Goal: Transaction & Acquisition: Obtain resource

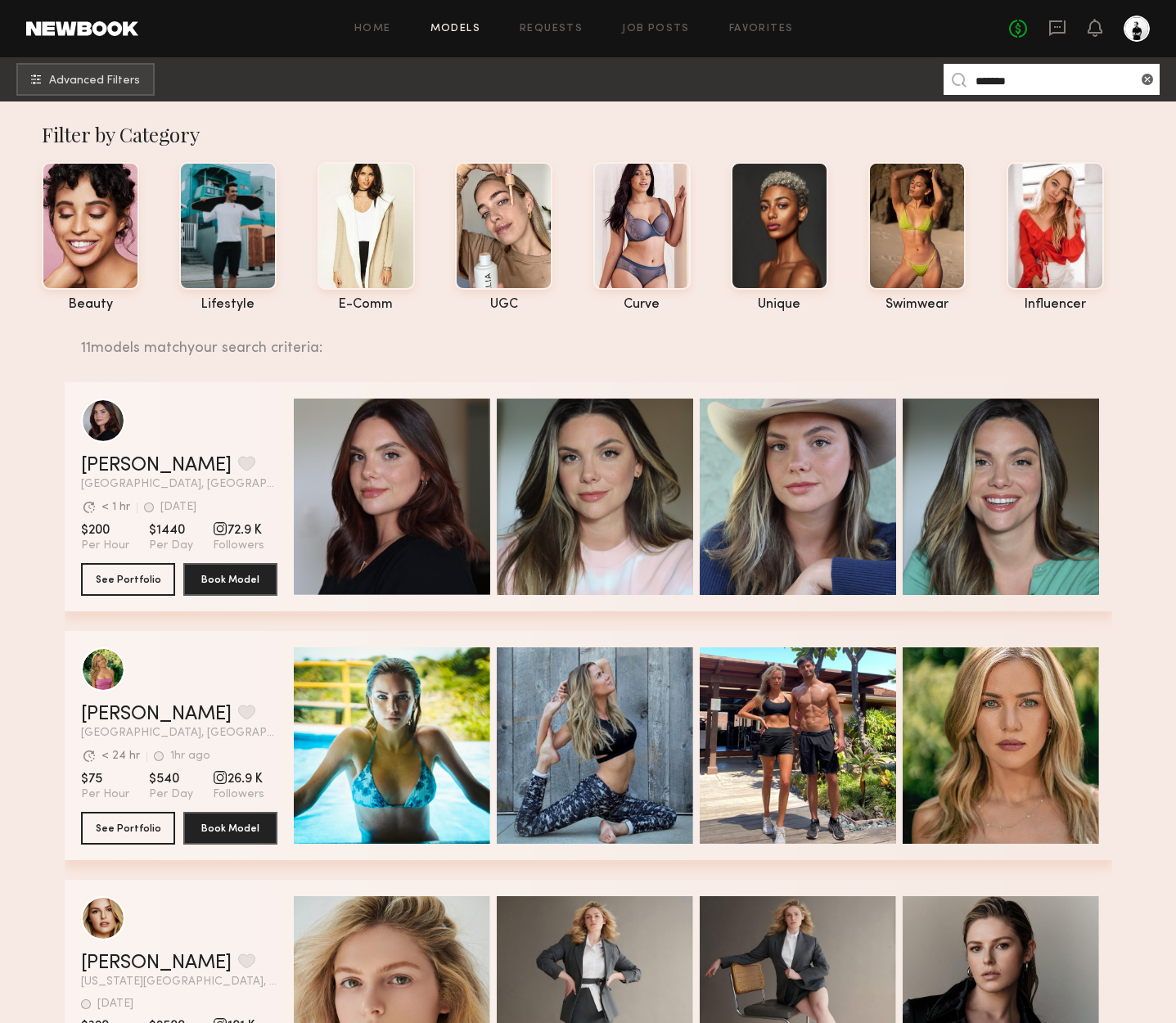
click at [473, 21] on div "Home Models Requests Job Posts Favorites Sign Out No fees up to $5,000" at bounding box center [644, 29] width 1011 height 26
click at [469, 25] on link "Models" at bounding box center [455, 29] width 50 height 11
click at [76, 79] on span "Advanced Filters" at bounding box center [94, 80] width 91 height 11
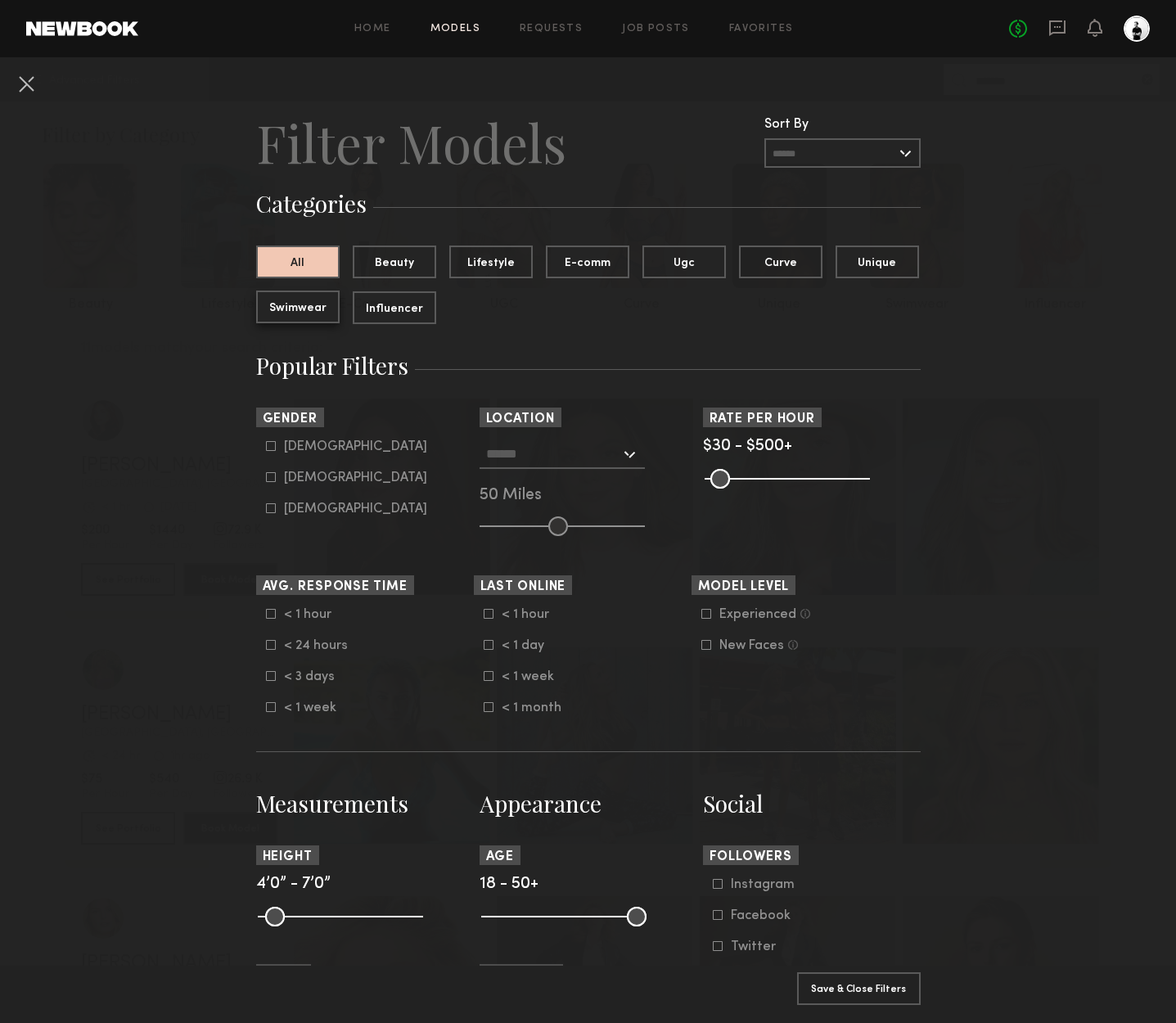
click at [296, 307] on button "Swimwear" at bounding box center [298, 306] width 84 height 33
click at [631, 452] on div at bounding box center [562, 454] width 166 height 30
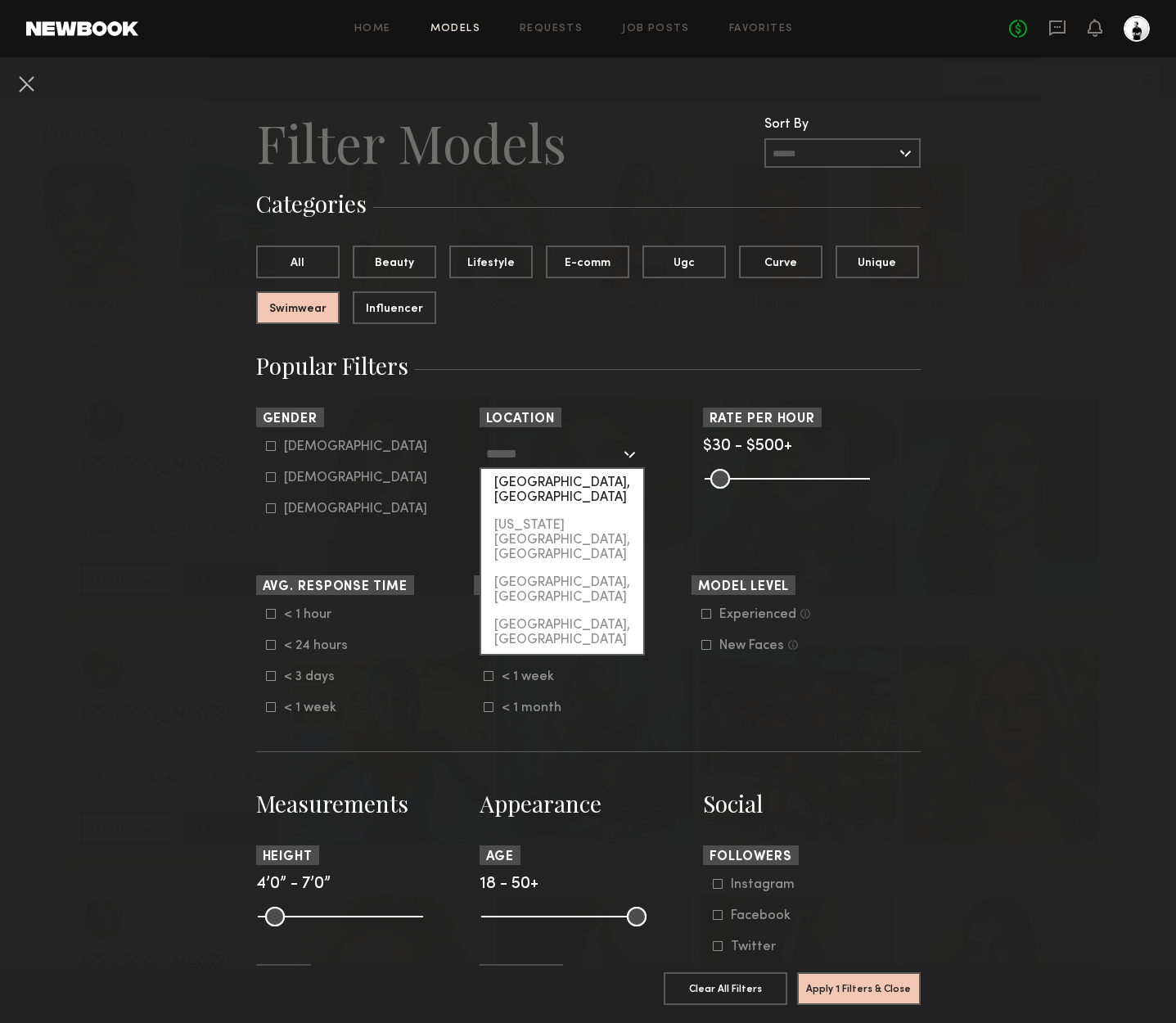
click at [572, 480] on div "[GEOGRAPHIC_DATA], [GEOGRAPHIC_DATA]" at bounding box center [562, 490] width 162 height 43
type input "**********"
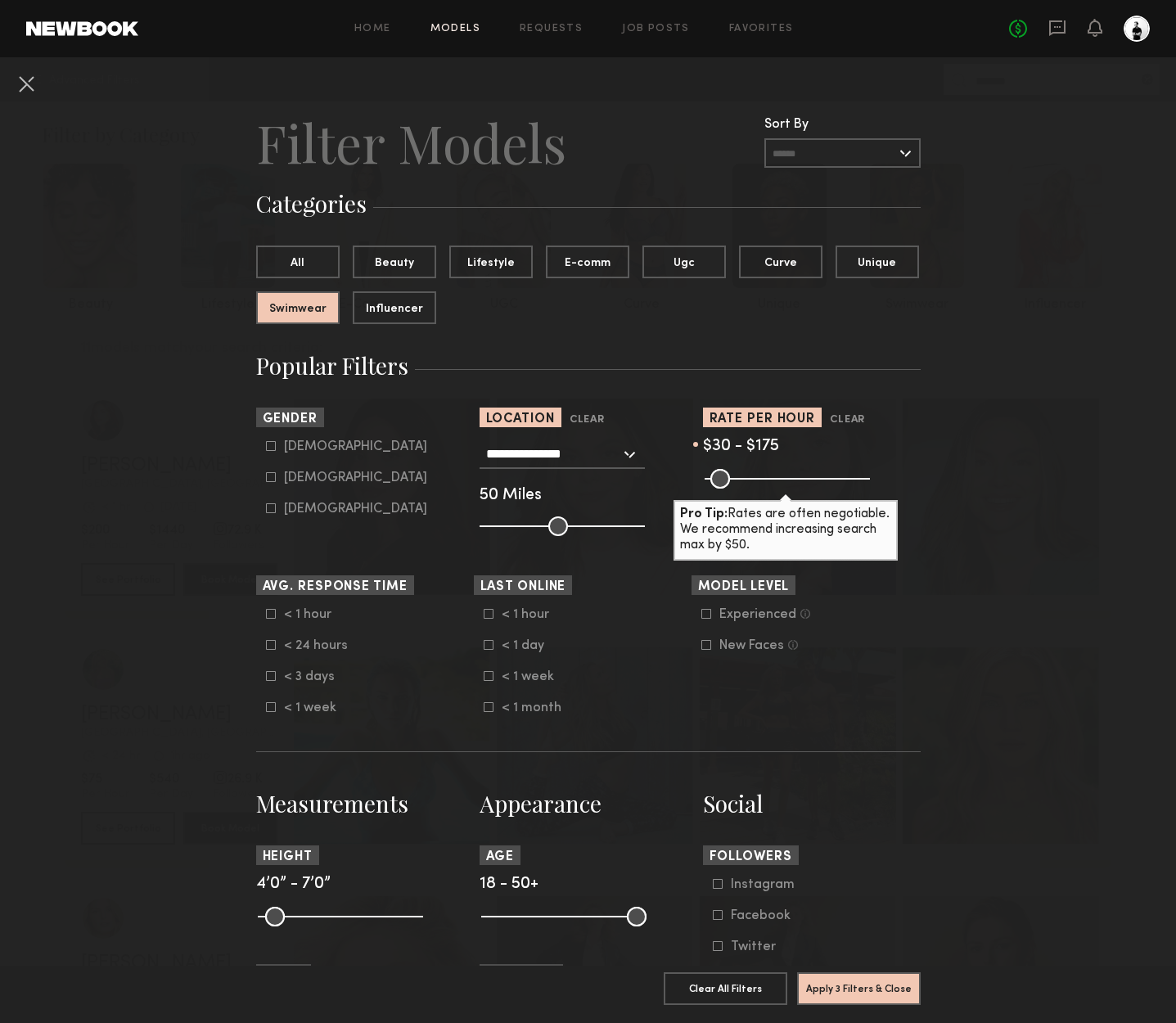
drag, startPoint x: 854, startPoint y: 478, endPoint x: 759, endPoint y: 484, distance: 95.2
click at [759, 484] on input "range" at bounding box center [788, 479] width 166 height 20
type input "***"
click at [759, 482] on input "range" at bounding box center [788, 479] width 166 height 20
click at [316, 475] on div "Female" at bounding box center [355, 478] width 143 height 10
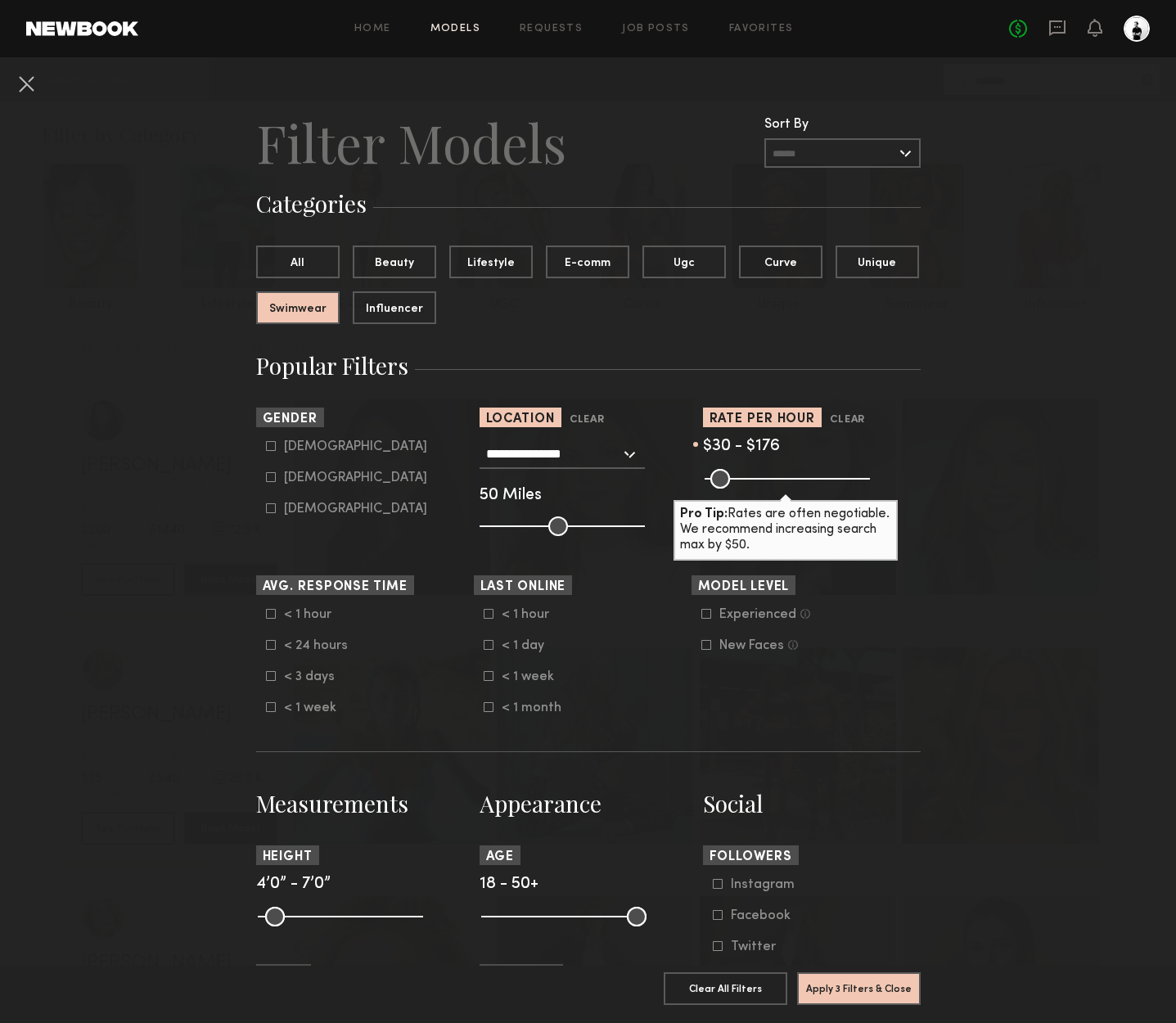
type input "**"
drag, startPoint x: 627, startPoint y: 921, endPoint x: 566, endPoint y: 920, distance: 61.0
type input "**"
click at [566, 920] on input "range" at bounding box center [564, 917] width 166 height 20
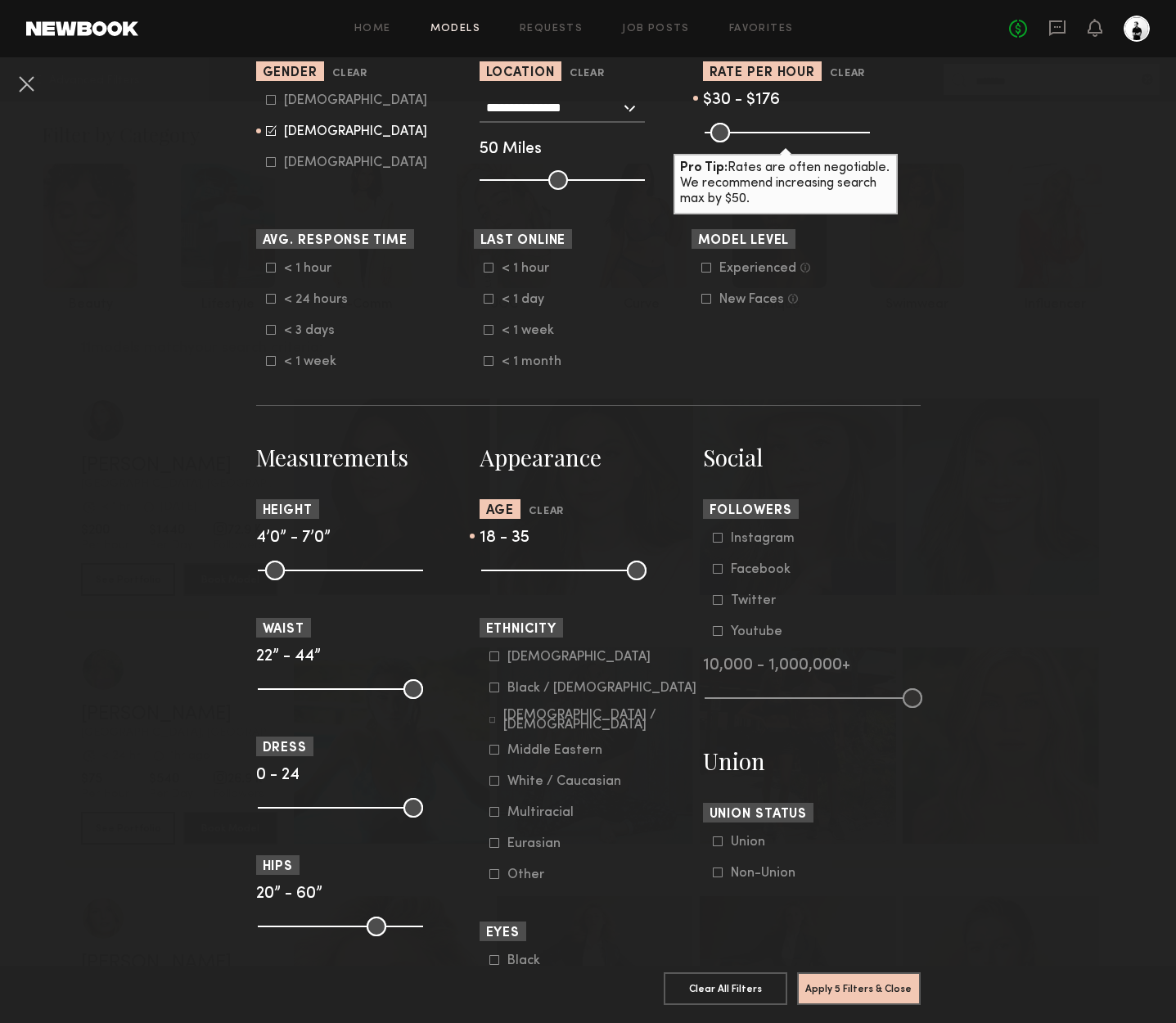
scroll to position [332, 0]
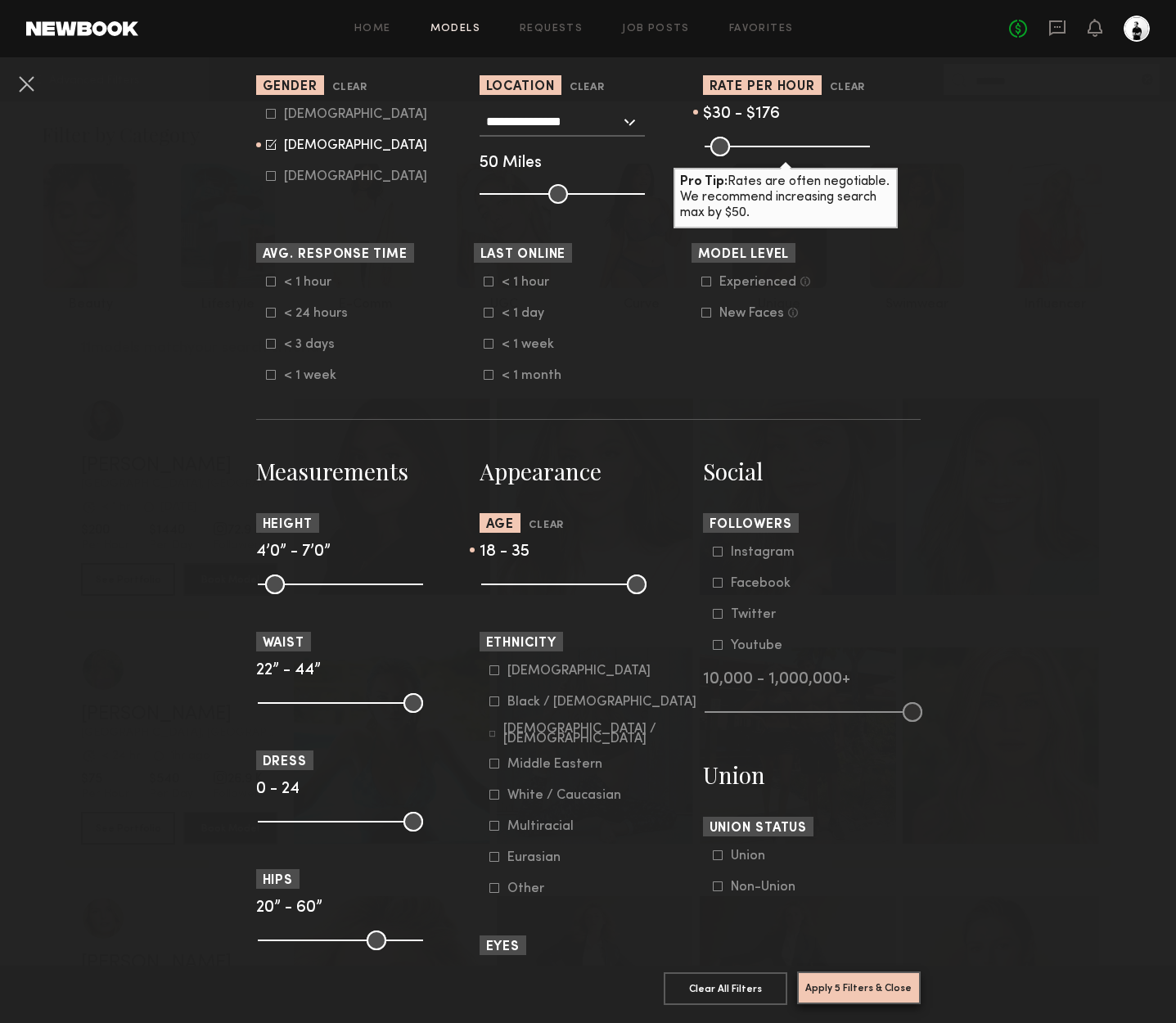
click at [872, 996] on button "Apply 5 Filters & Close" at bounding box center [860, 987] width 124 height 33
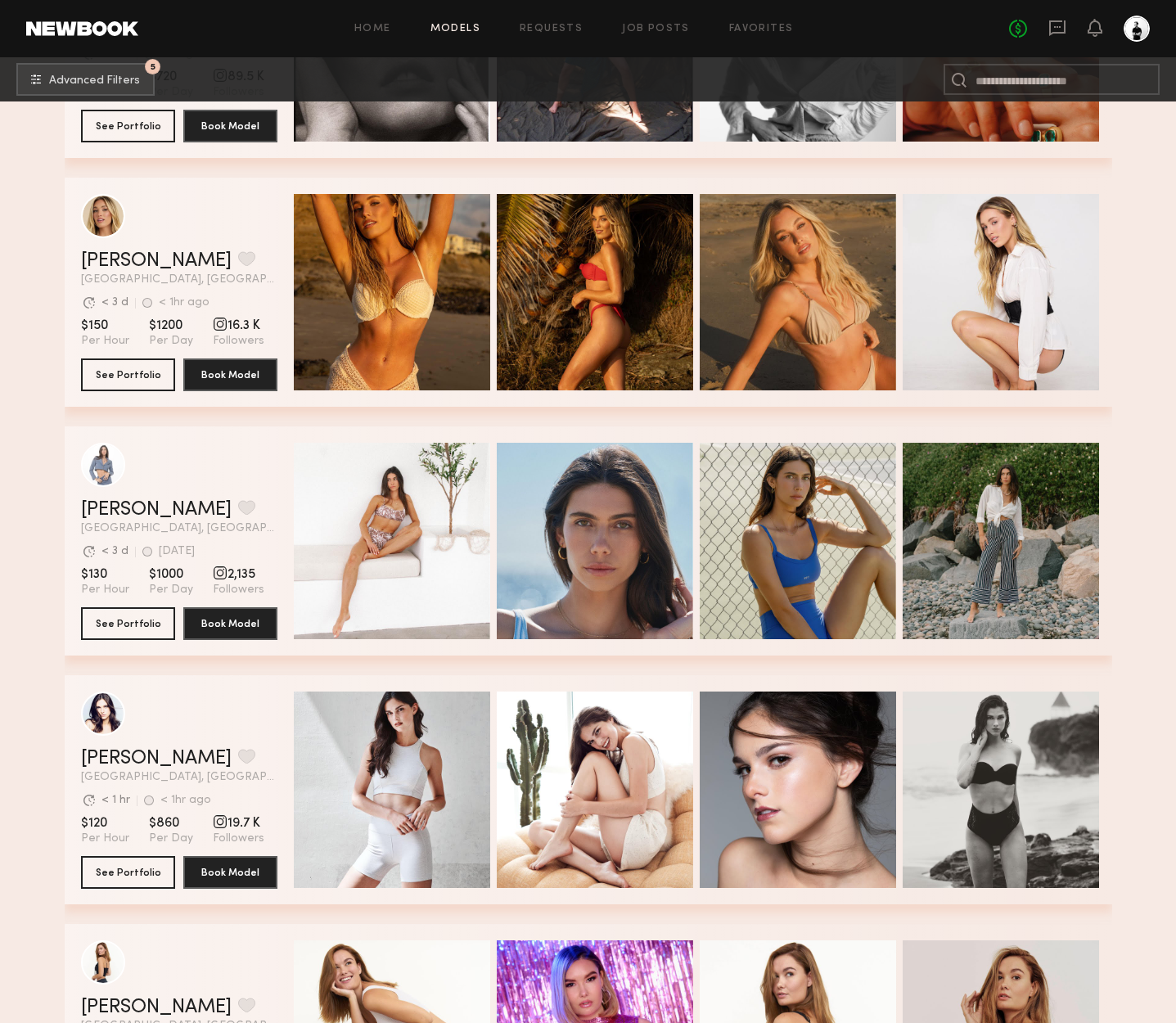
scroll to position [4859, 0]
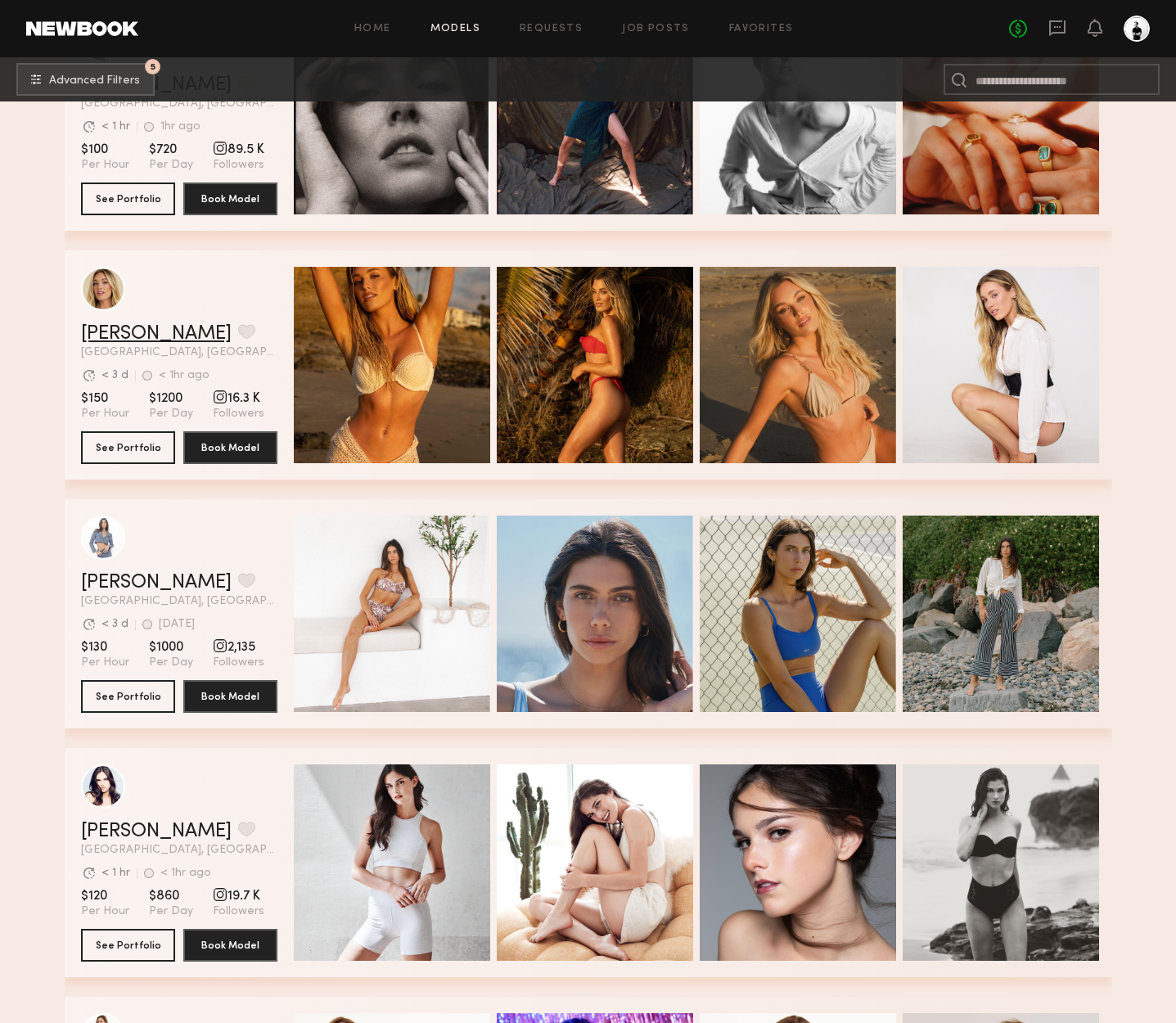
click at [124, 328] on link "Hailey M." at bounding box center [156, 334] width 151 height 20
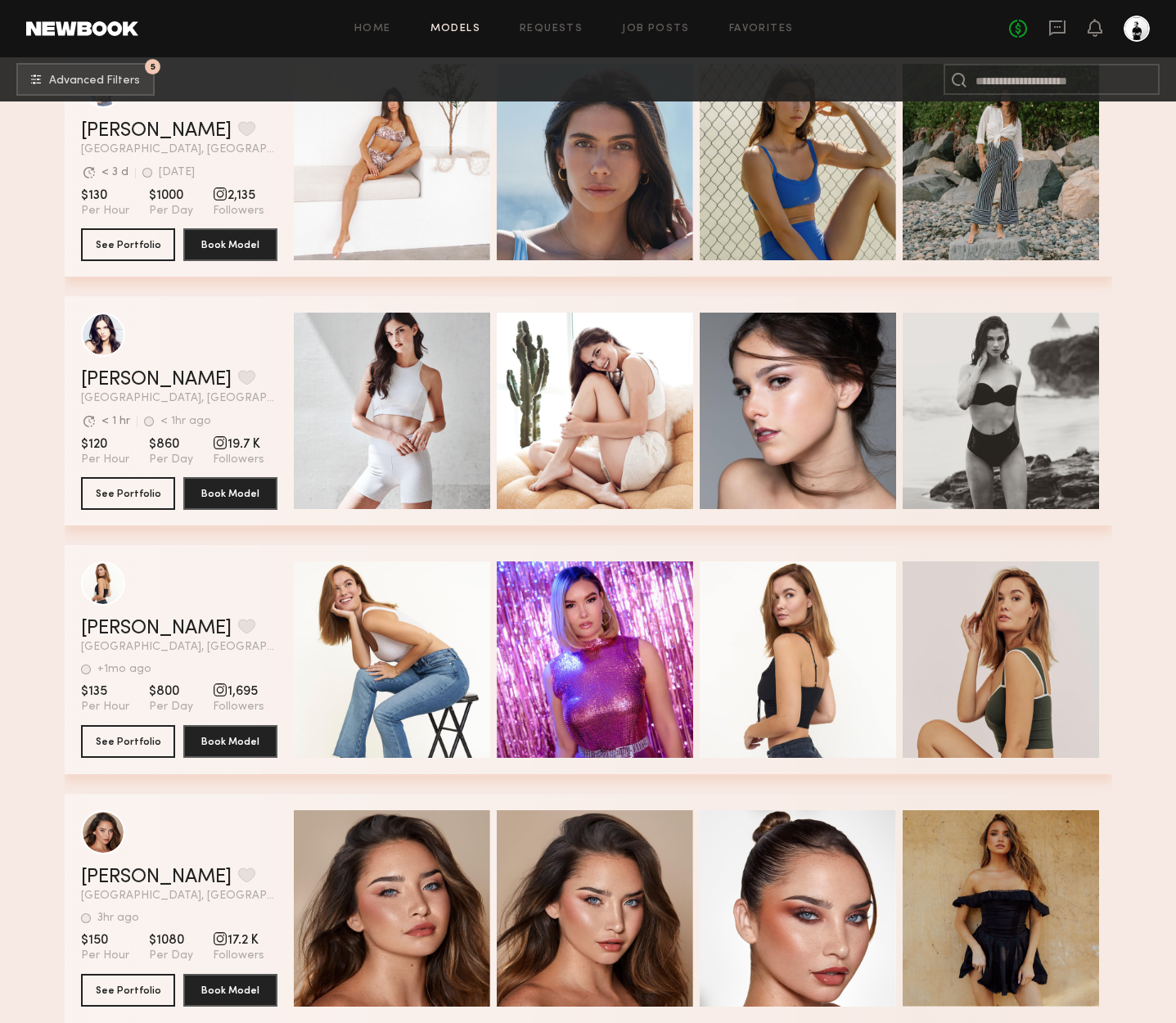
scroll to position [5388, 0]
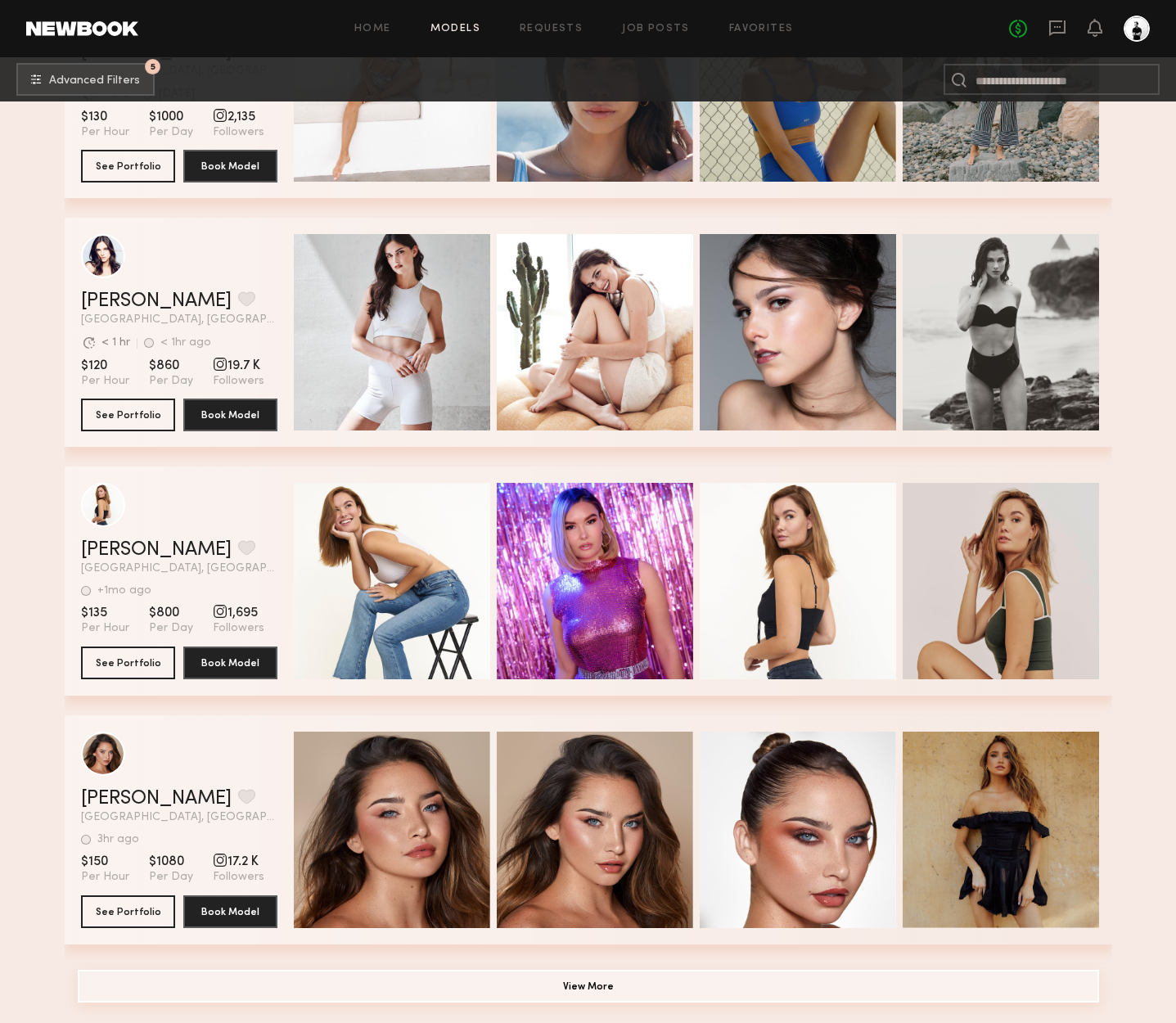
click at [593, 987] on button "View More" at bounding box center [588, 986] width 1021 height 33
click at [611, 979] on button "View More" at bounding box center [588, 986] width 1021 height 33
click at [712, 975] on button "View More" at bounding box center [588, 986] width 1021 height 33
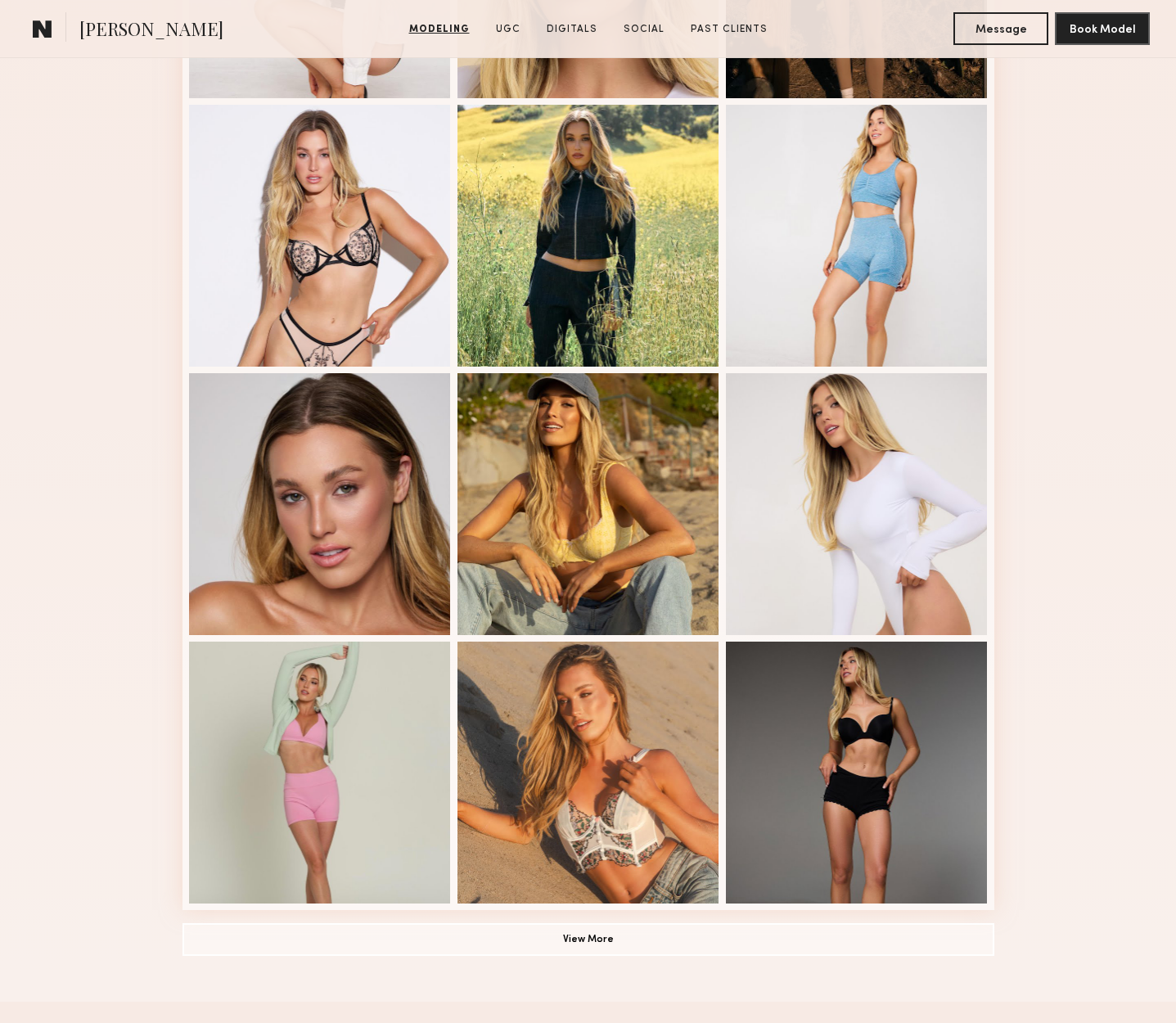
scroll to position [649, 0]
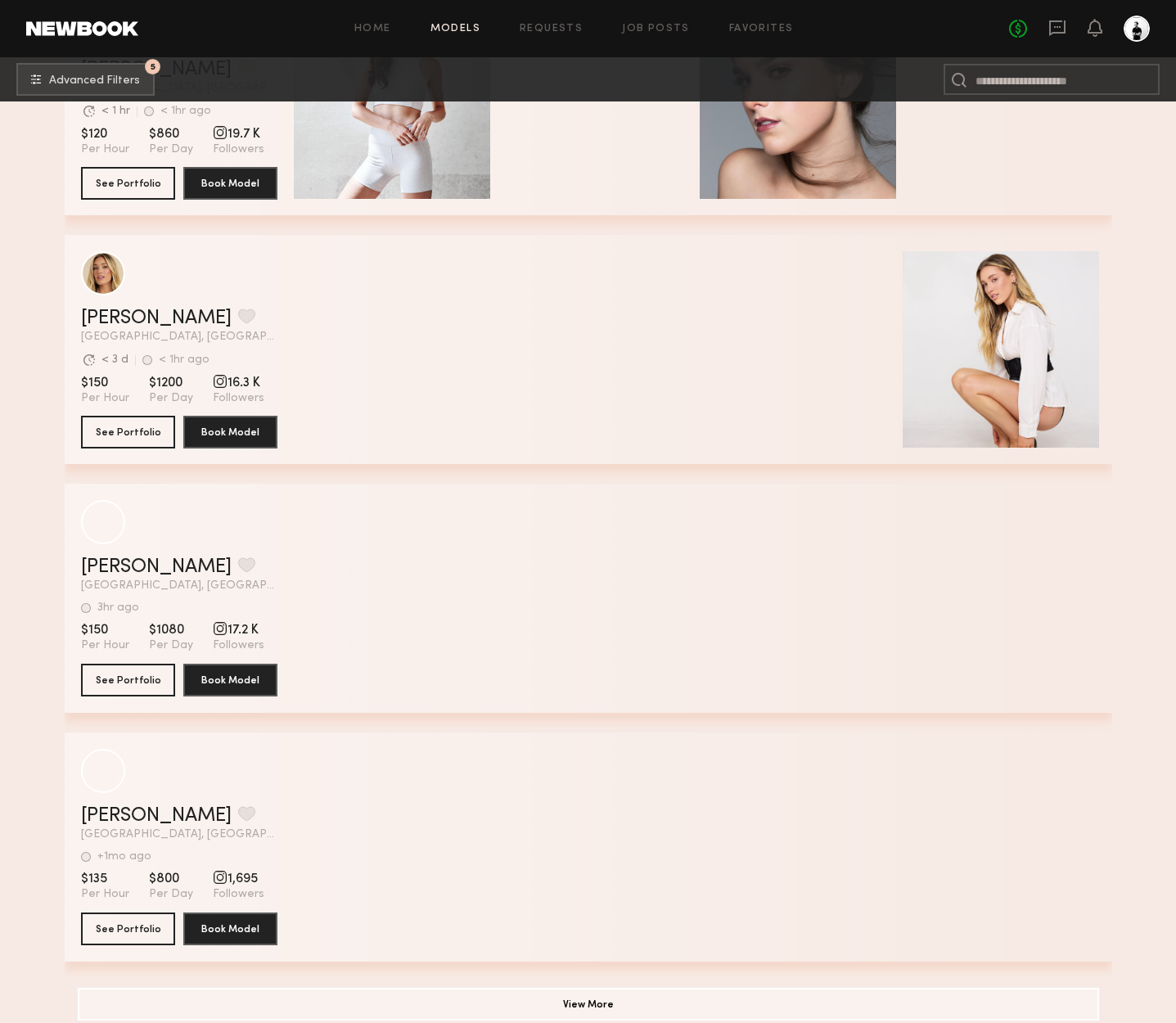
scroll to position [5388, 0]
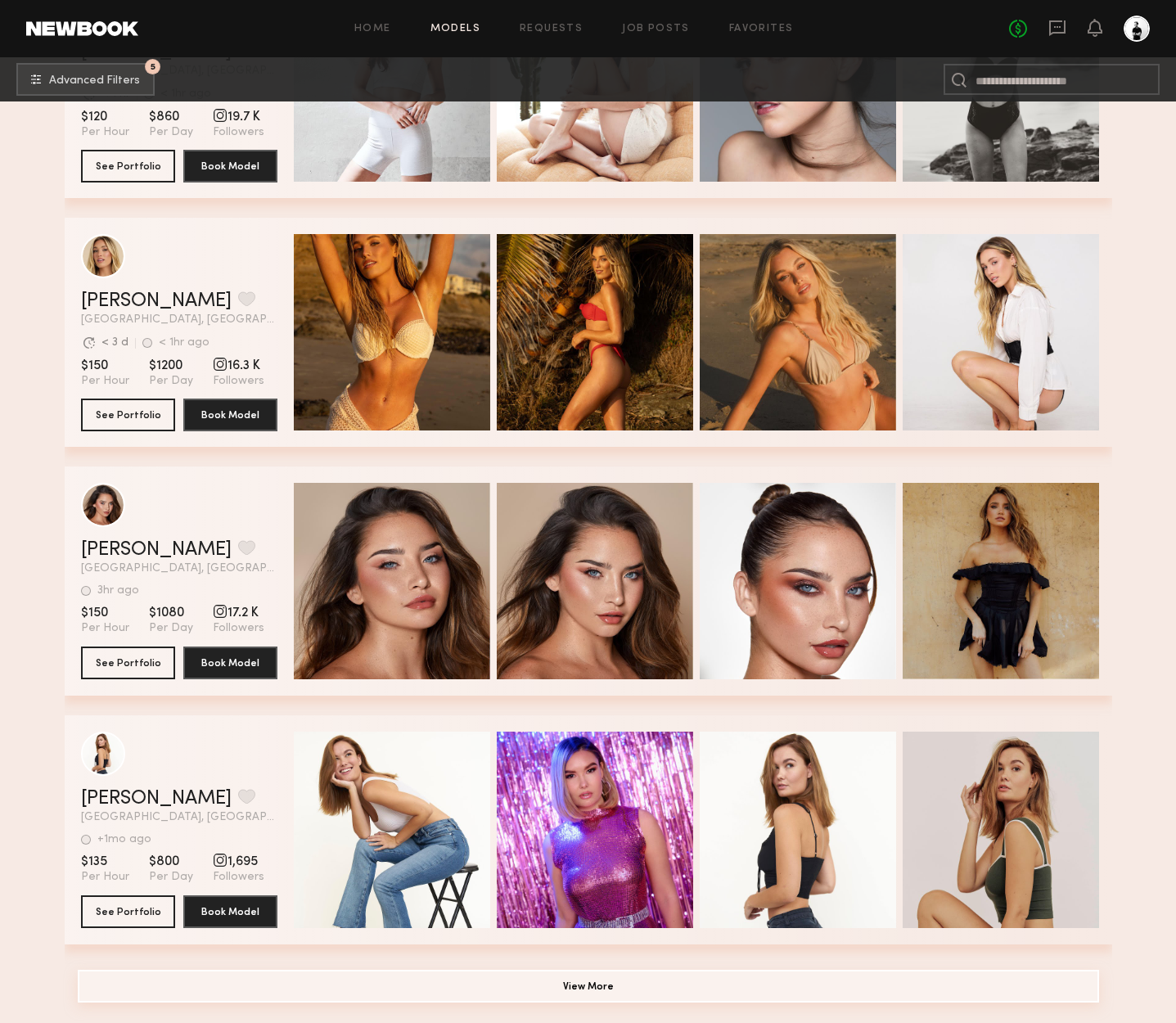
click at [649, 974] on button "View More" at bounding box center [588, 986] width 1021 height 33
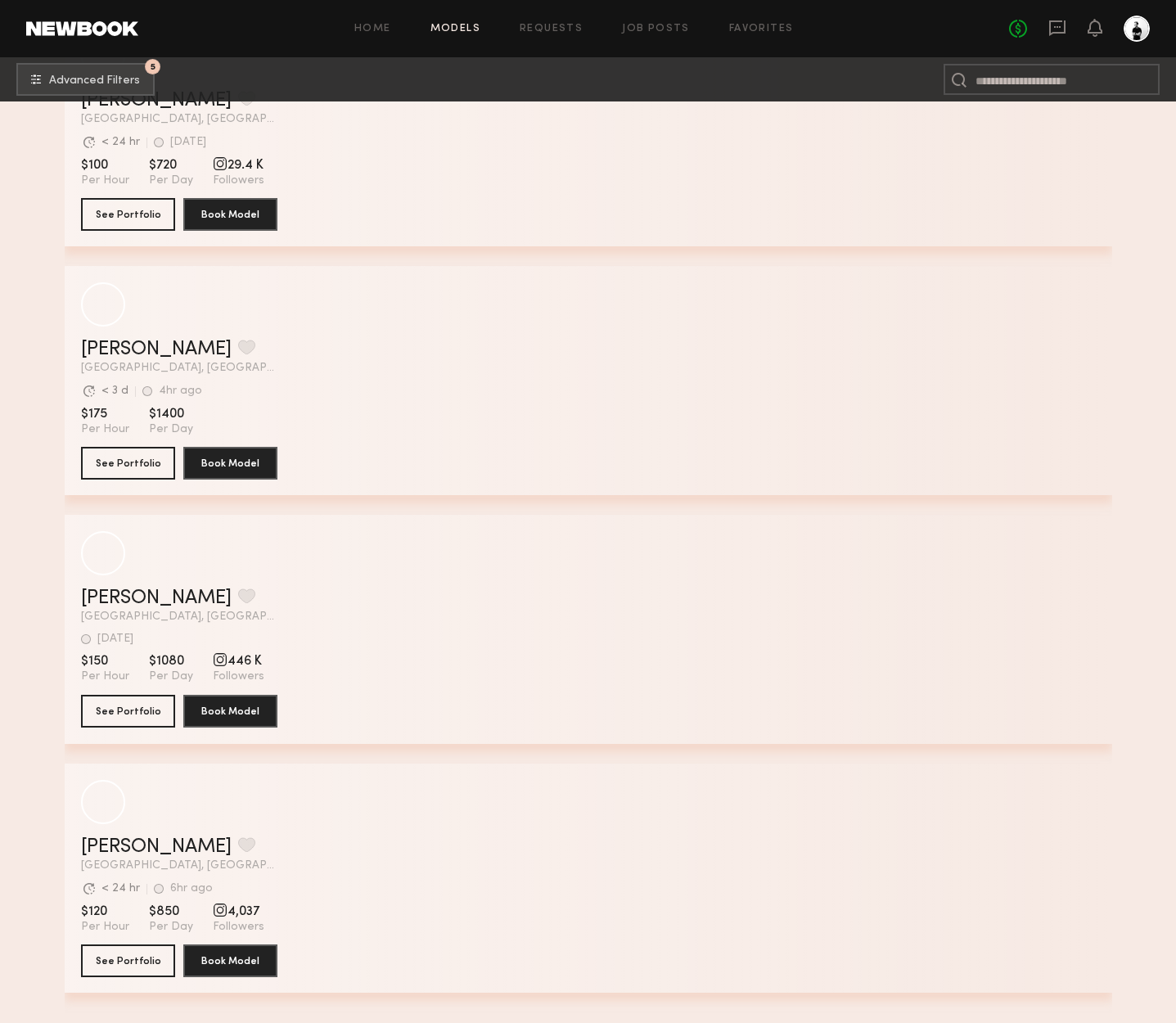
scroll to position [0, 0]
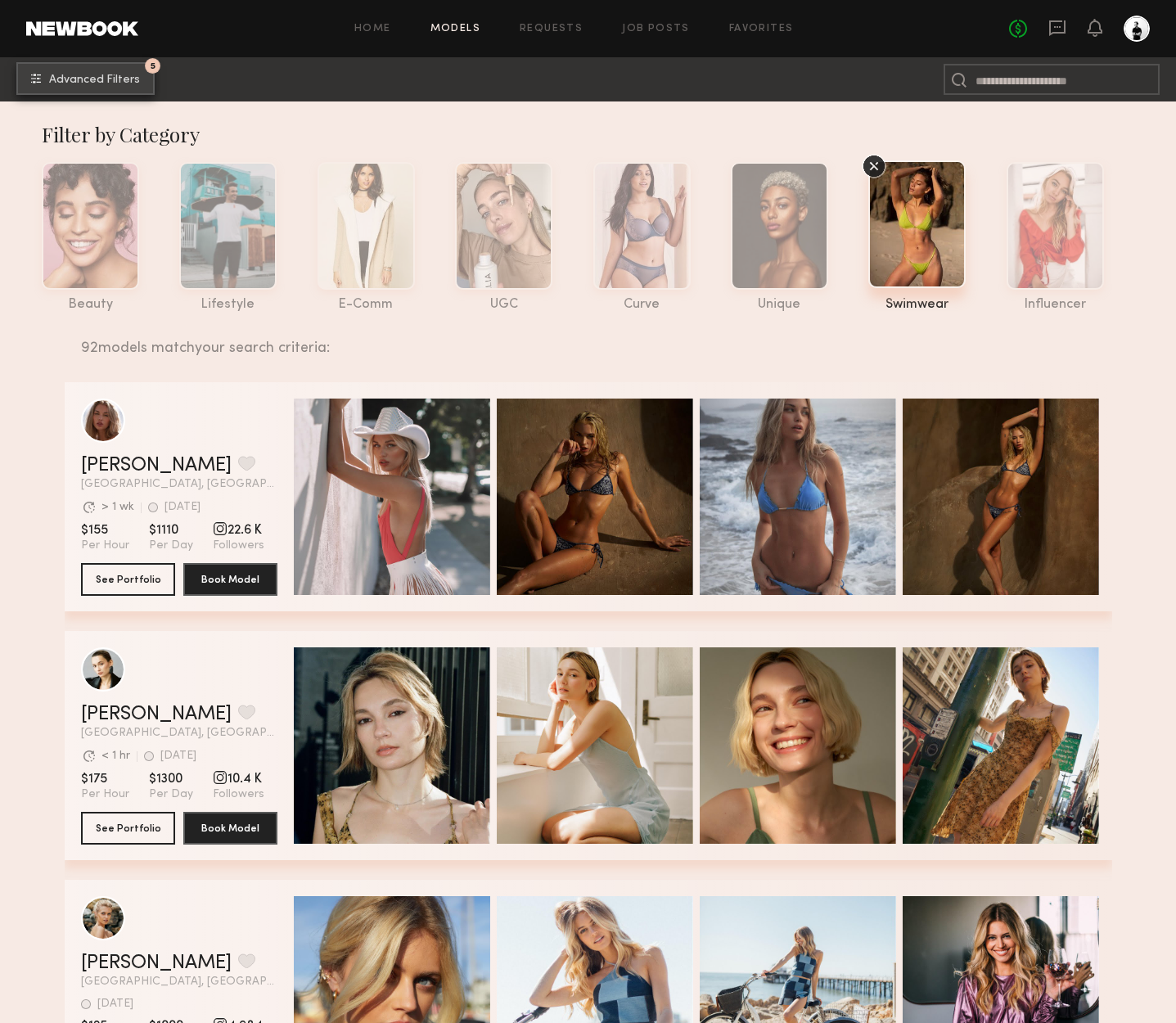
click at [102, 82] on span "Advanced Filters" at bounding box center [94, 80] width 91 height 11
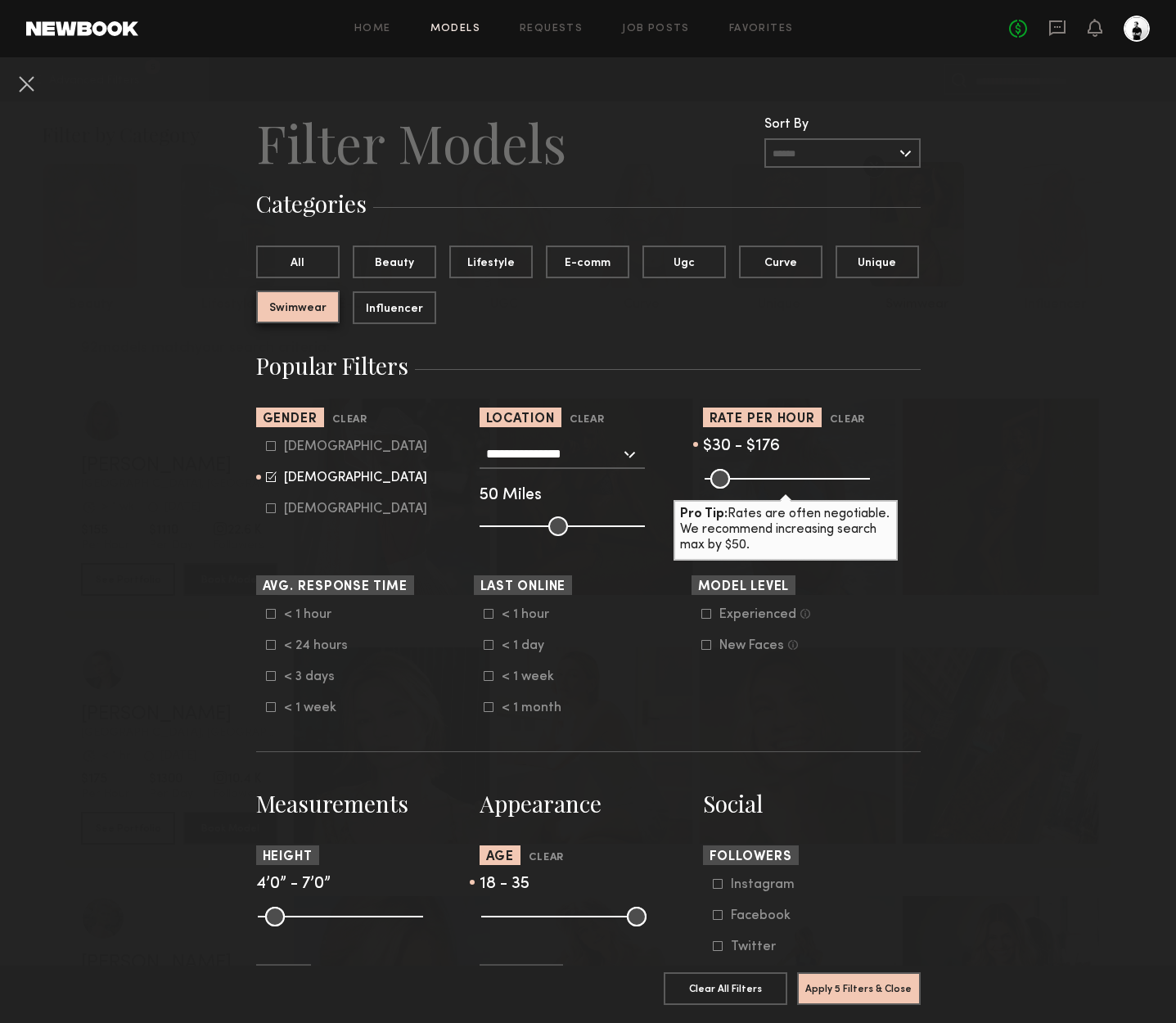
click at [274, 306] on button "Swimwear" at bounding box center [298, 306] width 84 height 33
click at [488, 265] on button "Lifestyle" at bounding box center [491, 260] width 84 height 33
click at [881, 992] on button "Apply 5 Filters & Close" at bounding box center [860, 987] width 124 height 33
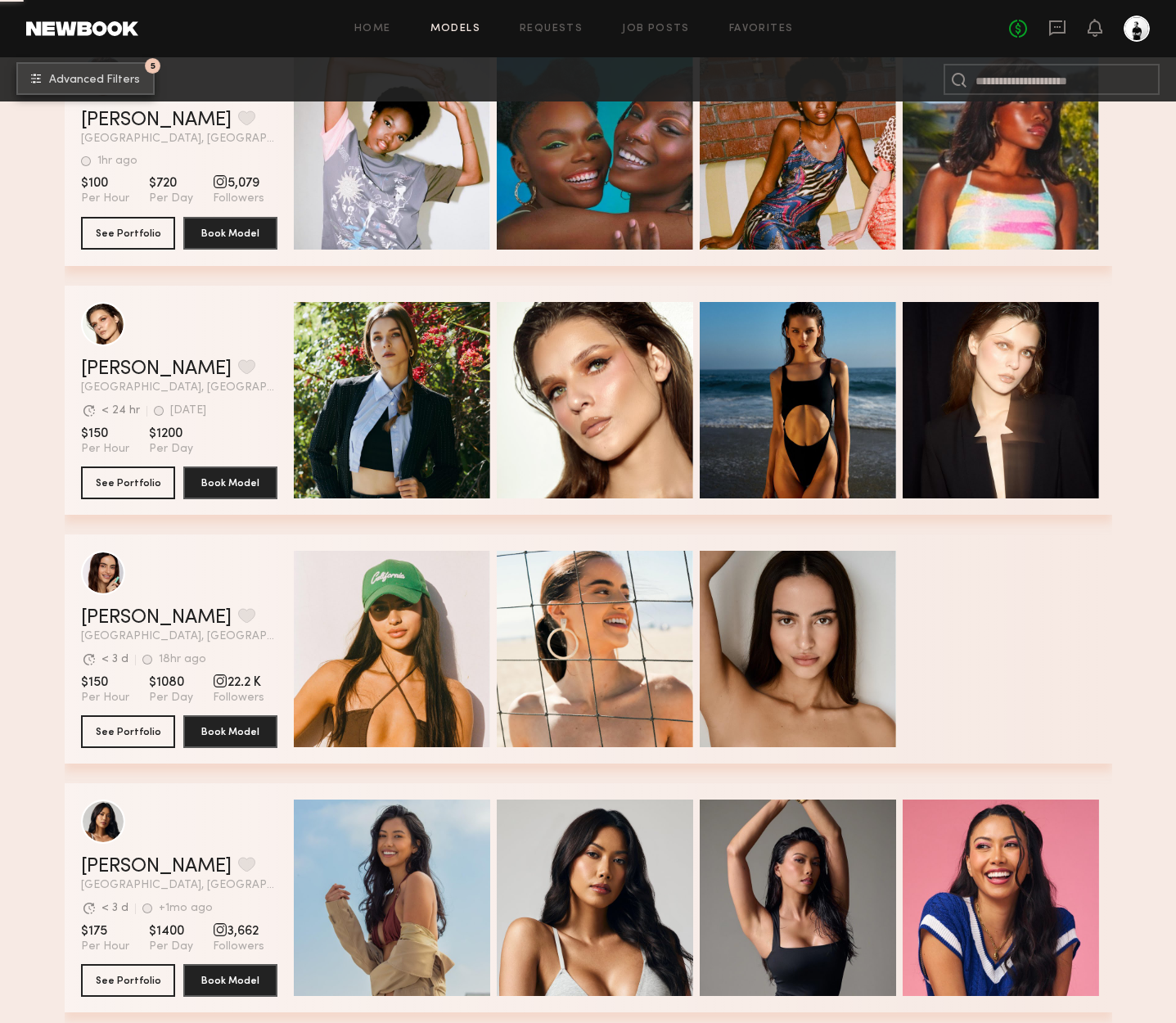
scroll to position [1714, 0]
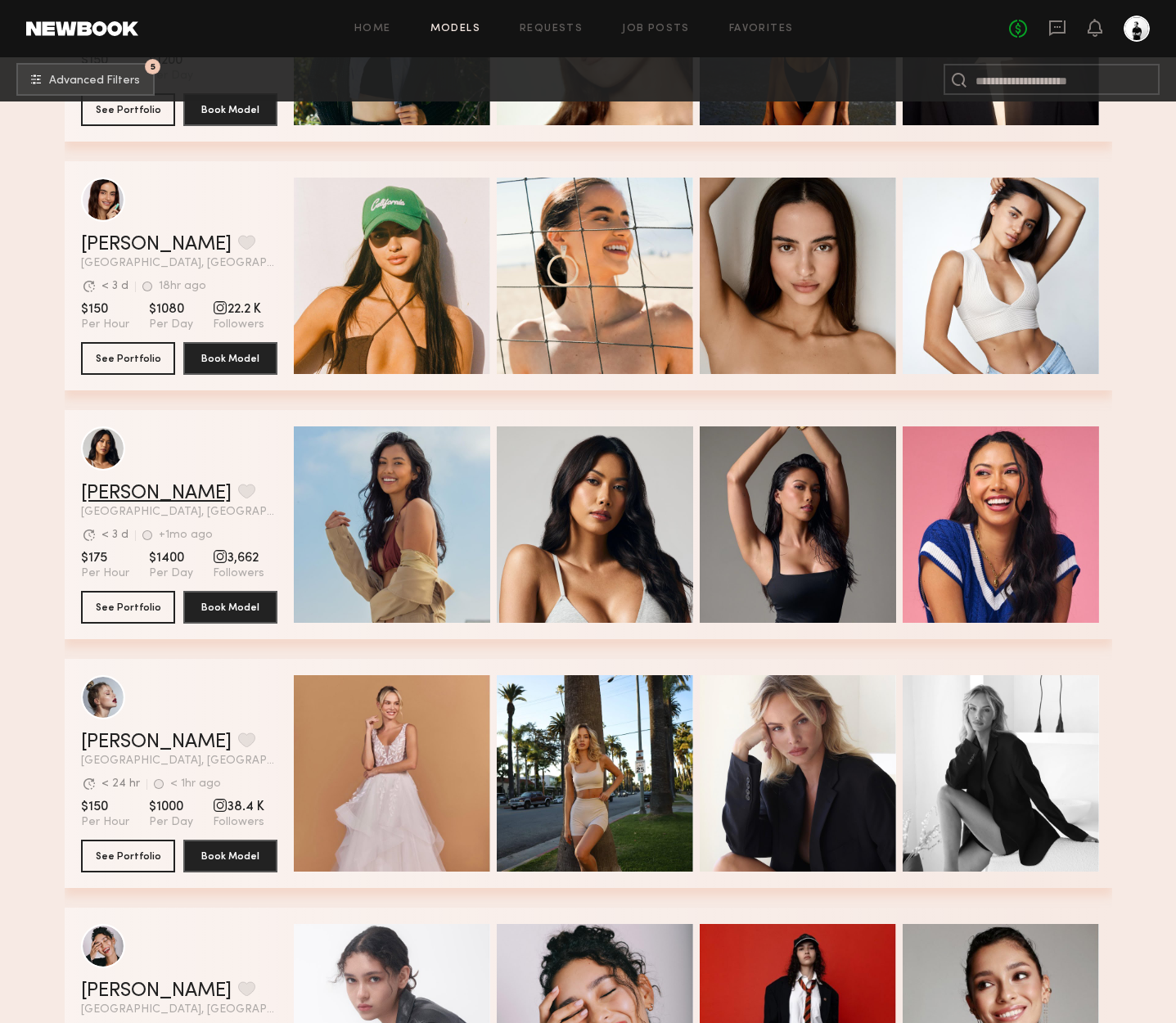
click at [127, 494] on link "Ericka B." at bounding box center [156, 494] width 151 height 20
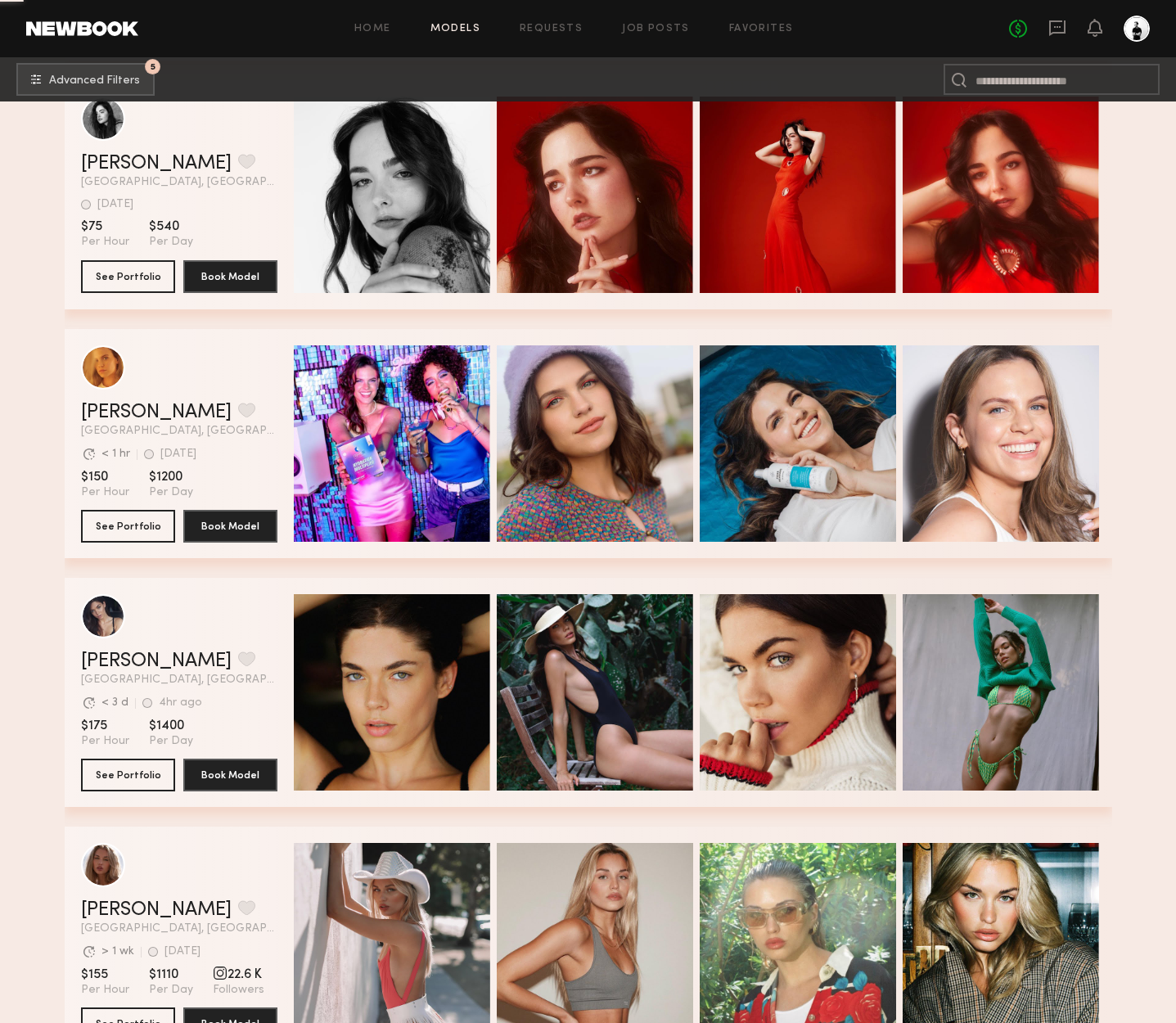
scroll to position [4812, 0]
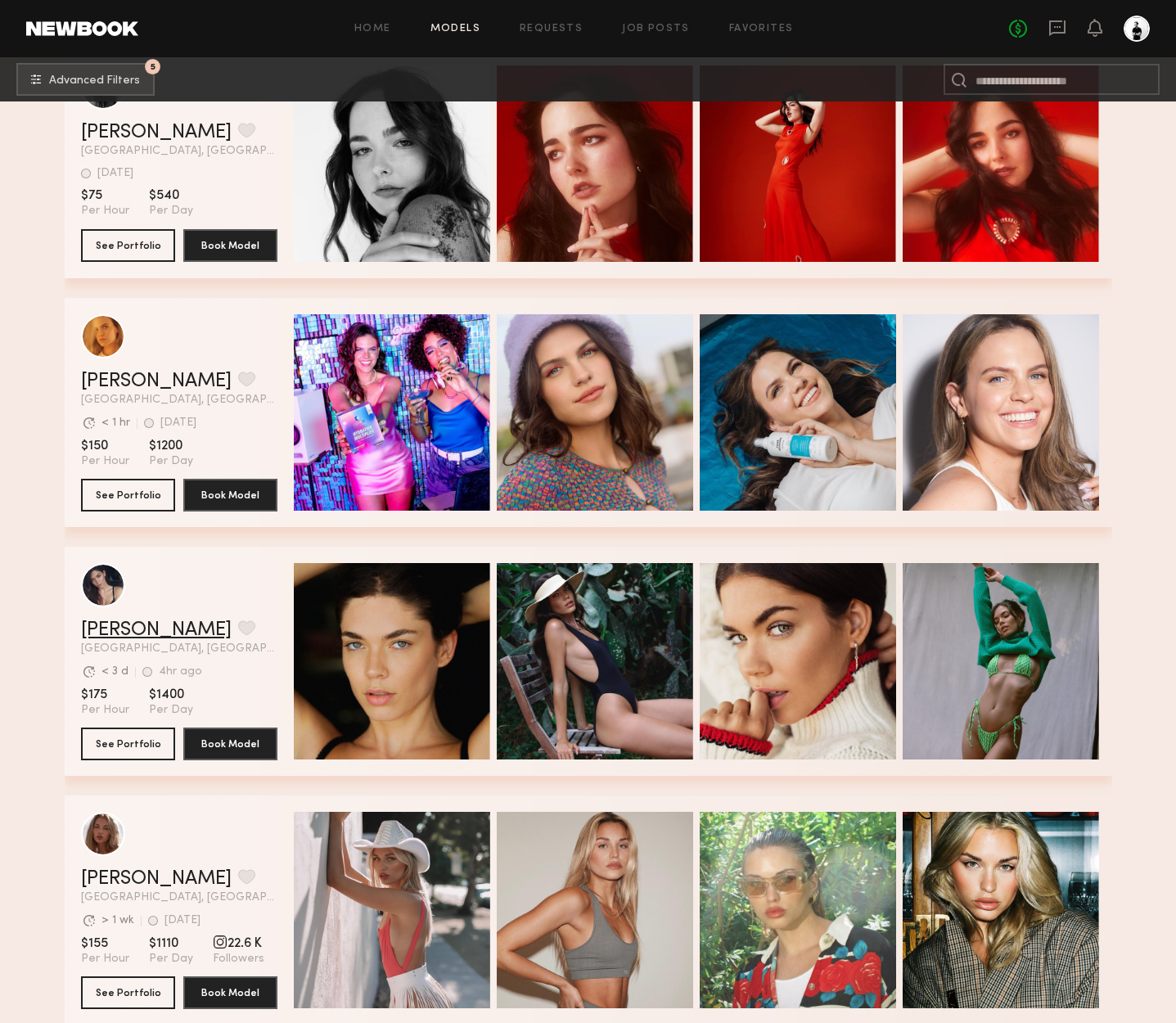
click at [116, 625] on link "Aarika W." at bounding box center [156, 631] width 151 height 20
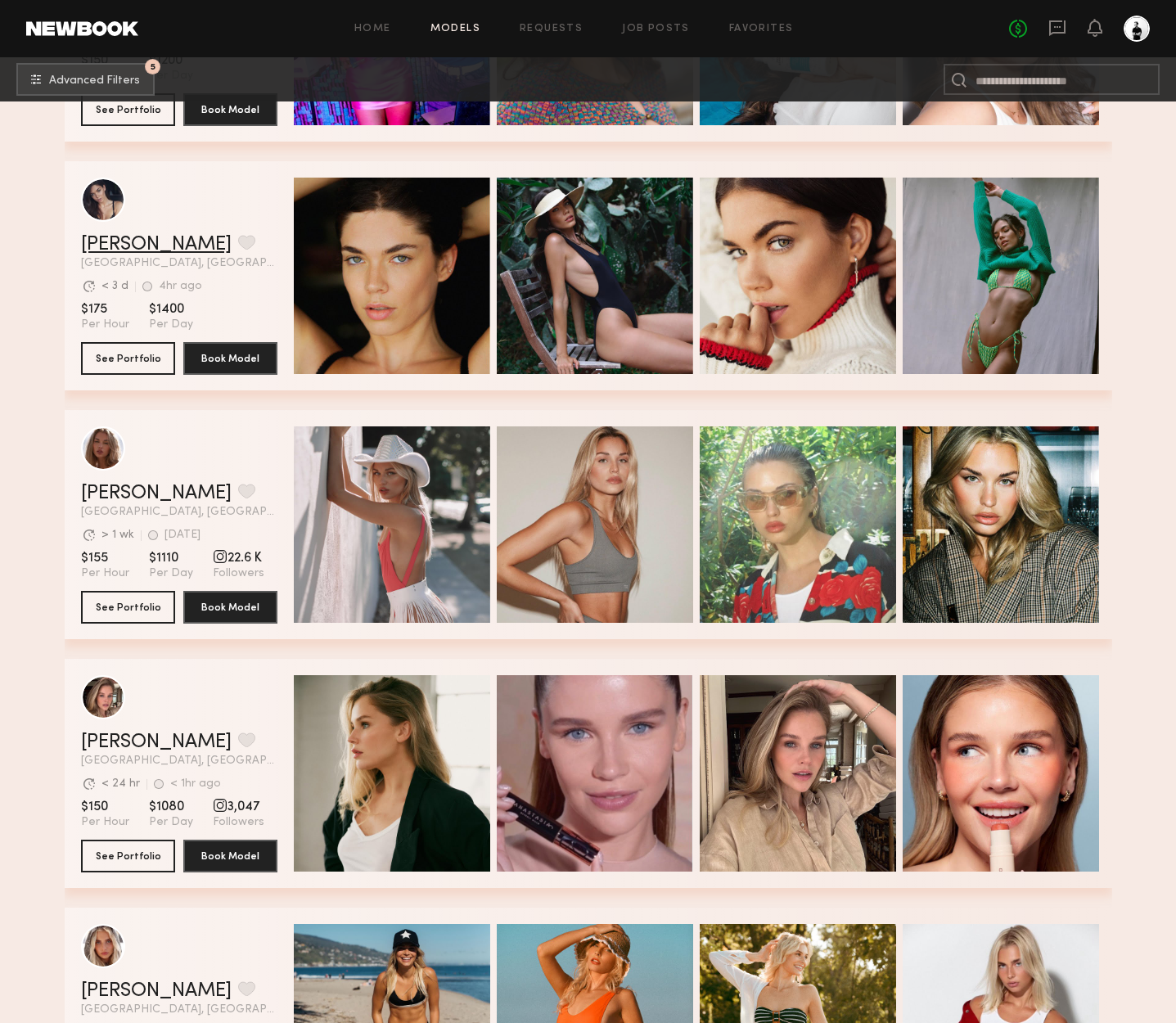
scroll to position [5198, 0]
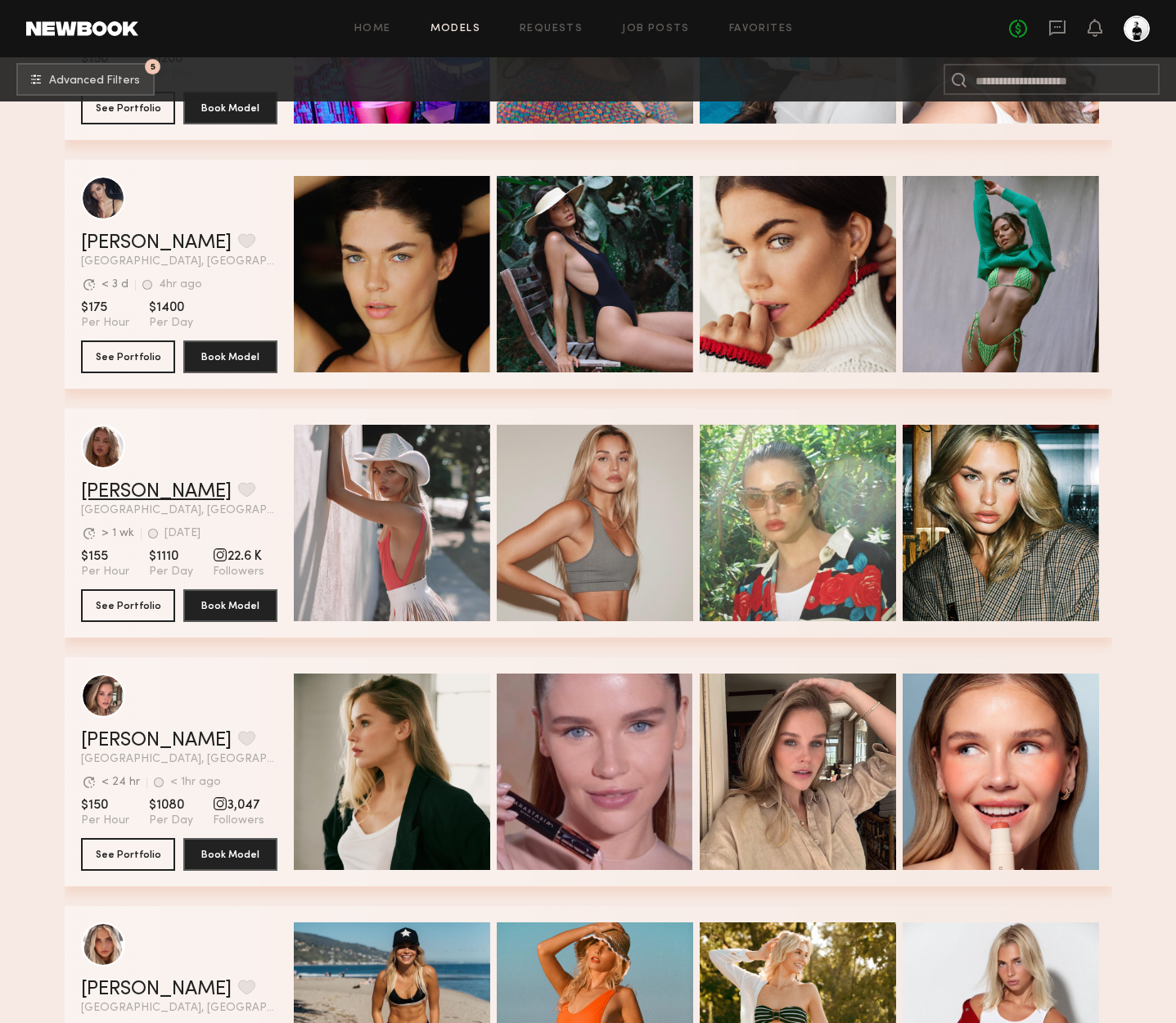
click at [119, 495] on link "Emma V." at bounding box center [156, 492] width 151 height 20
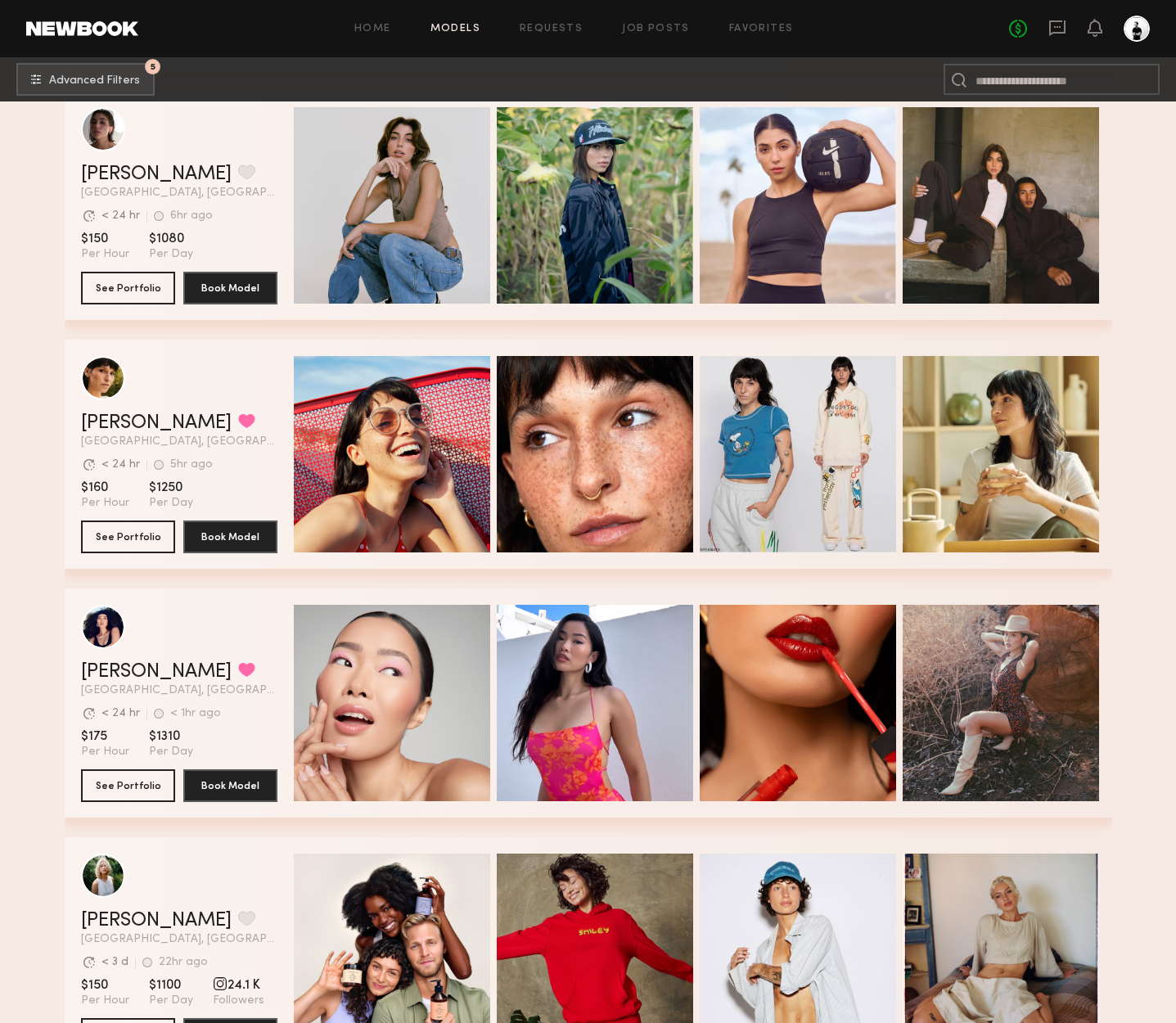
scroll to position [7510, 0]
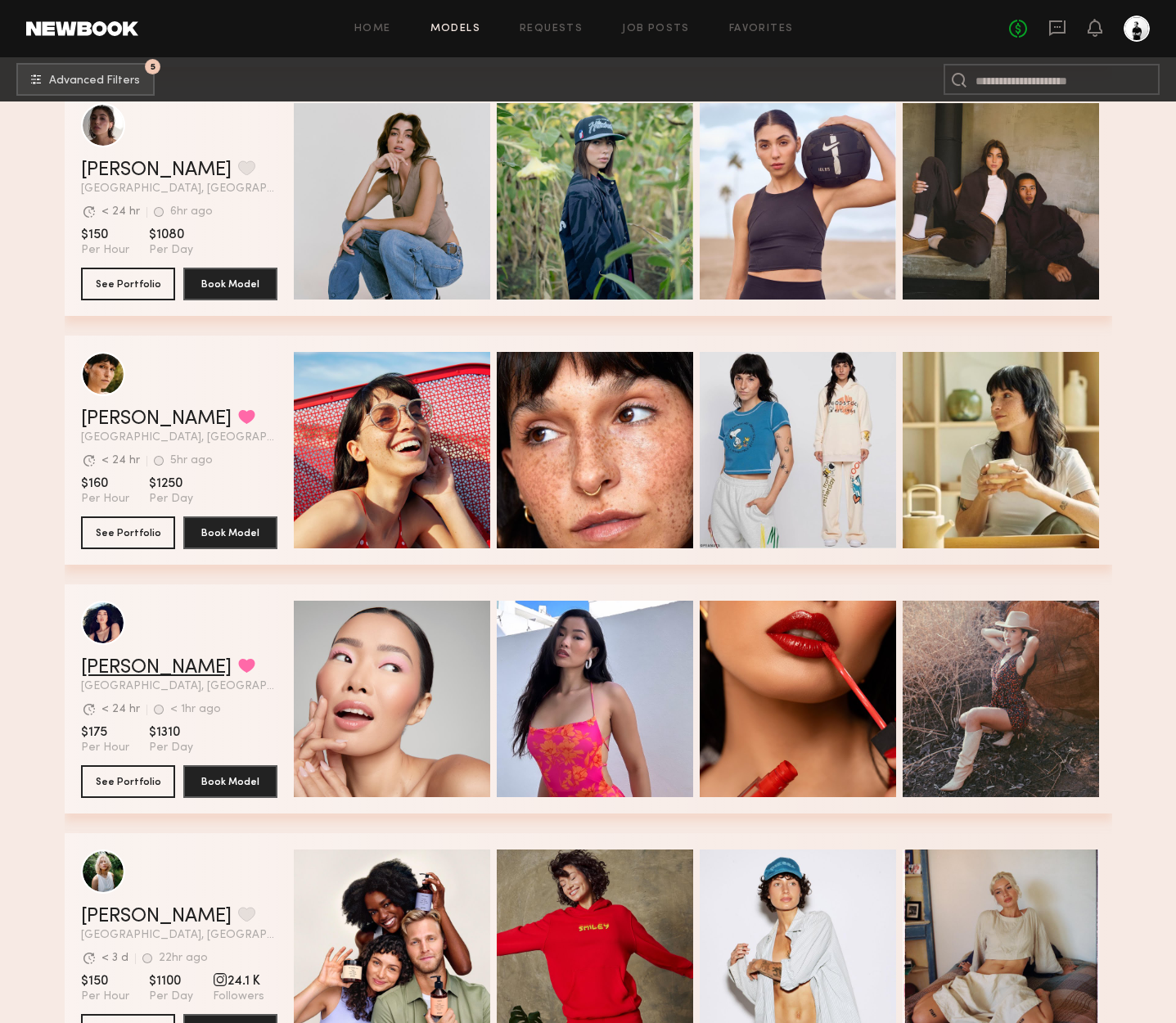
click at [123, 674] on link "Naraa B." at bounding box center [156, 668] width 151 height 20
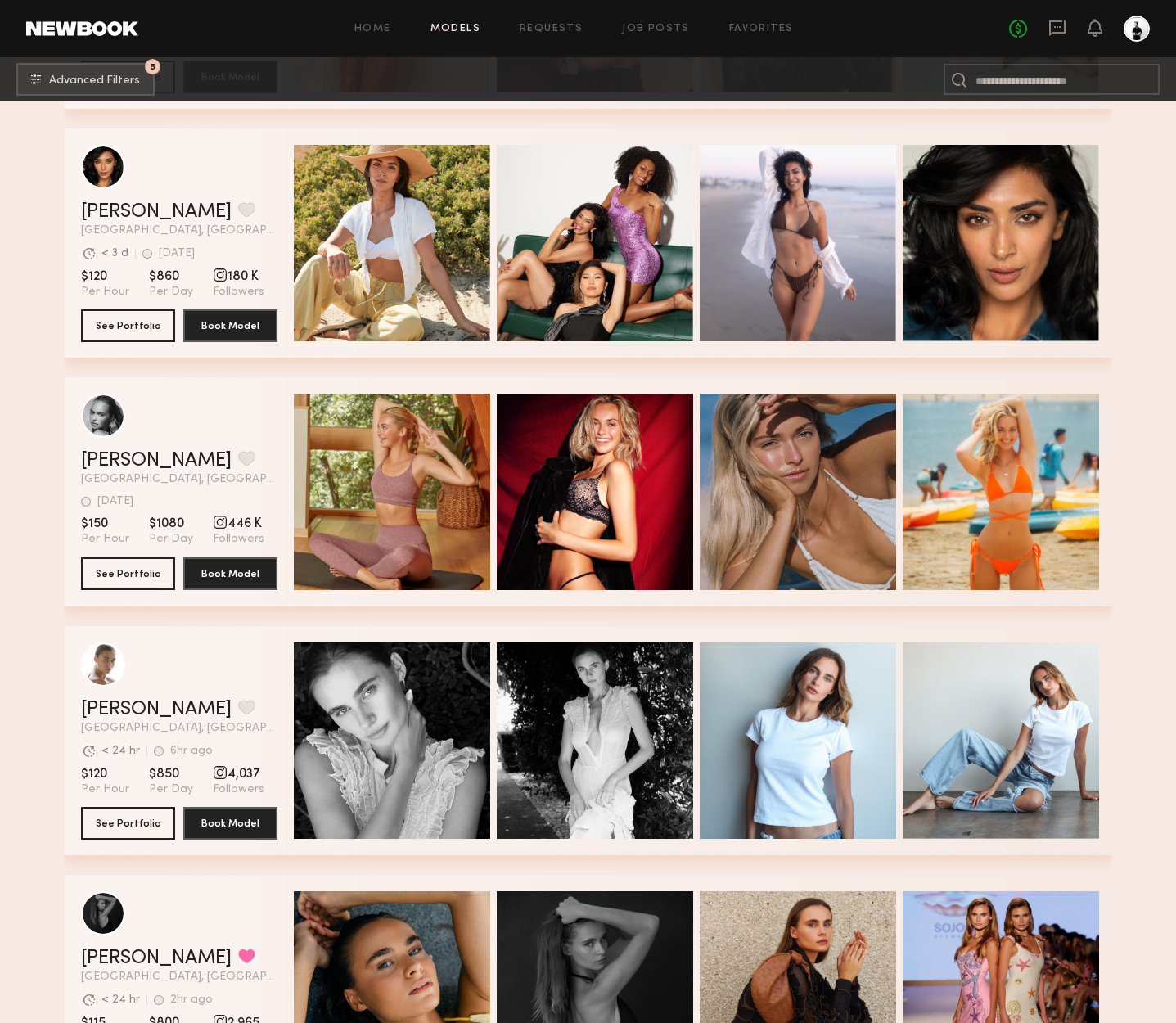
scroll to position [8711, 0]
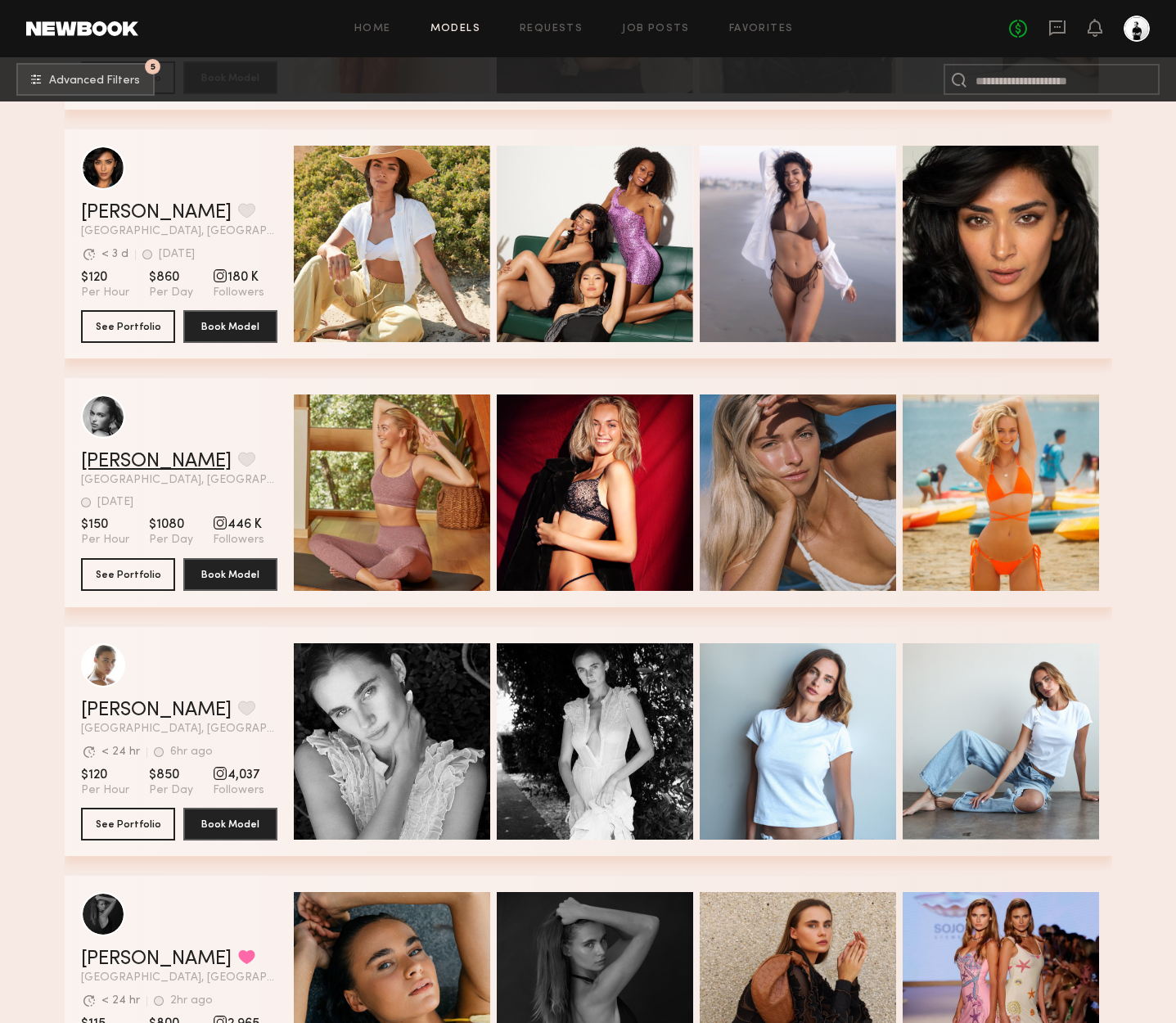
click at [118, 458] on link "Whitney T." at bounding box center [156, 462] width 151 height 20
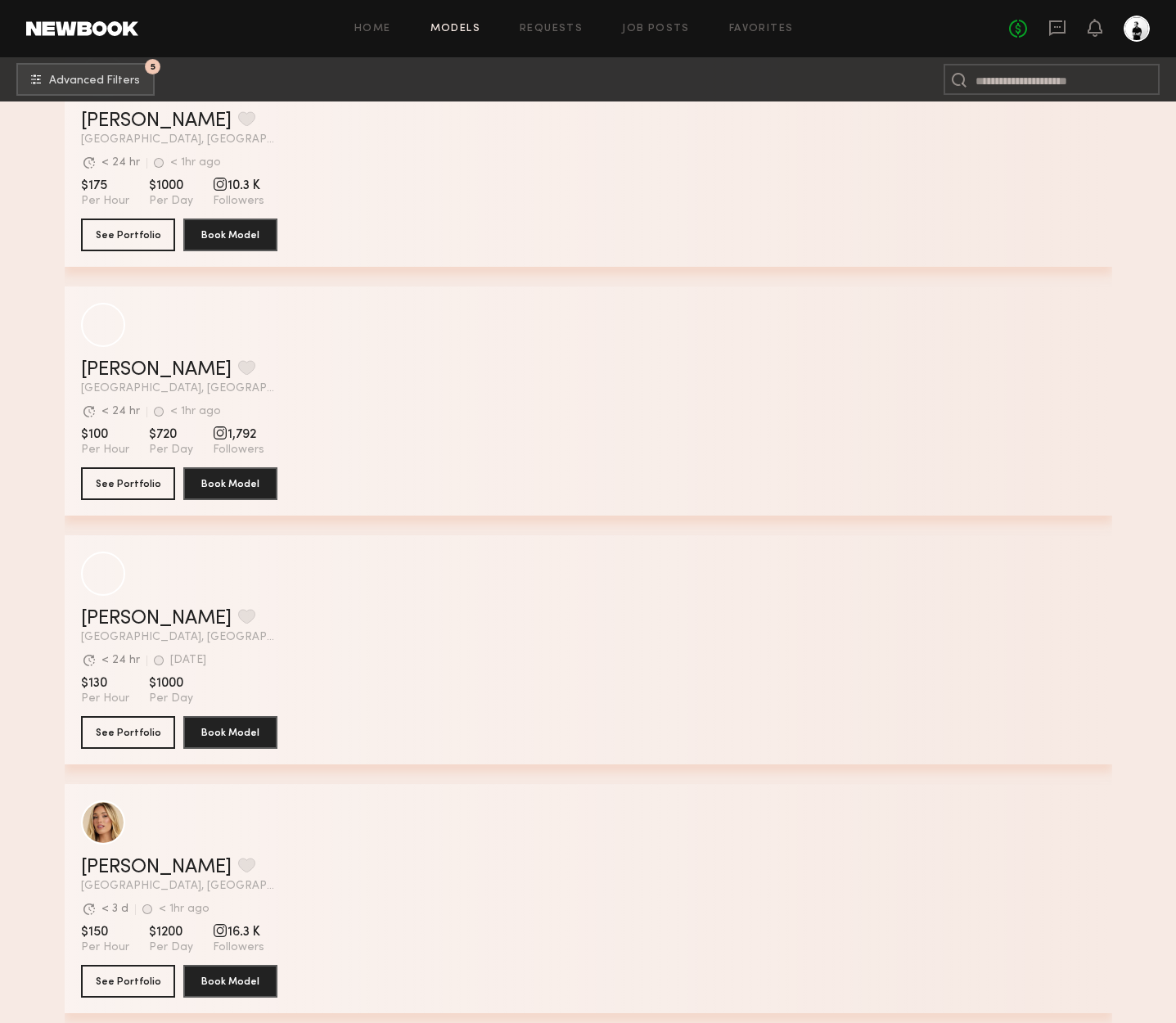
scroll to position [18760, 0]
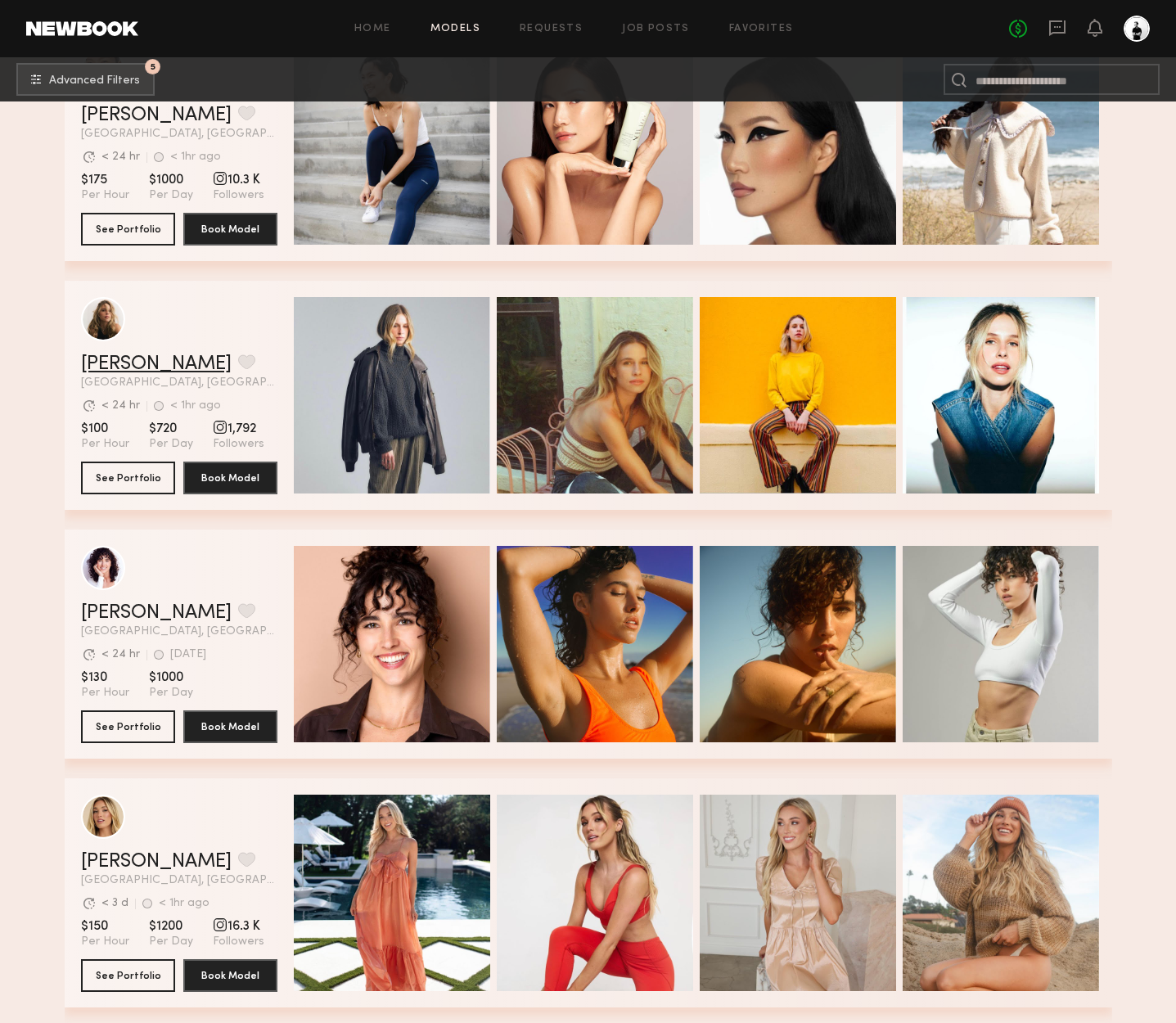
click at [100, 366] on link "Leigh D." at bounding box center [156, 364] width 151 height 20
click at [117, 616] on link "Gia Z." at bounding box center [156, 613] width 151 height 20
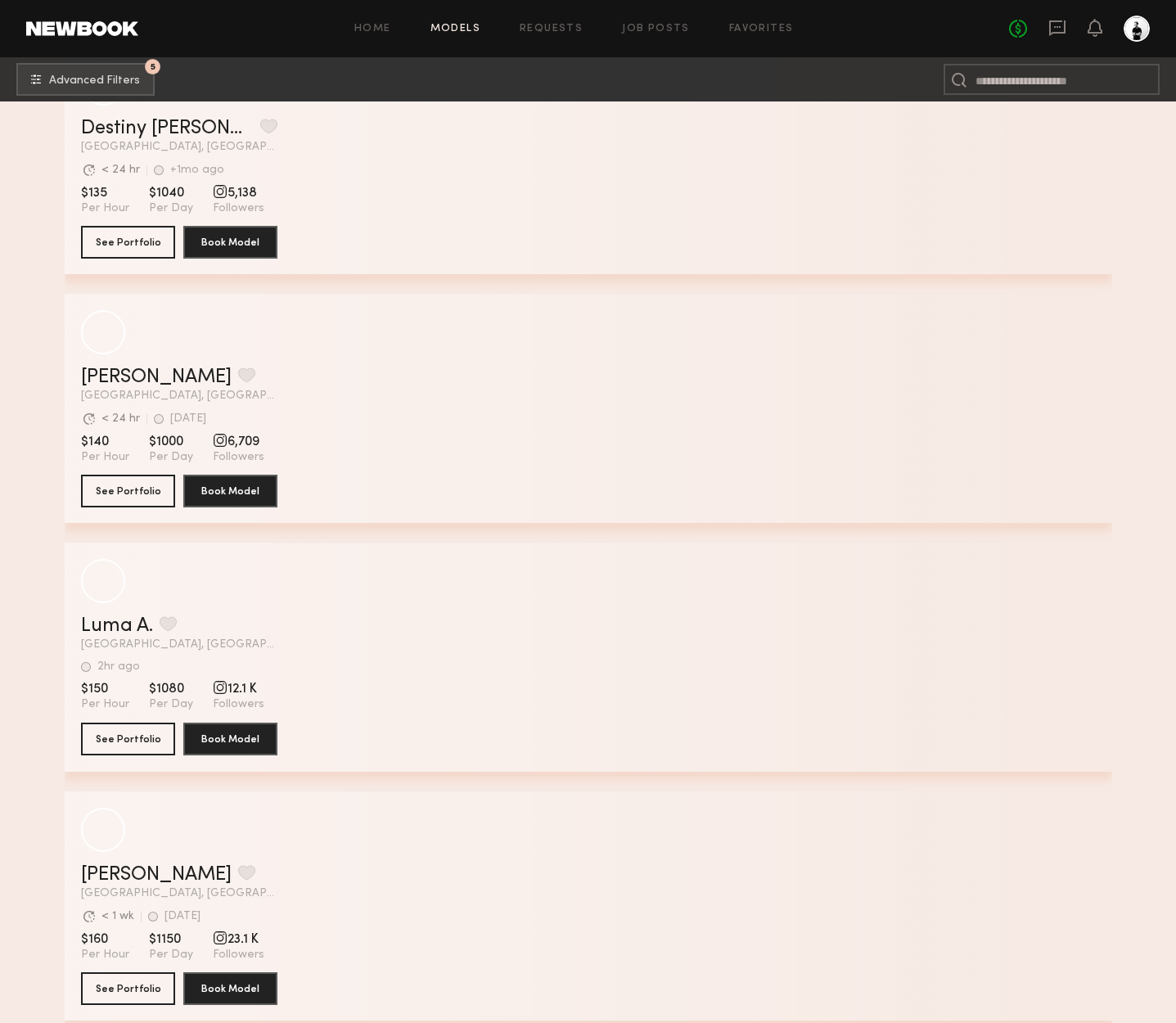
scroll to position [35641, 0]
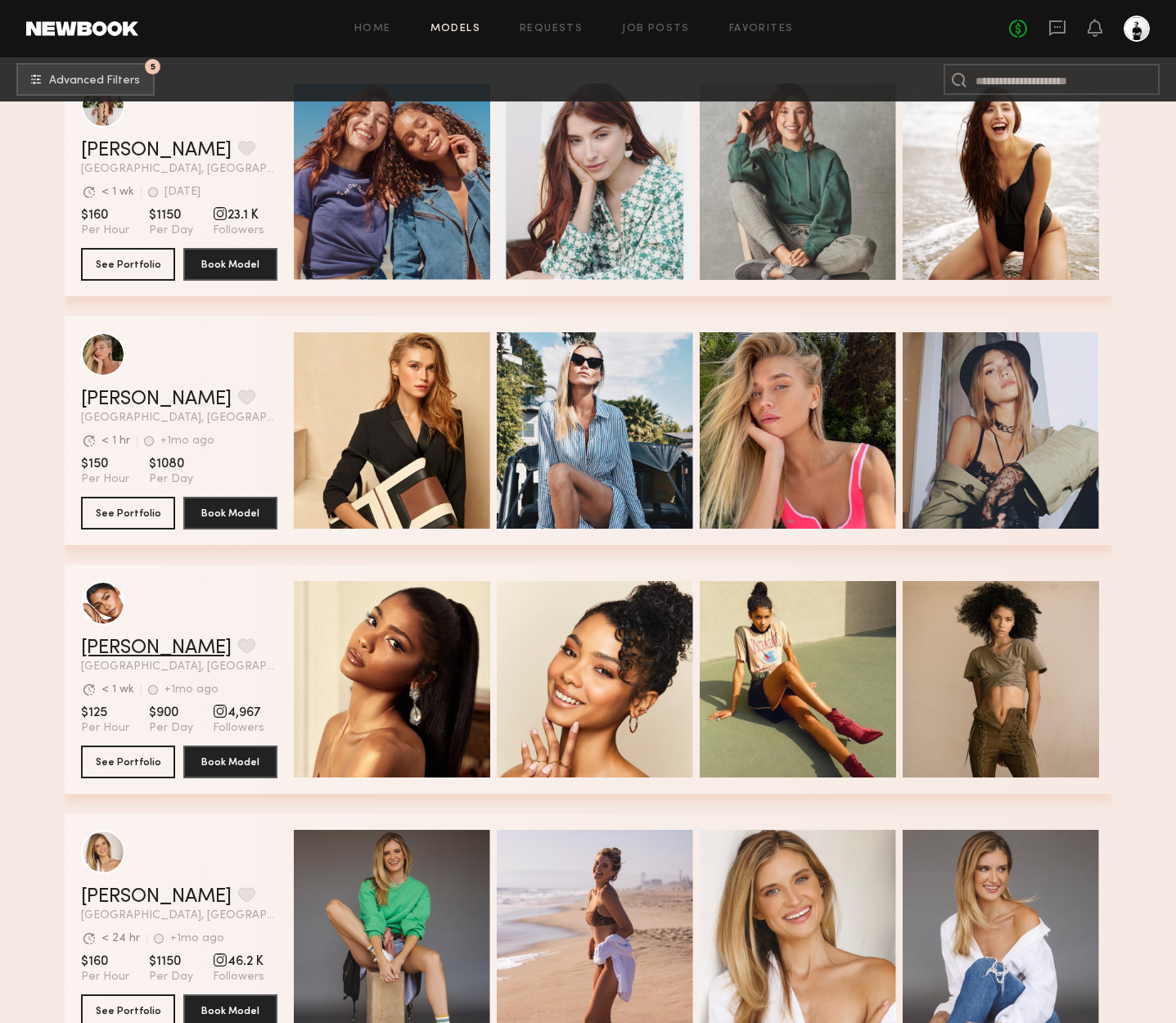
click at [120, 646] on link "Makaela H." at bounding box center [156, 649] width 151 height 20
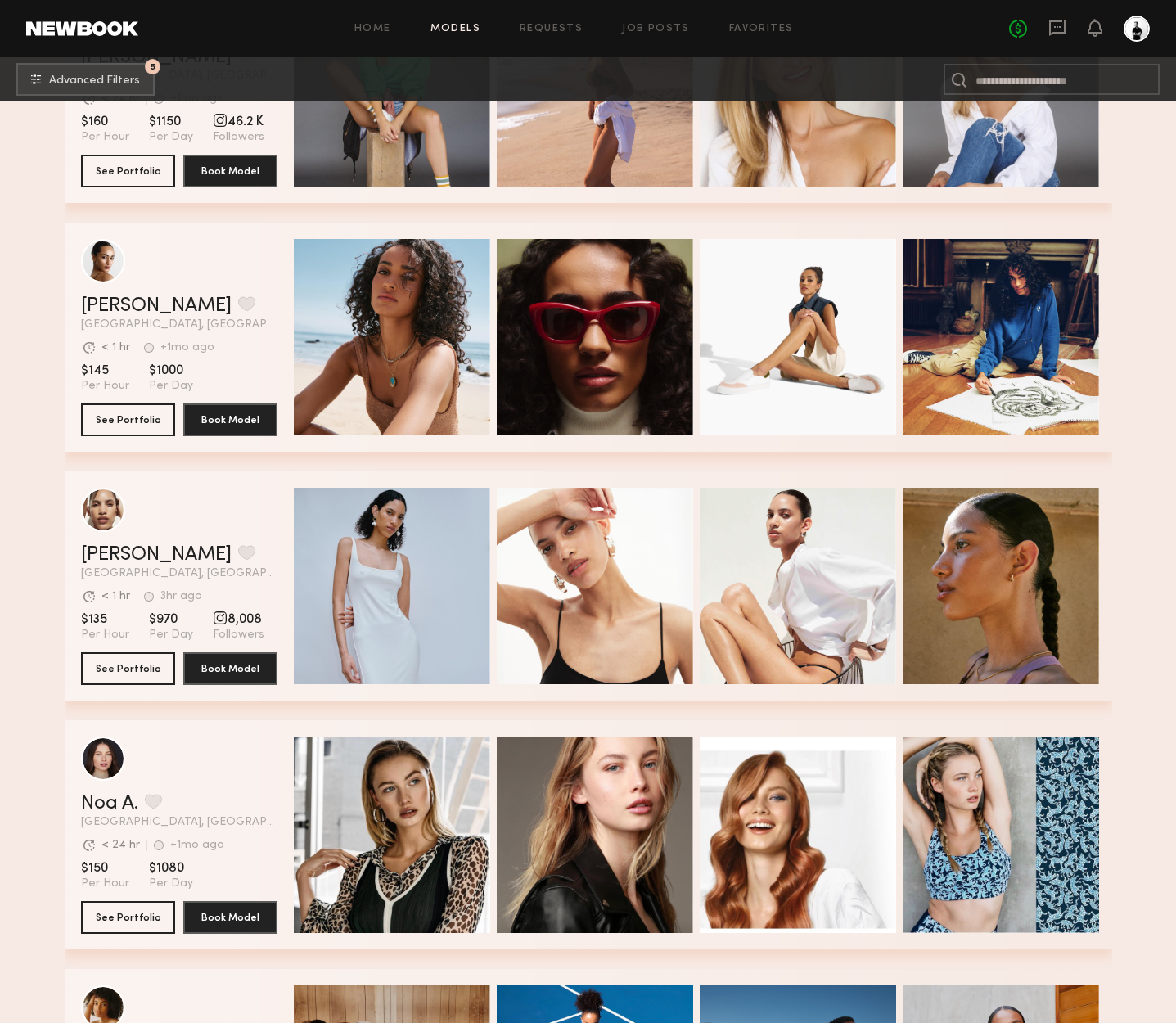
scroll to position [37095, 0]
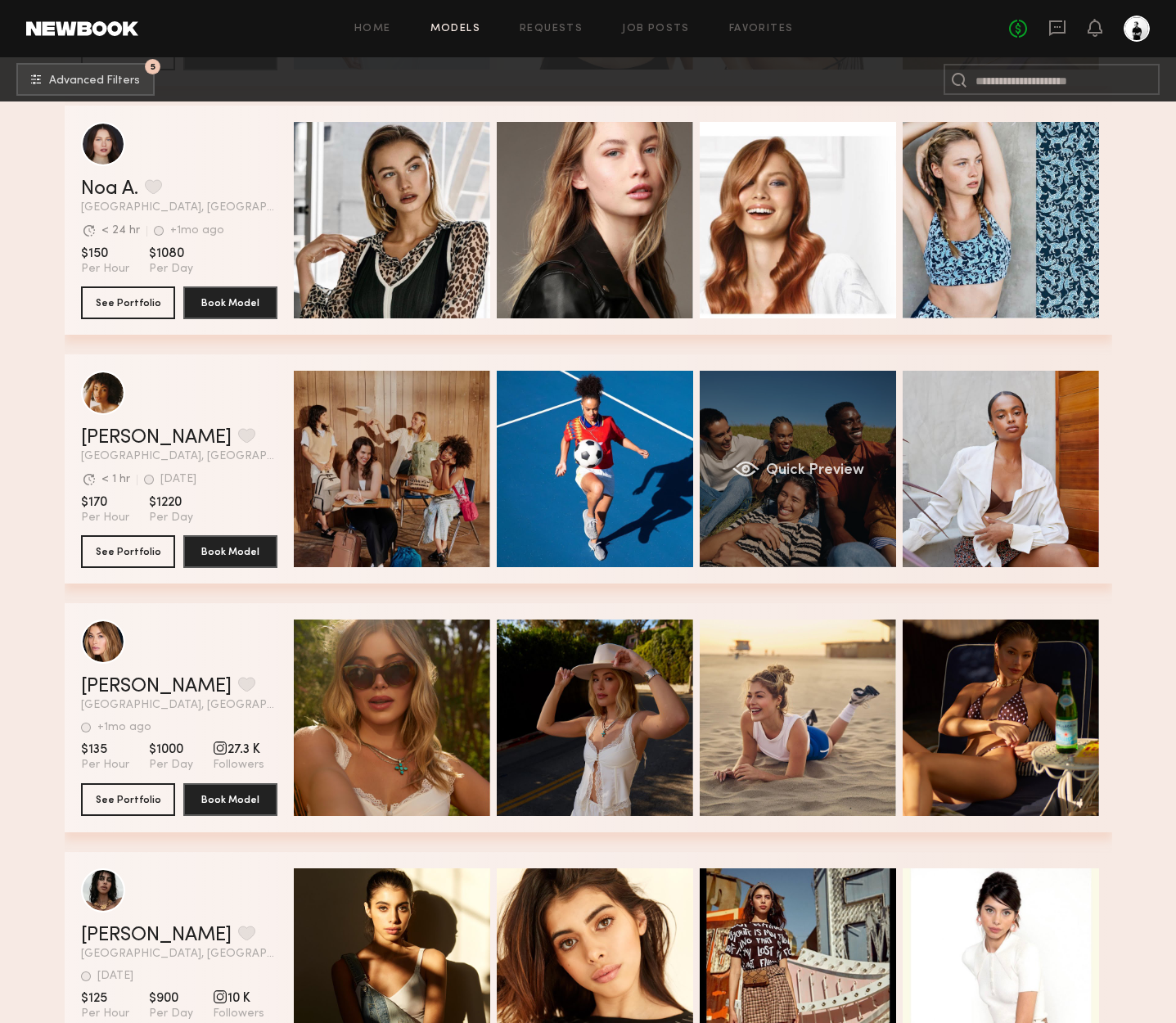
click at [785, 484] on div "Quick Preview" at bounding box center [798, 468] width 197 height 197
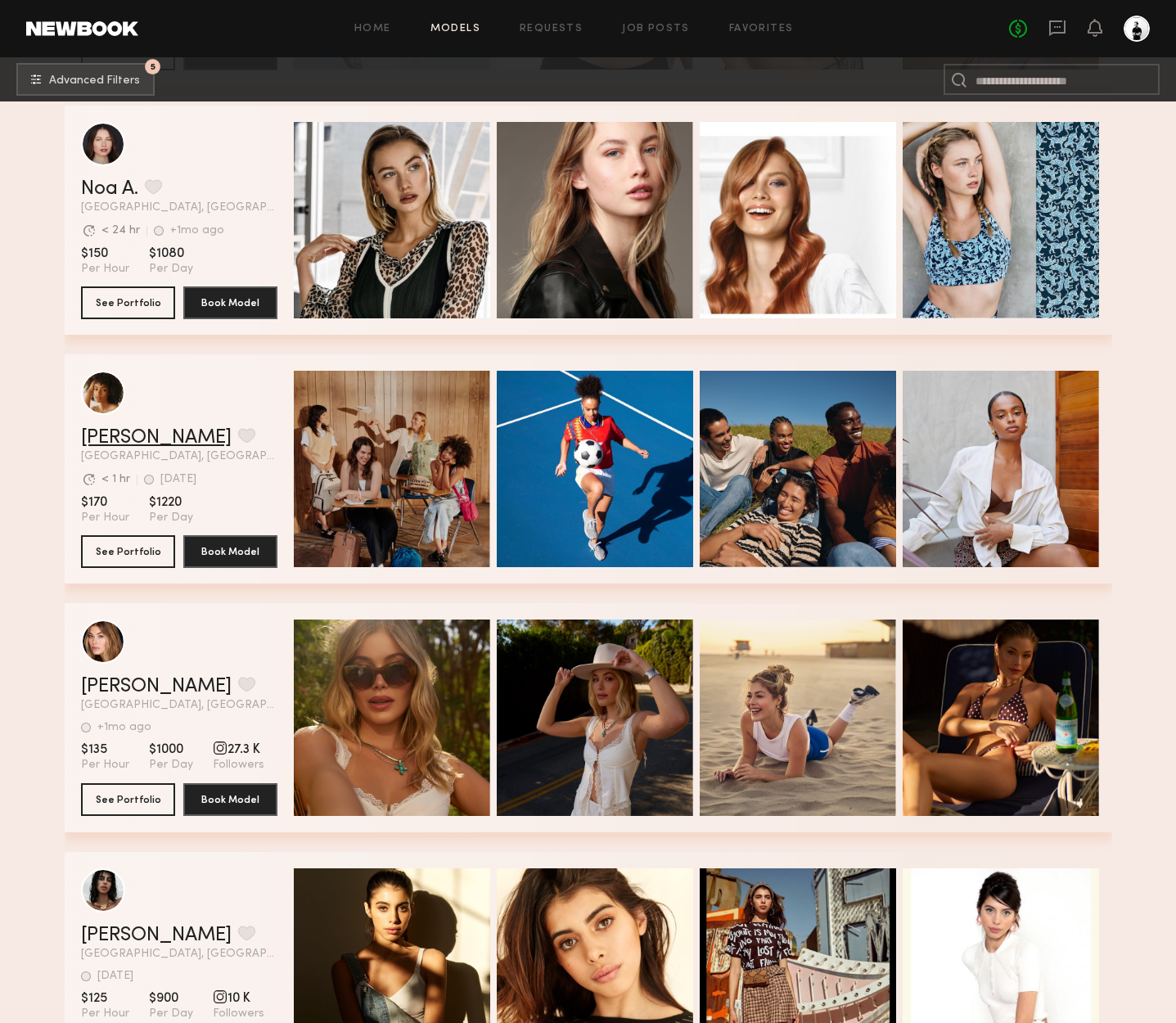
click at [129, 429] on link "Demi G." at bounding box center [156, 438] width 151 height 20
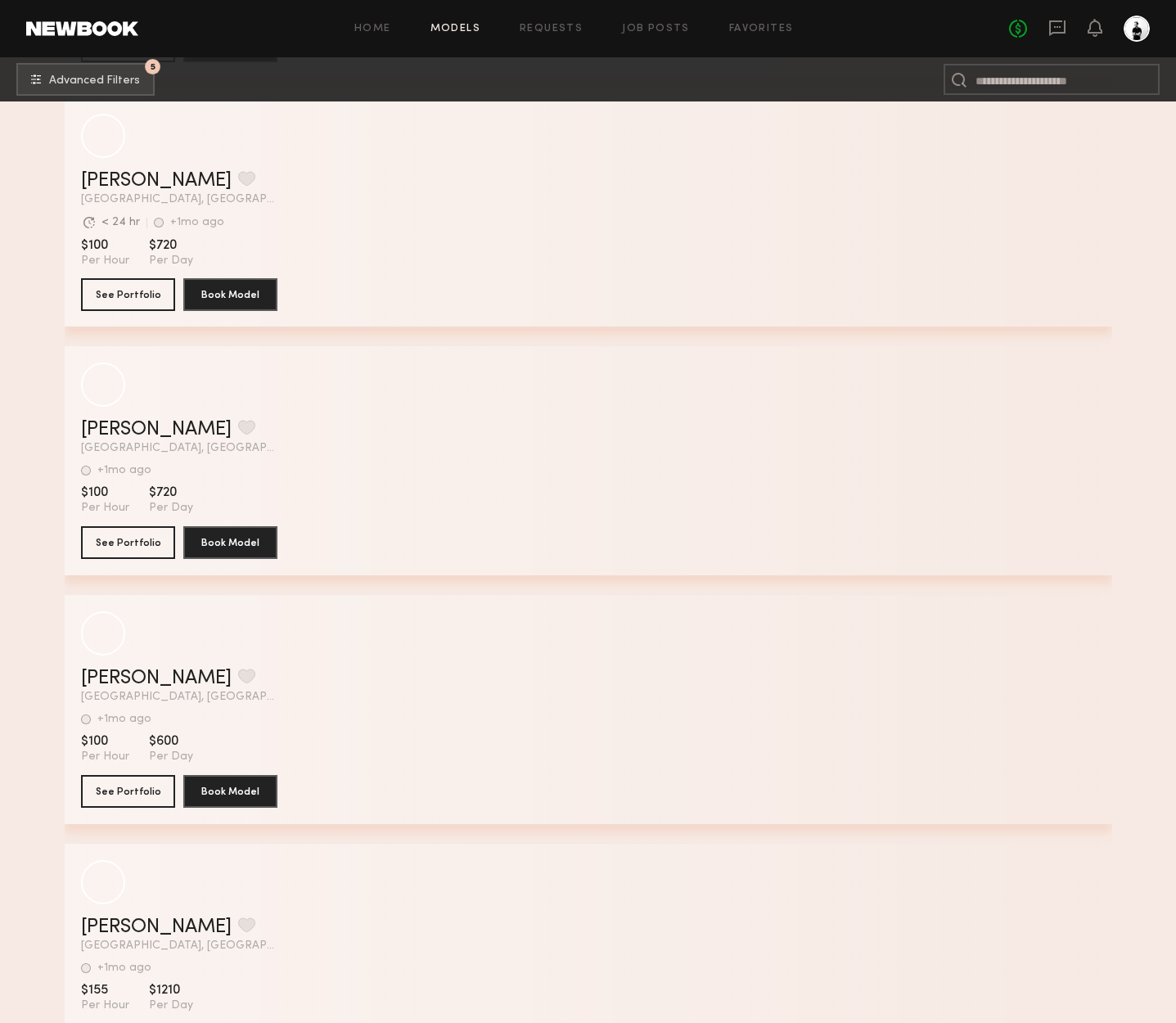
scroll to position [42330, 0]
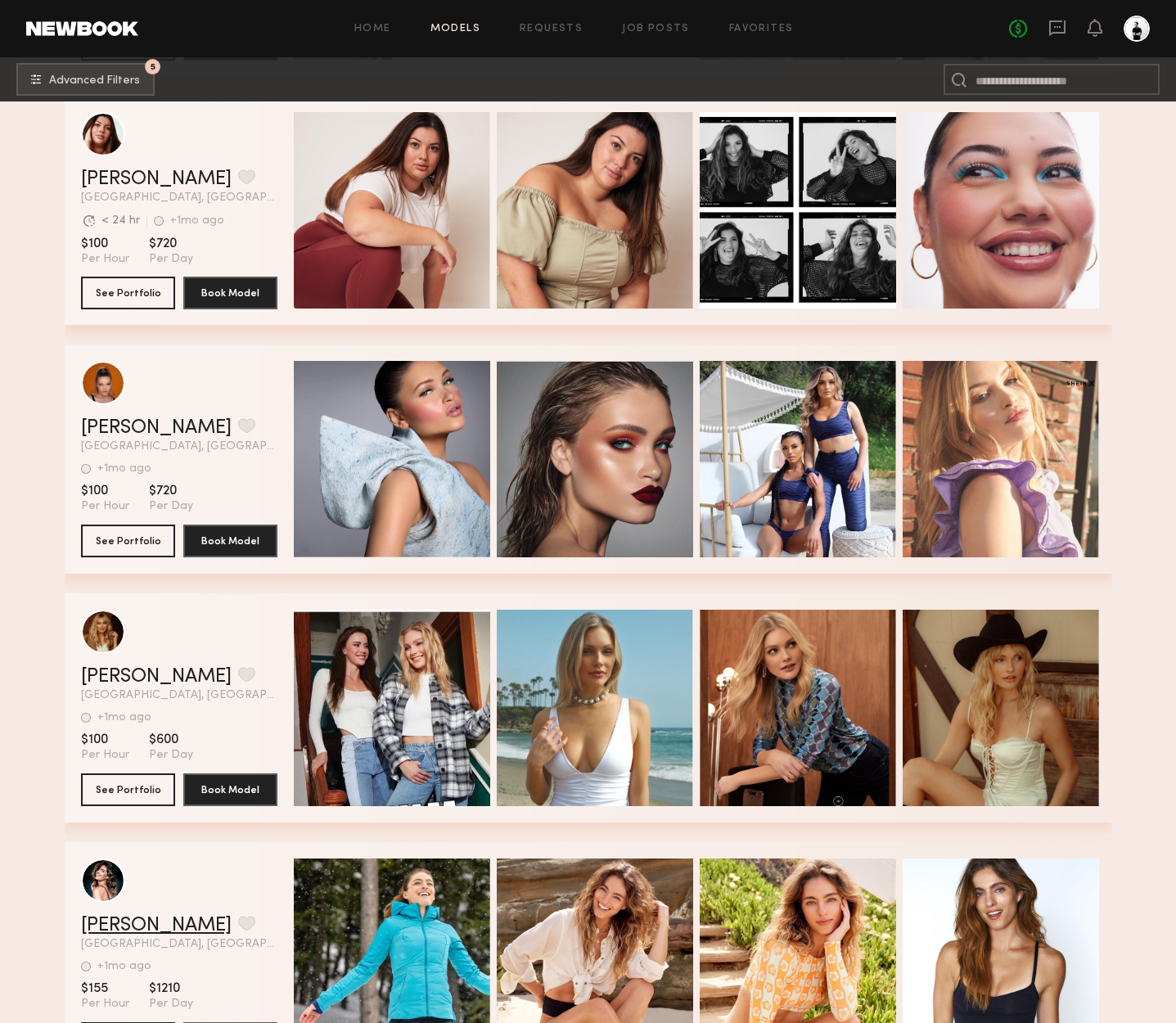
click at [150, 924] on link "Michelle M." at bounding box center [156, 926] width 151 height 20
click at [118, 672] on link "Kira M." at bounding box center [156, 677] width 151 height 20
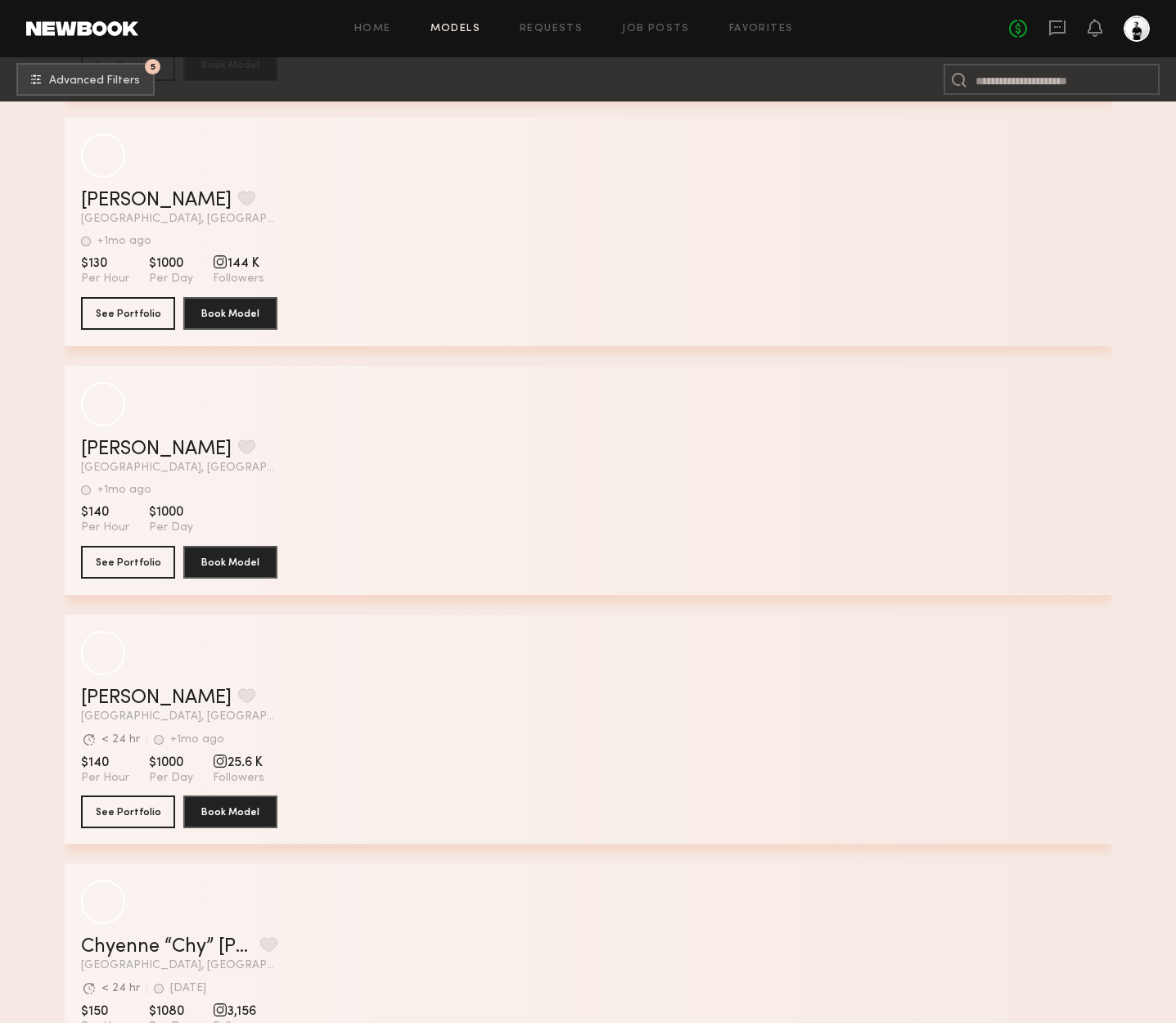
scroll to position [46293, 0]
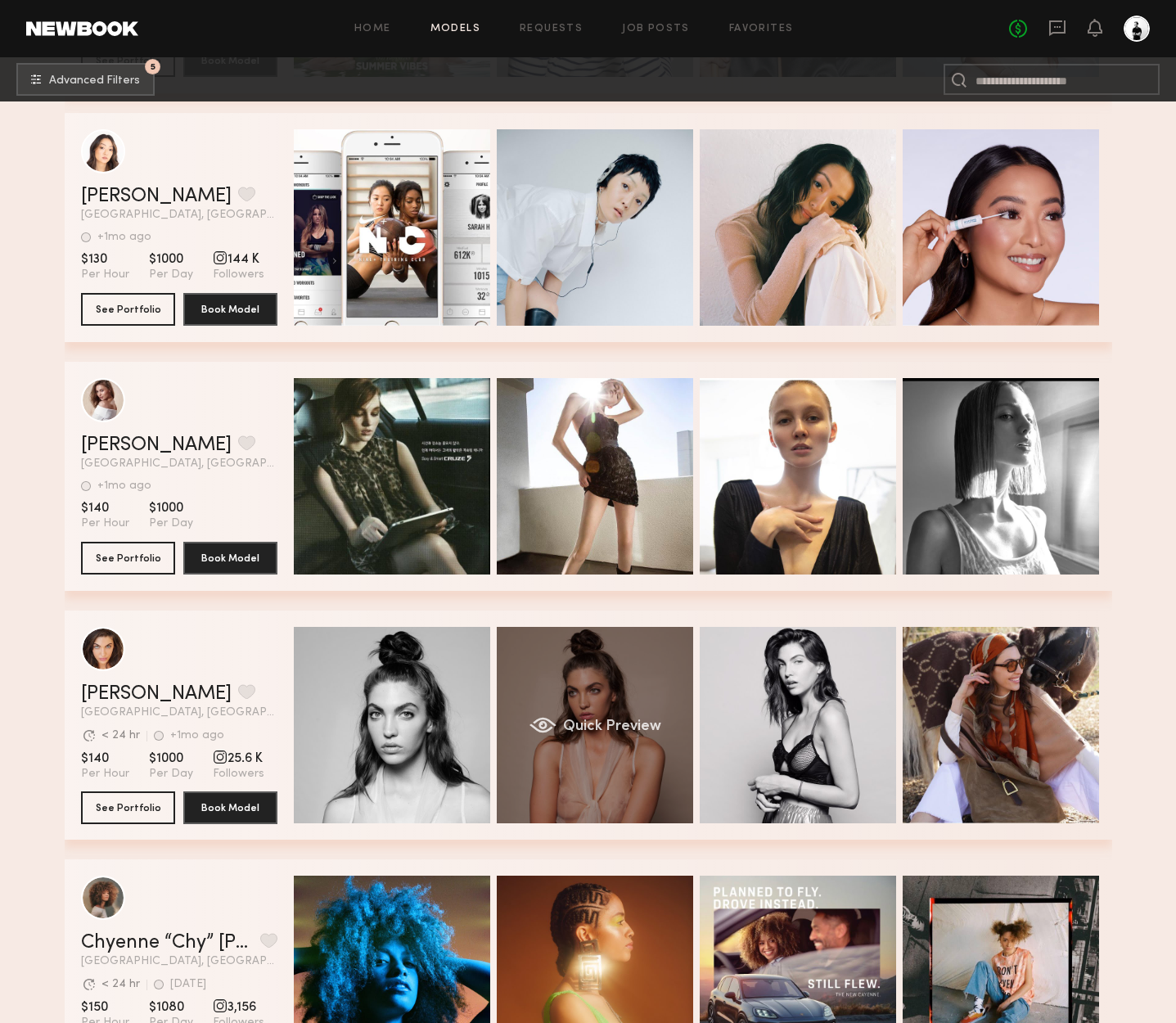
click at [639, 748] on div "Quick Preview" at bounding box center [595, 725] width 197 height 197
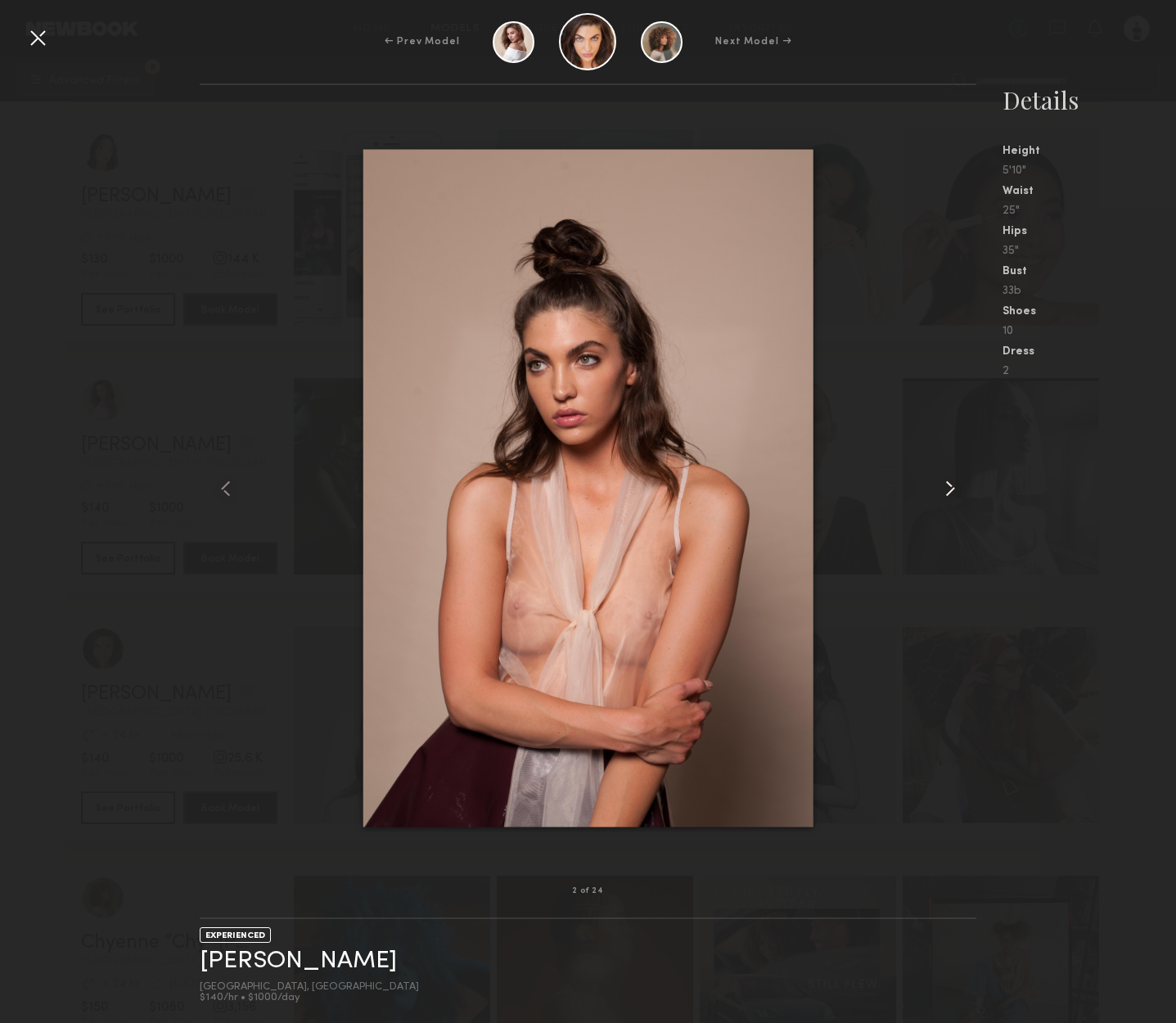
click at [949, 493] on common-icon at bounding box center [950, 488] width 26 height 26
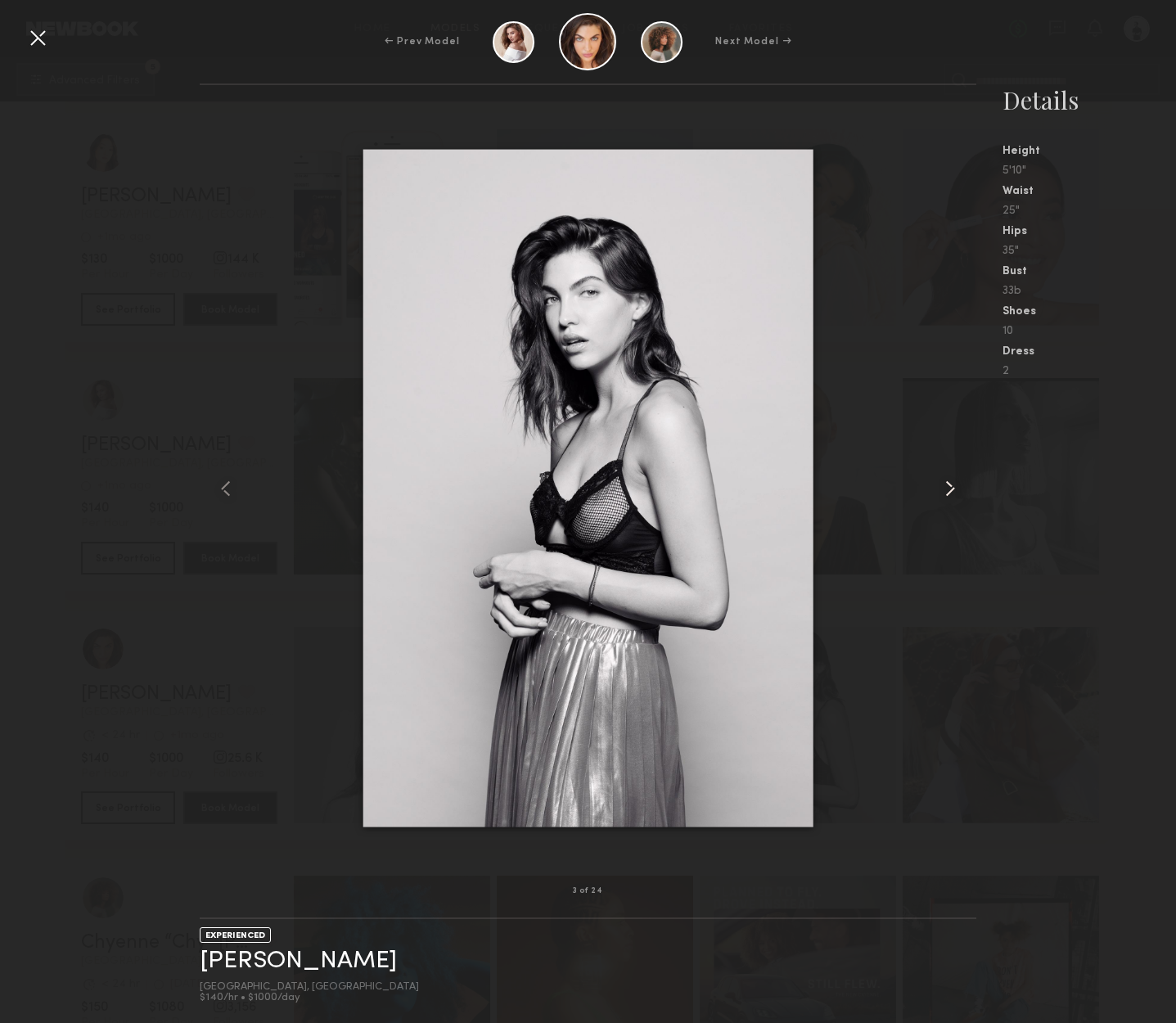
click at [949, 493] on common-icon at bounding box center [950, 488] width 26 height 26
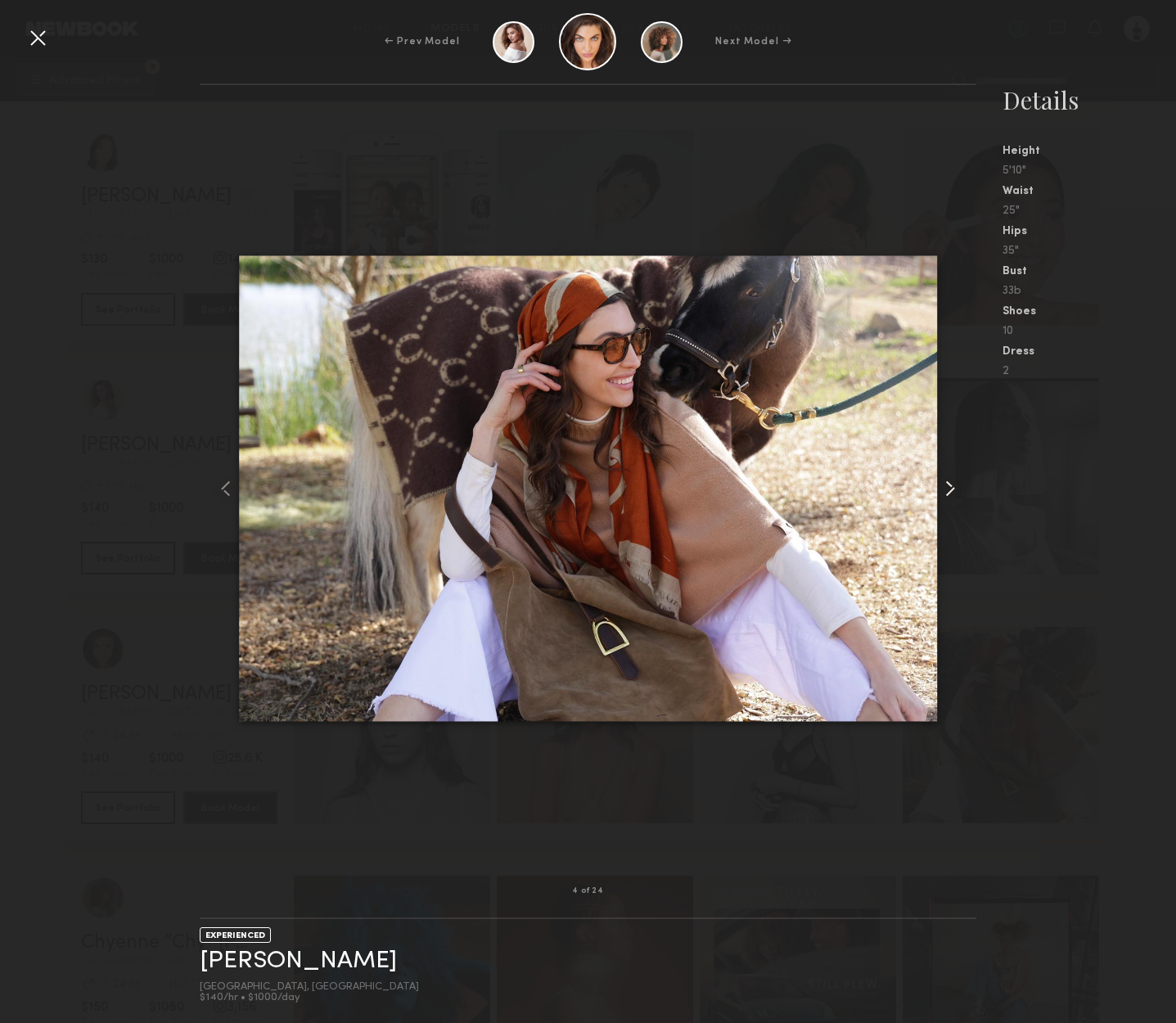
click at [949, 493] on common-icon at bounding box center [950, 488] width 26 height 26
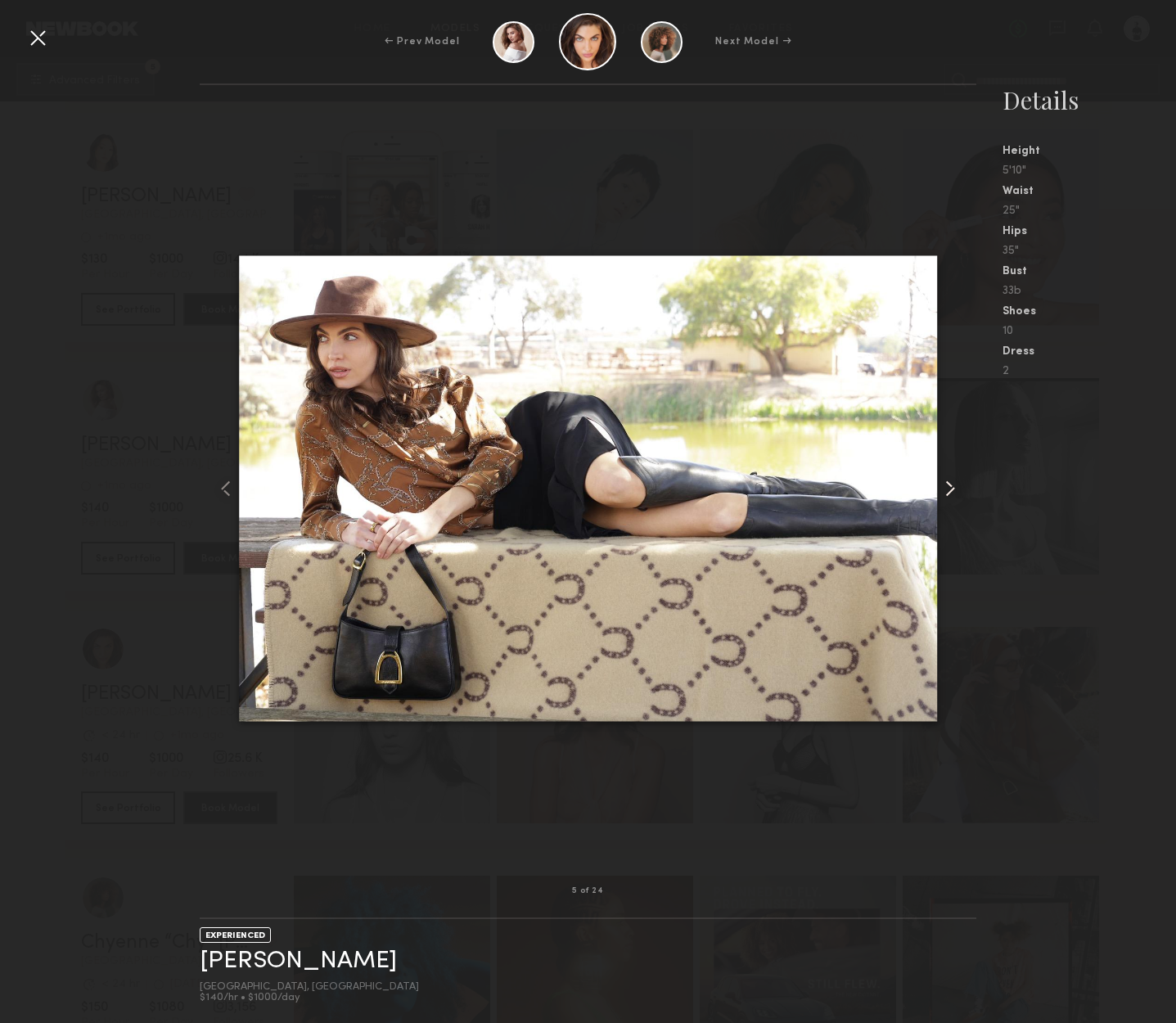
click at [949, 493] on common-icon at bounding box center [950, 488] width 26 height 26
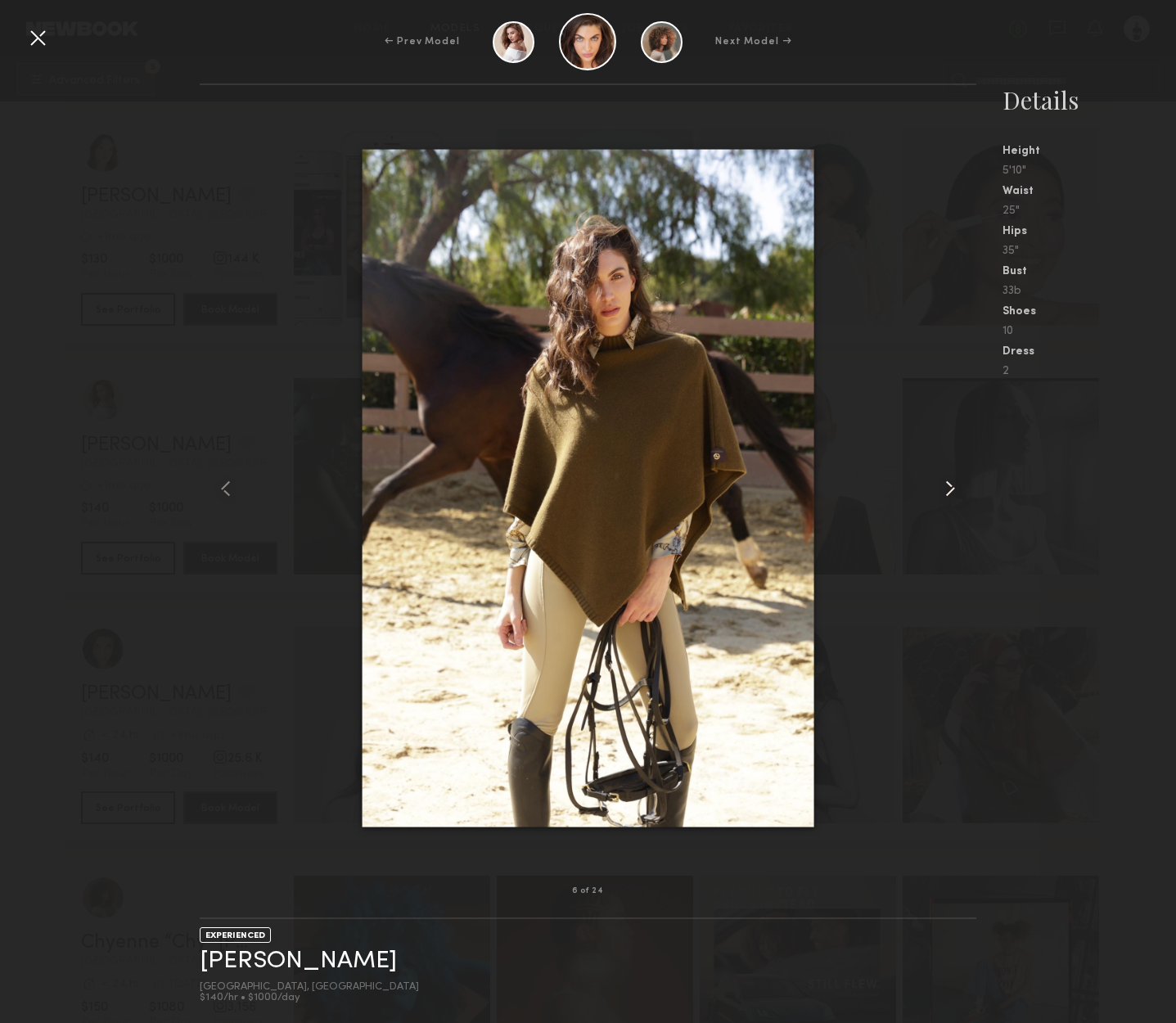
click at [949, 493] on common-icon at bounding box center [950, 488] width 26 height 26
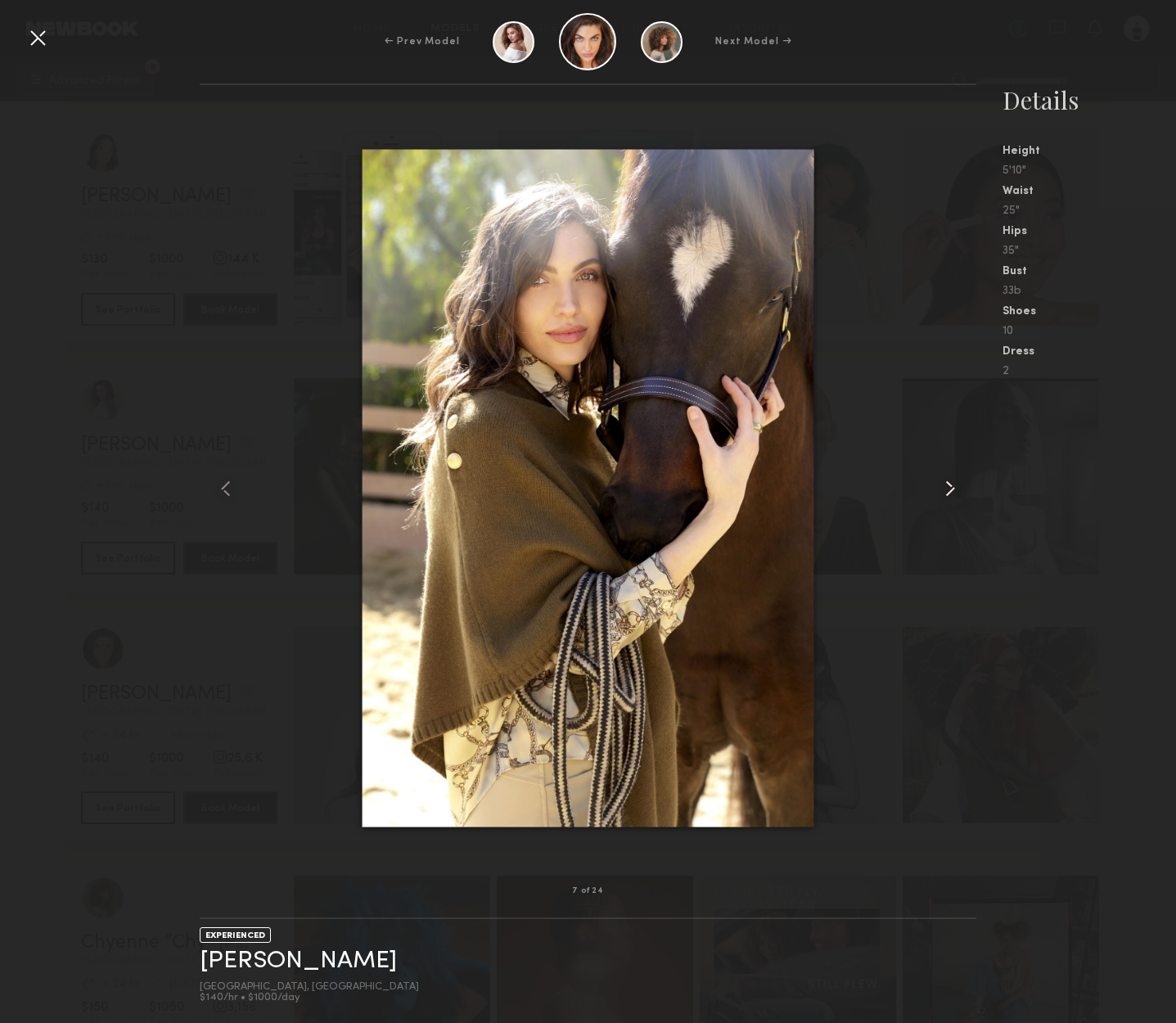
click at [949, 493] on common-icon at bounding box center [950, 488] width 26 height 26
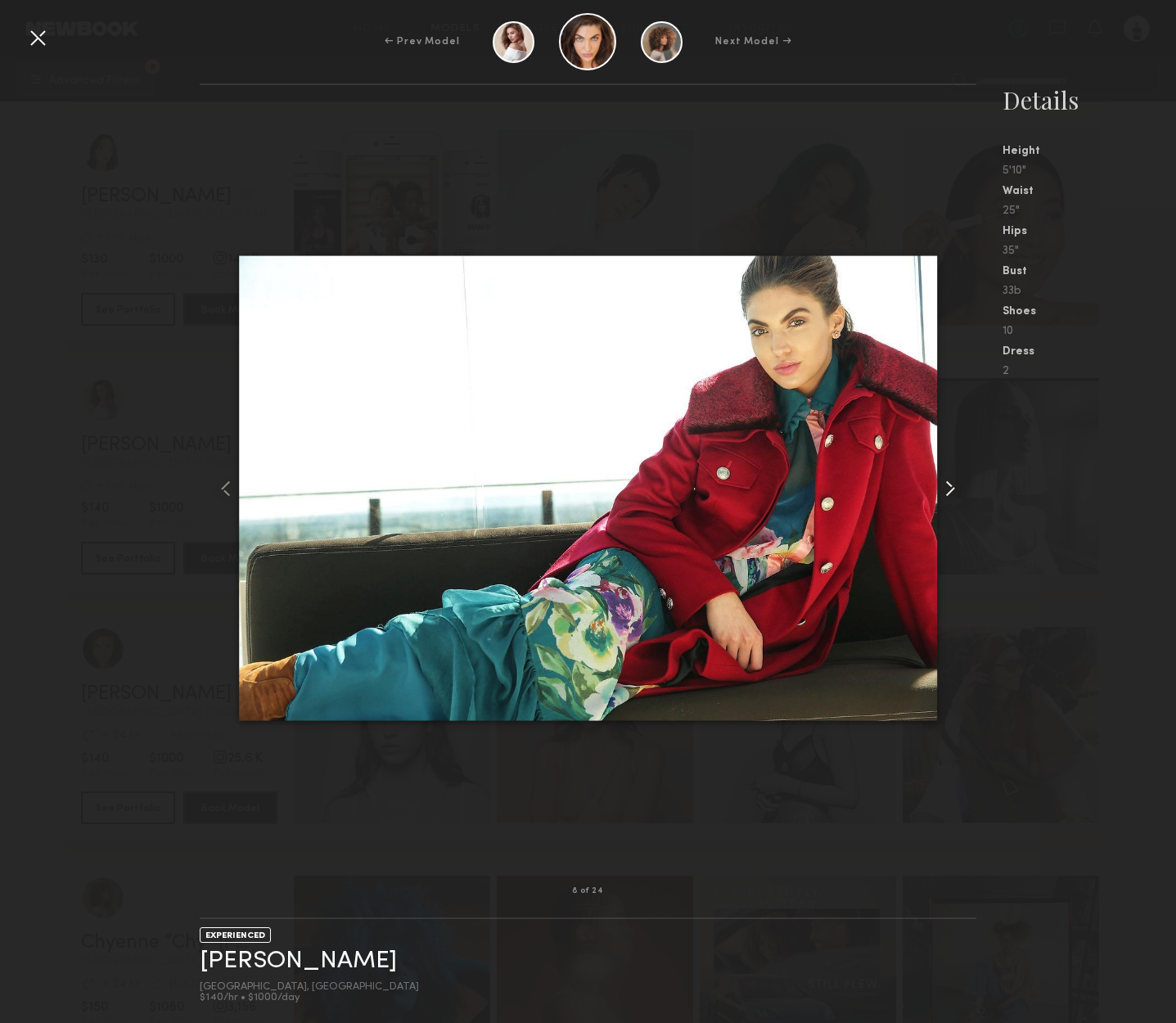
click at [949, 493] on common-icon at bounding box center [950, 488] width 26 height 26
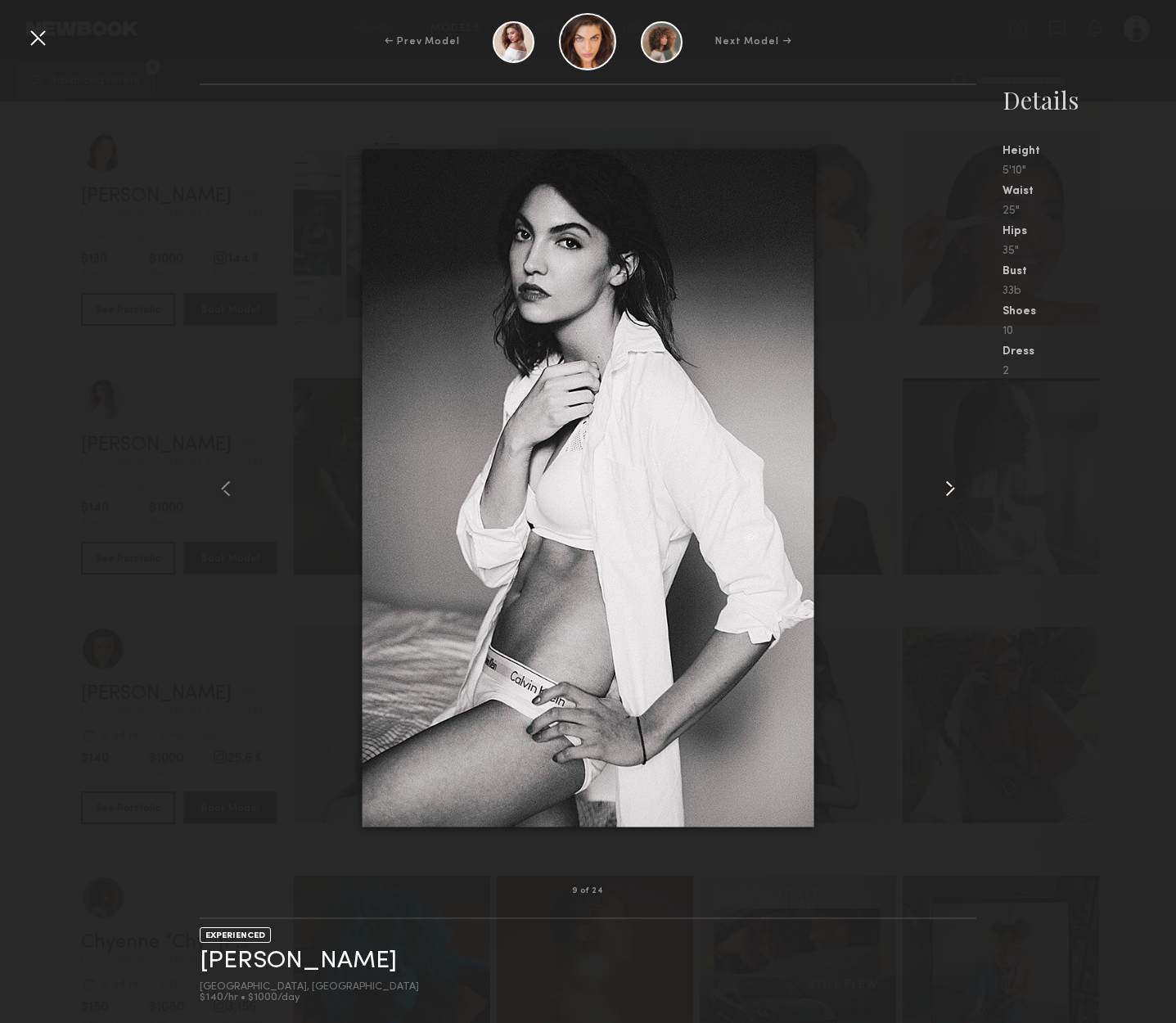
click at [949, 493] on common-icon at bounding box center [950, 488] width 26 height 26
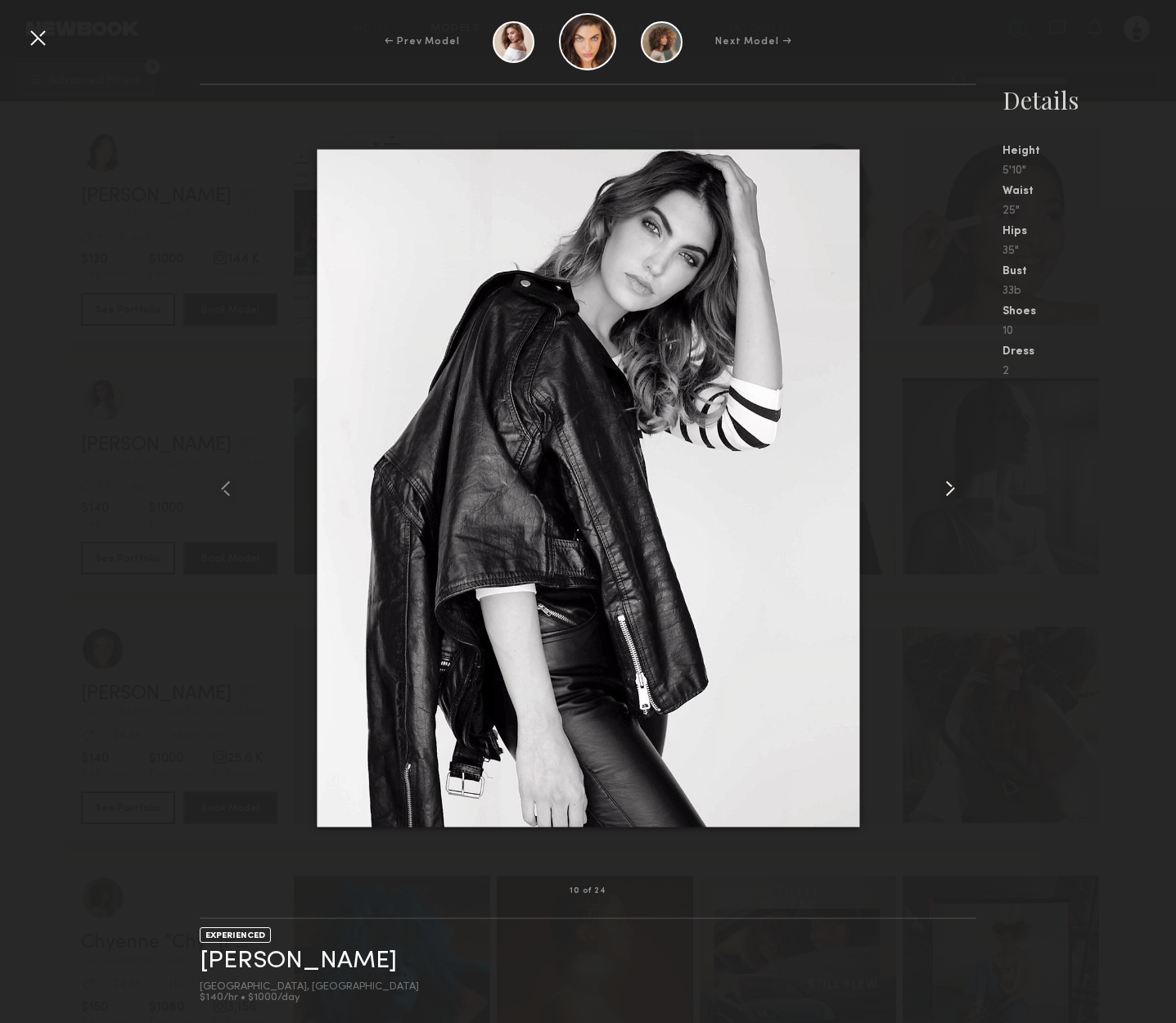
click at [949, 493] on common-icon at bounding box center [950, 488] width 26 height 26
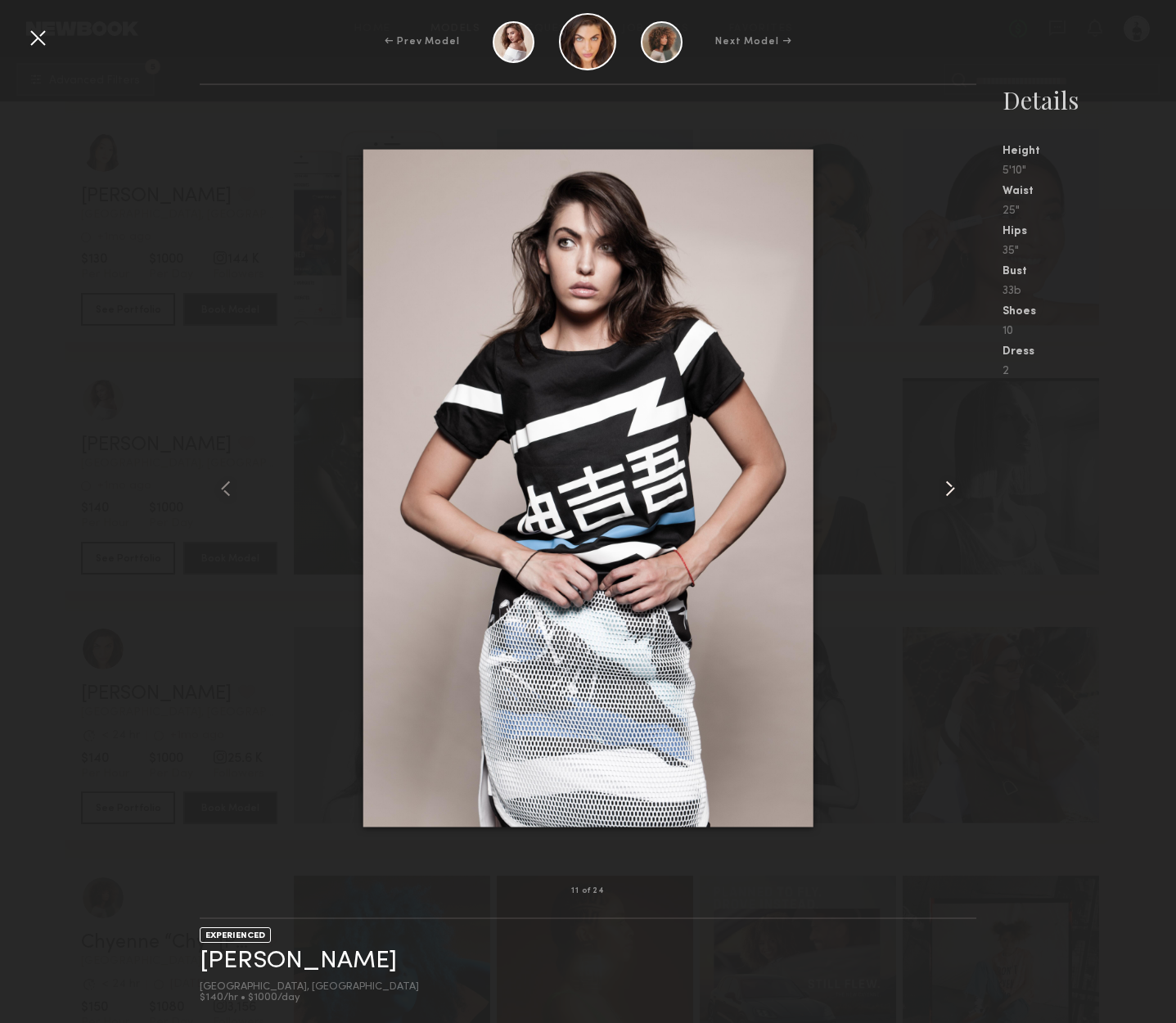
click at [949, 493] on common-icon at bounding box center [950, 488] width 26 height 26
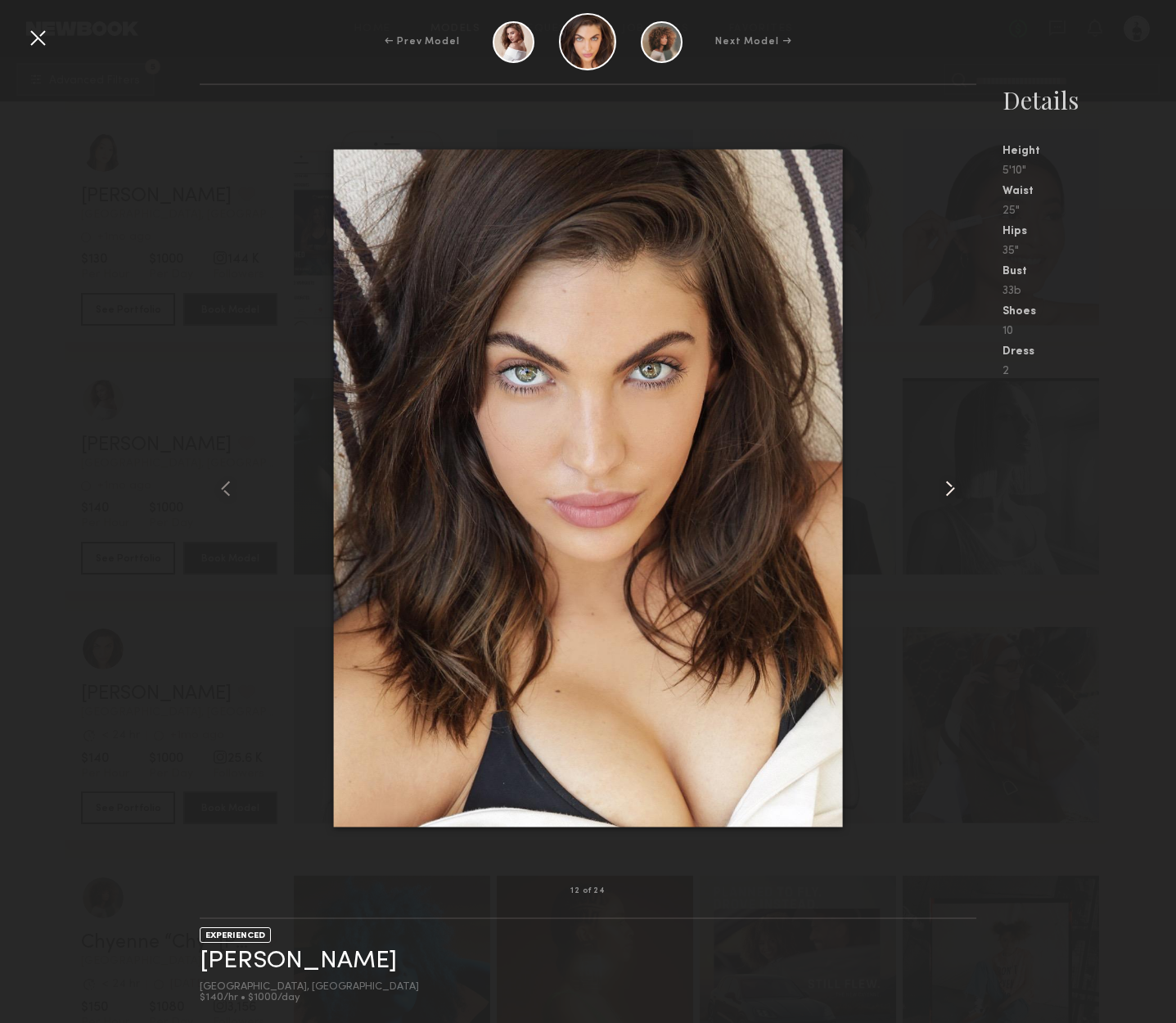
click at [949, 493] on common-icon at bounding box center [950, 488] width 26 height 26
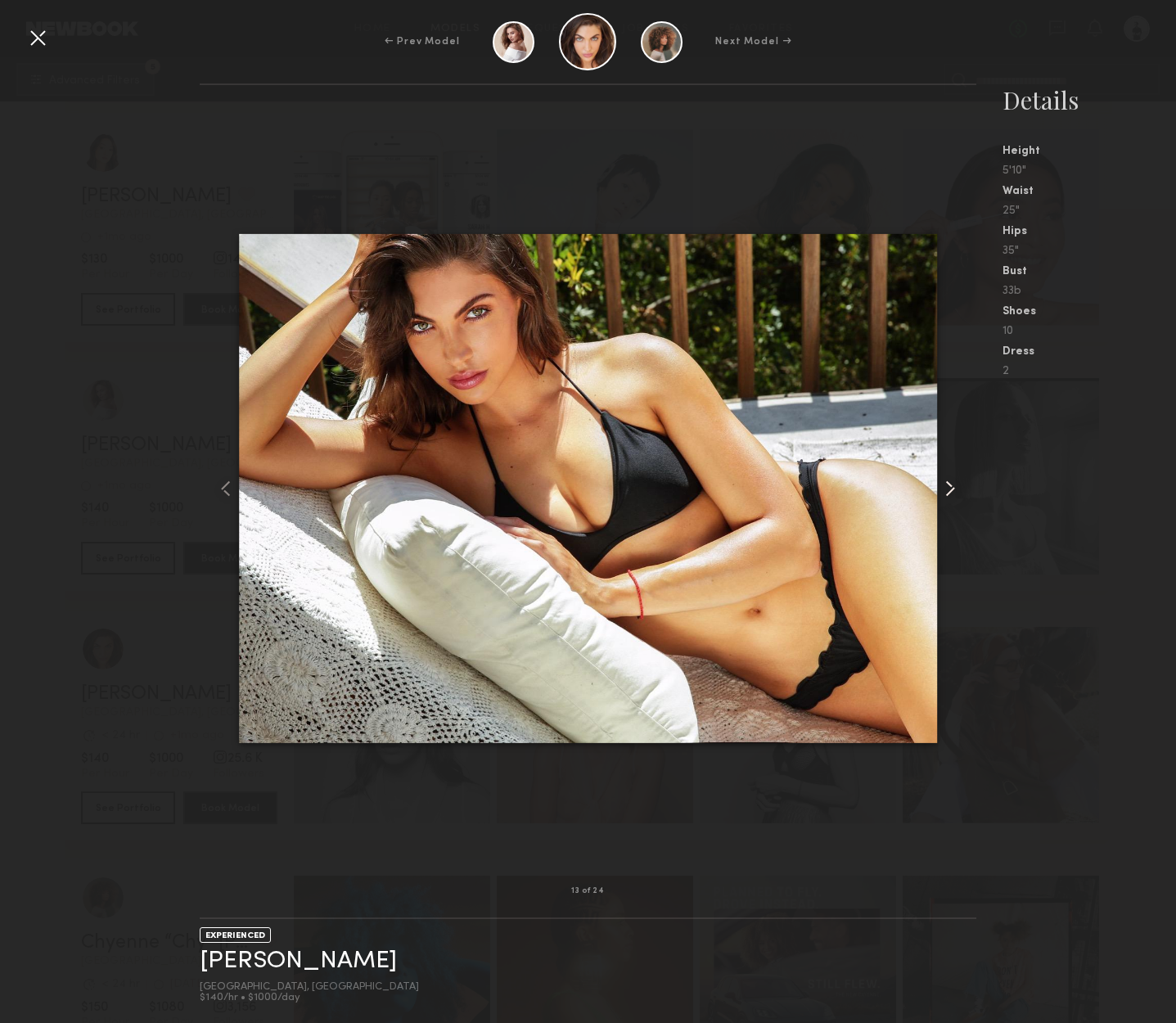
click at [949, 493] on common-icon at bounding box center [950, 488] width 26 height 26
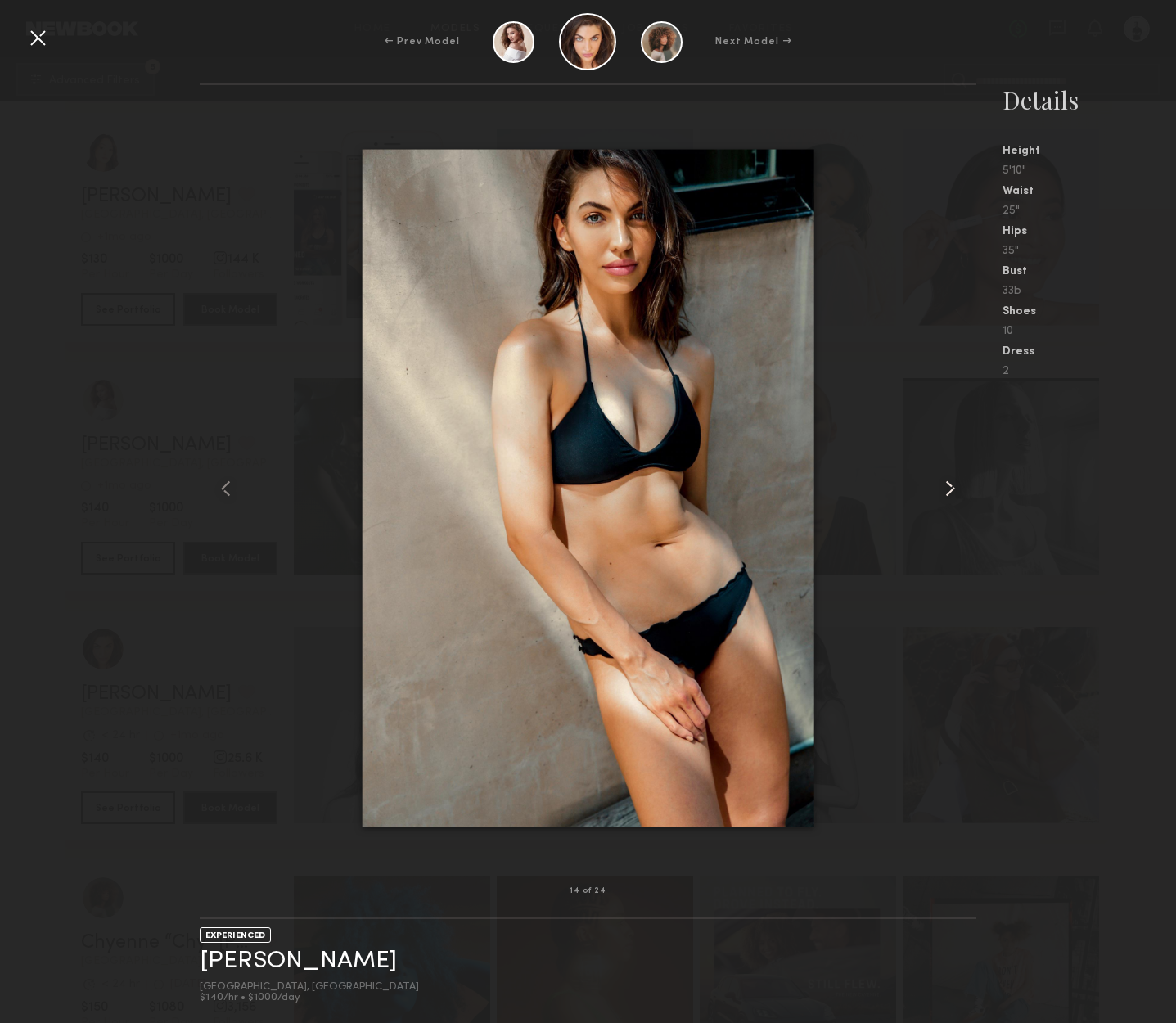
click at [949, 493] on common-icon at bounding box center [950, 488] width 26 height 26
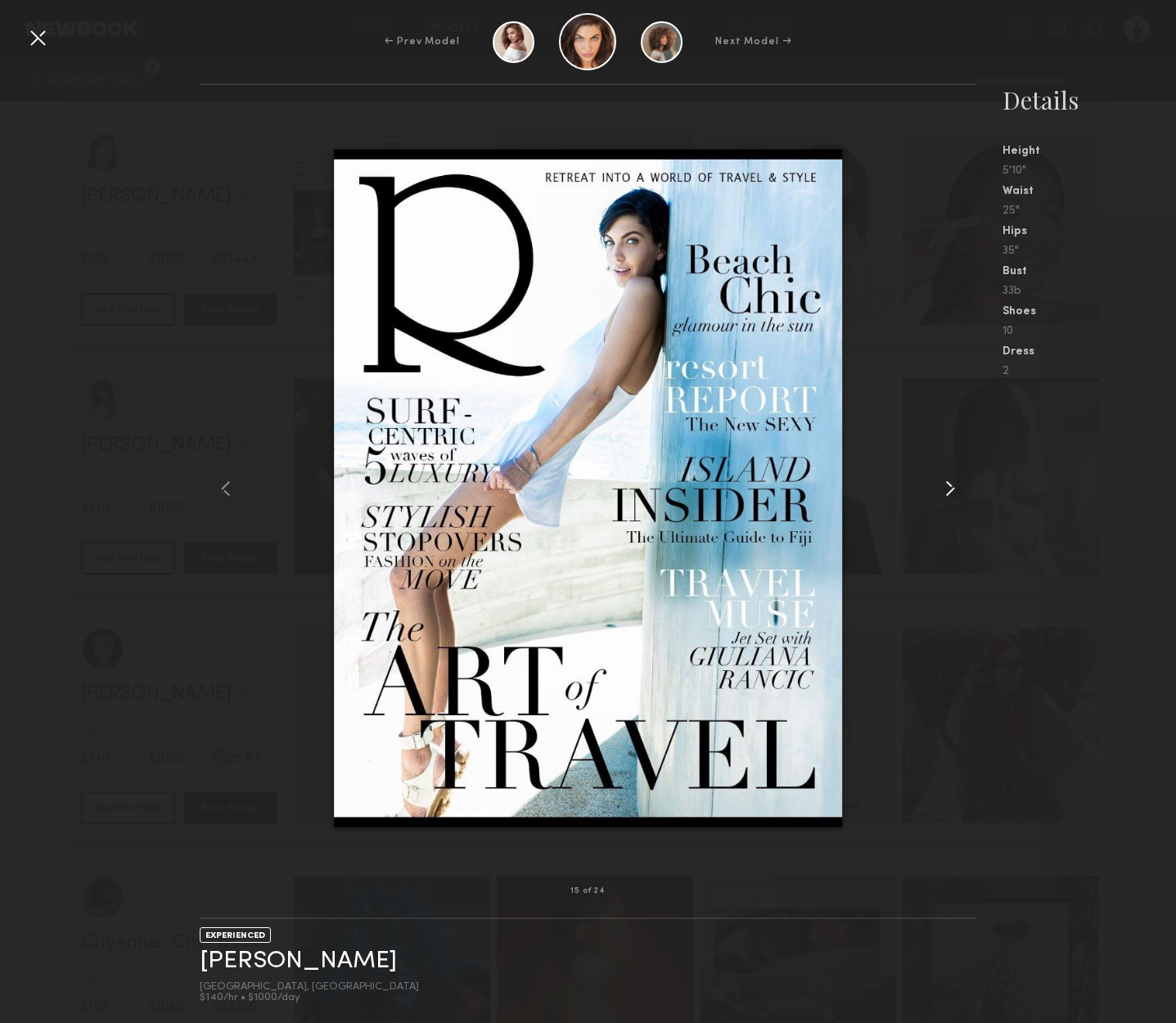
click at [949, 493] on common-icon at bounding box center [950, 488] width 26 height 26
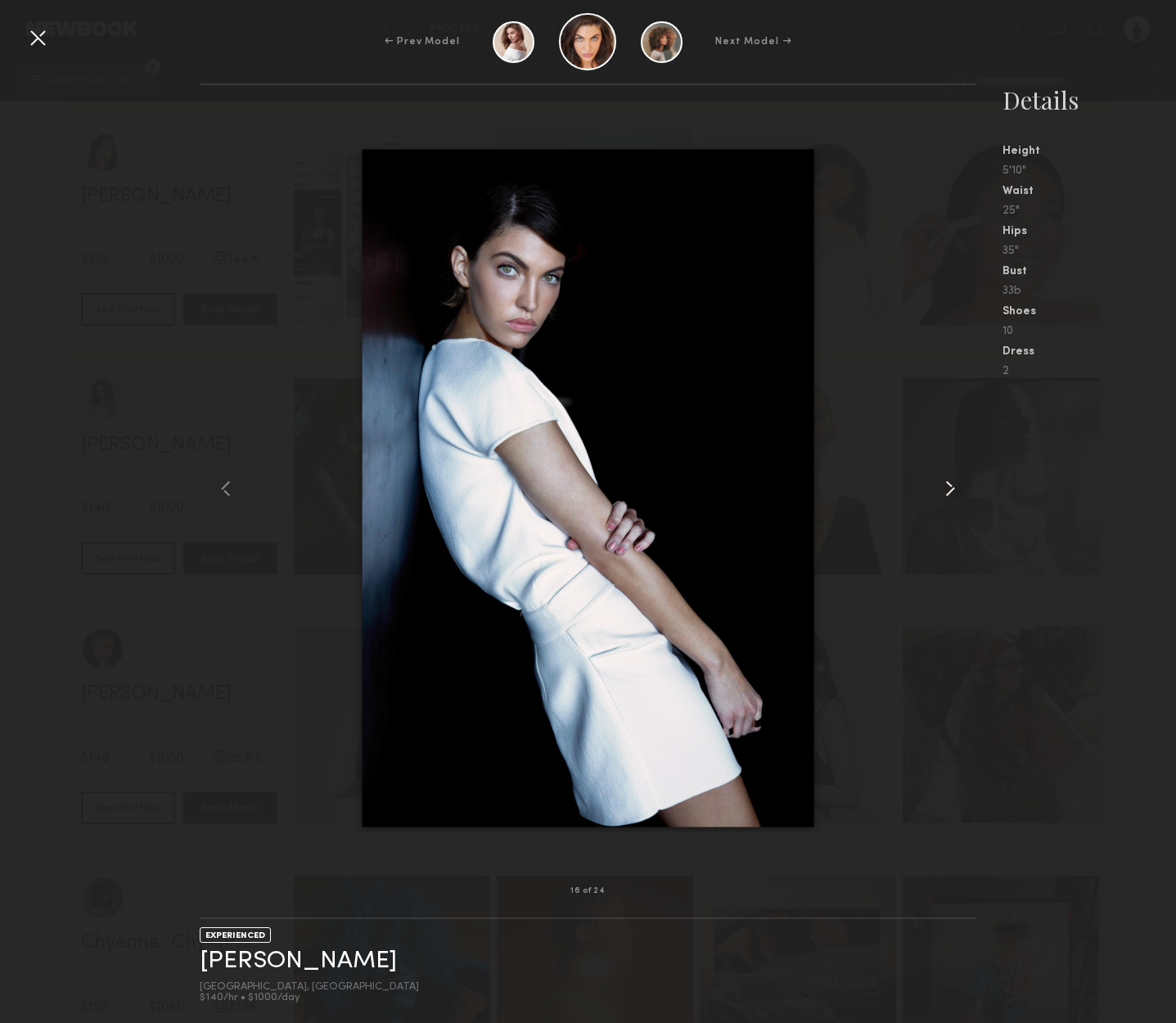
click at [949, 493] on common-icon at bounding box center [950, 488] width 26 height 26
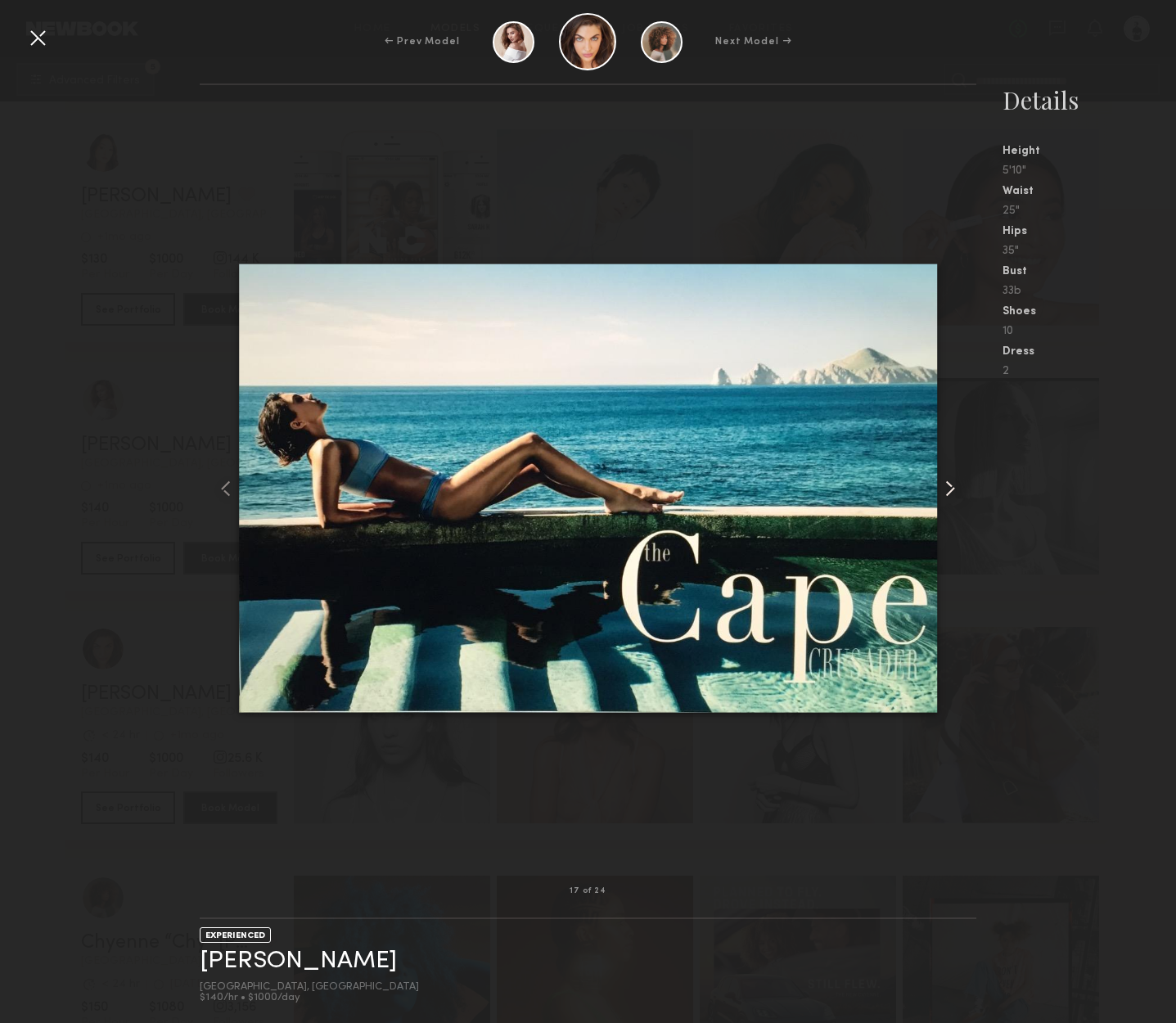
click at [949, 493] on common-icon at bounding box center [950, 488] width 26 height 26
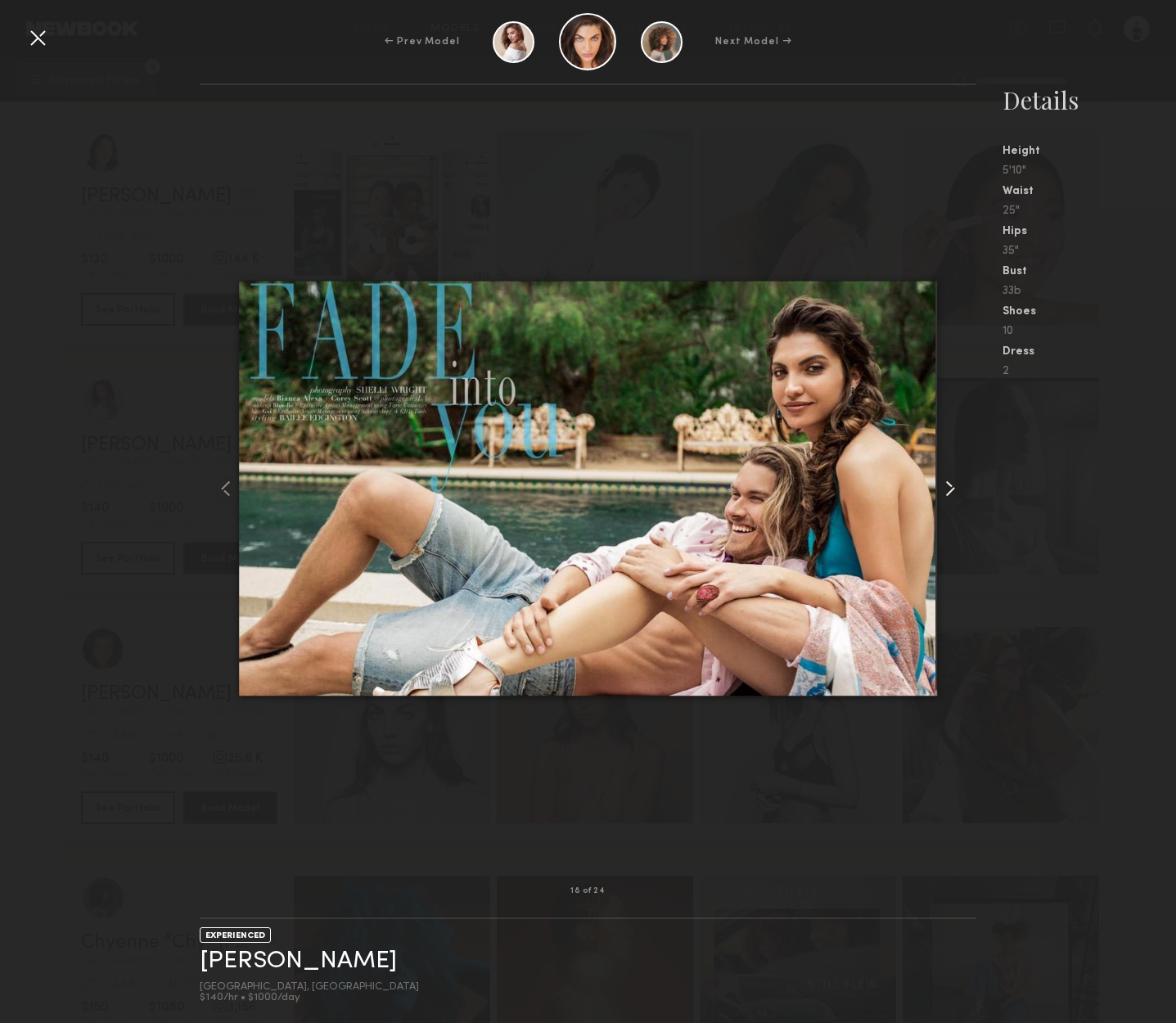
click at [949, 493] on common-icon at bounding box center [950, 488] width 26 height 26
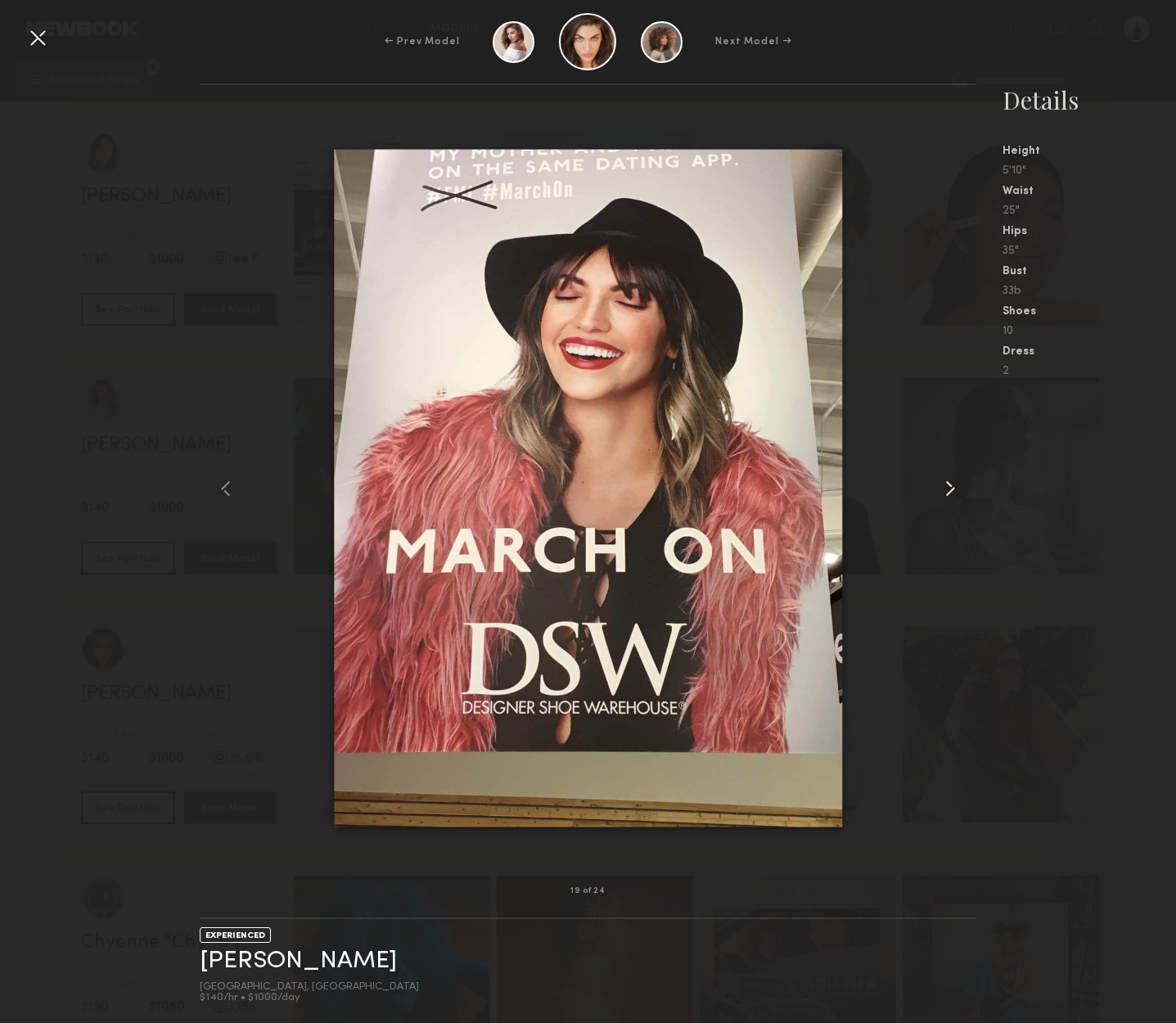
click at [949, 493] on common-icon at bounding box center [950, 488] width 26 height 26
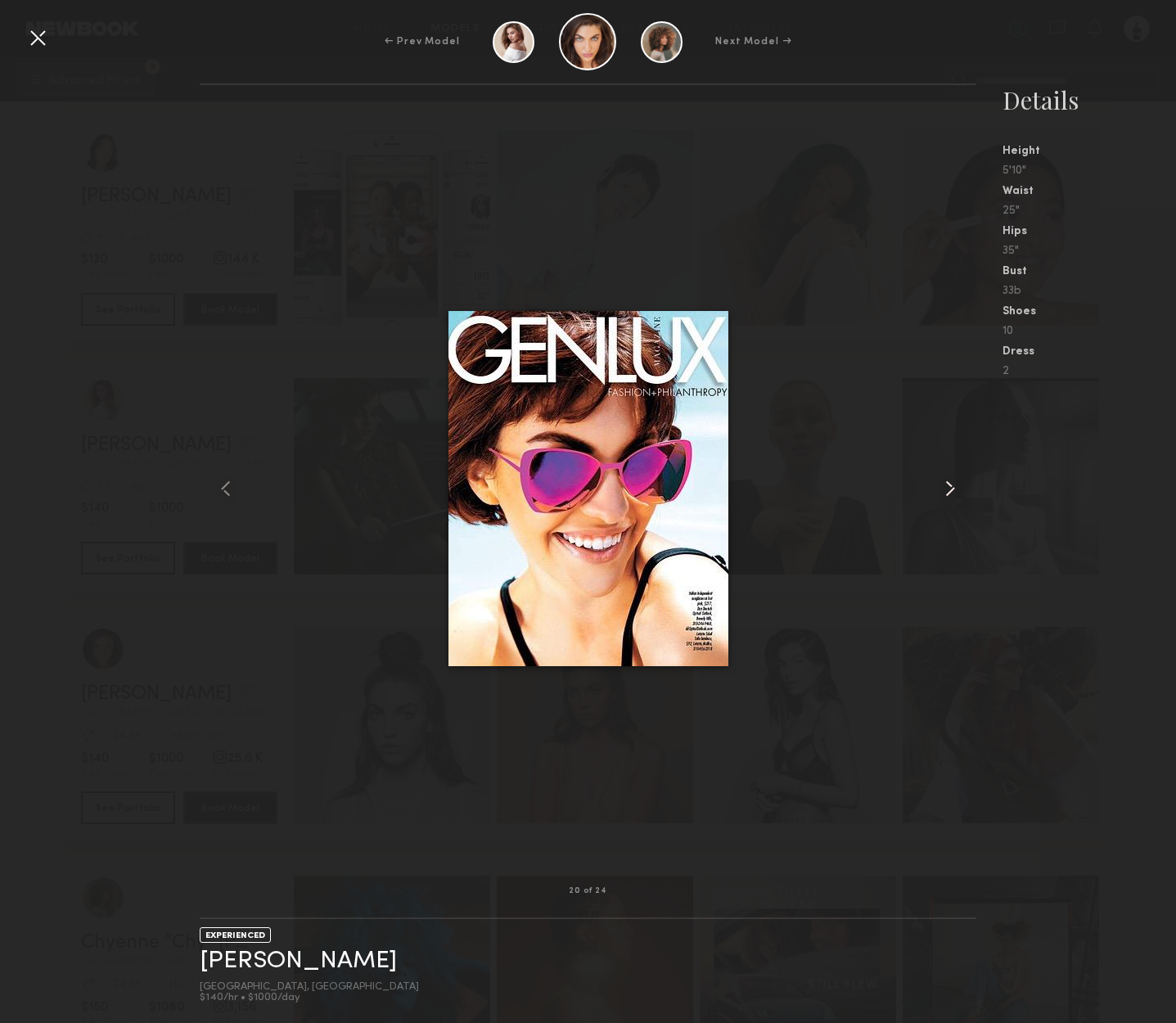
click at [949, 493] on common-icon at bounding box center [950, 488] width 26 height 26
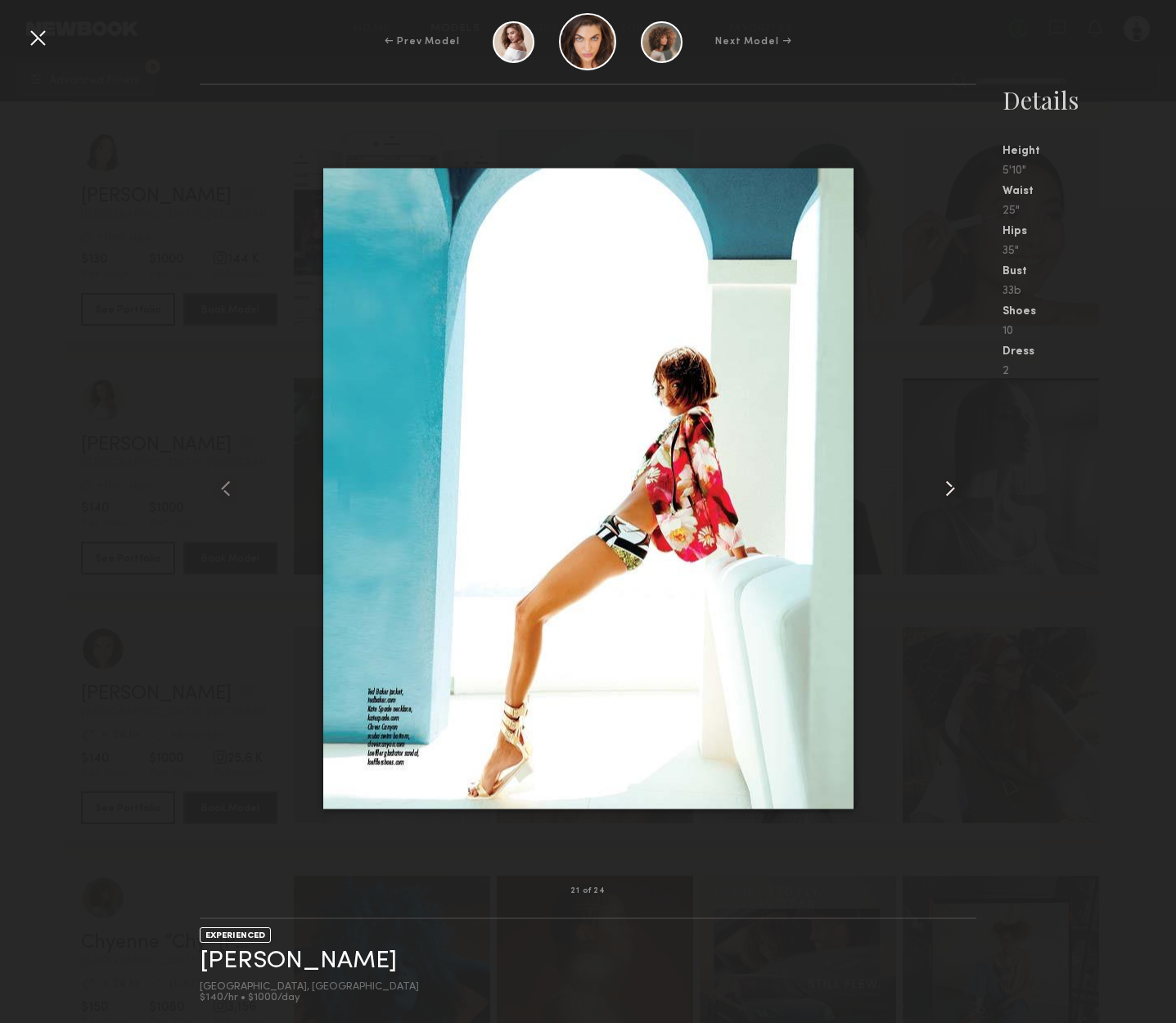
click at [949, 493] on common-icon at bounding box center [950, 488] width 26 height 26
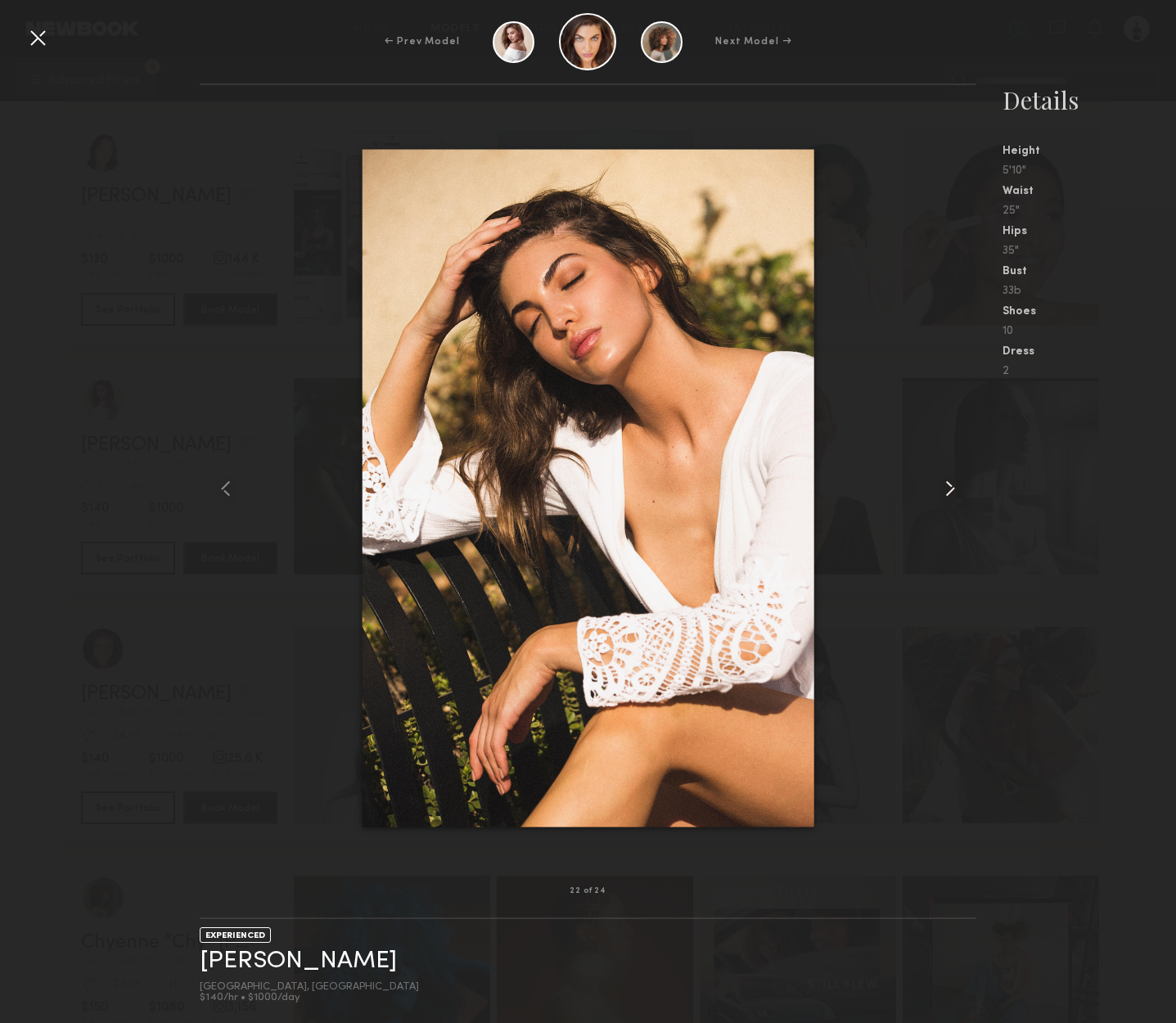
click at [949, 493] on common-icon at bounding box center [950, 488] width 26 height 26
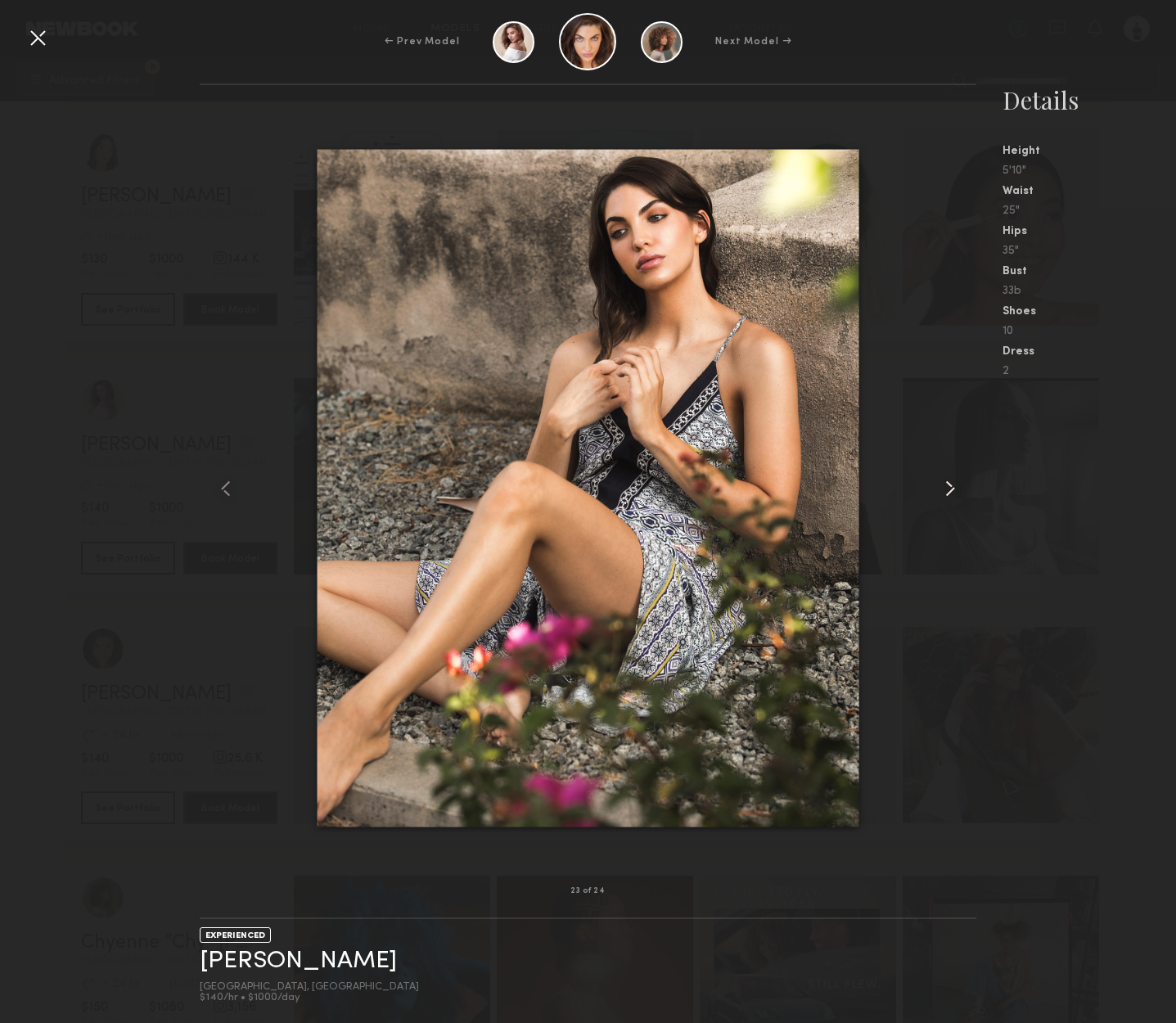
click at [949, 493] on common-icon at bounding box center [950, 488] width 26 height 26
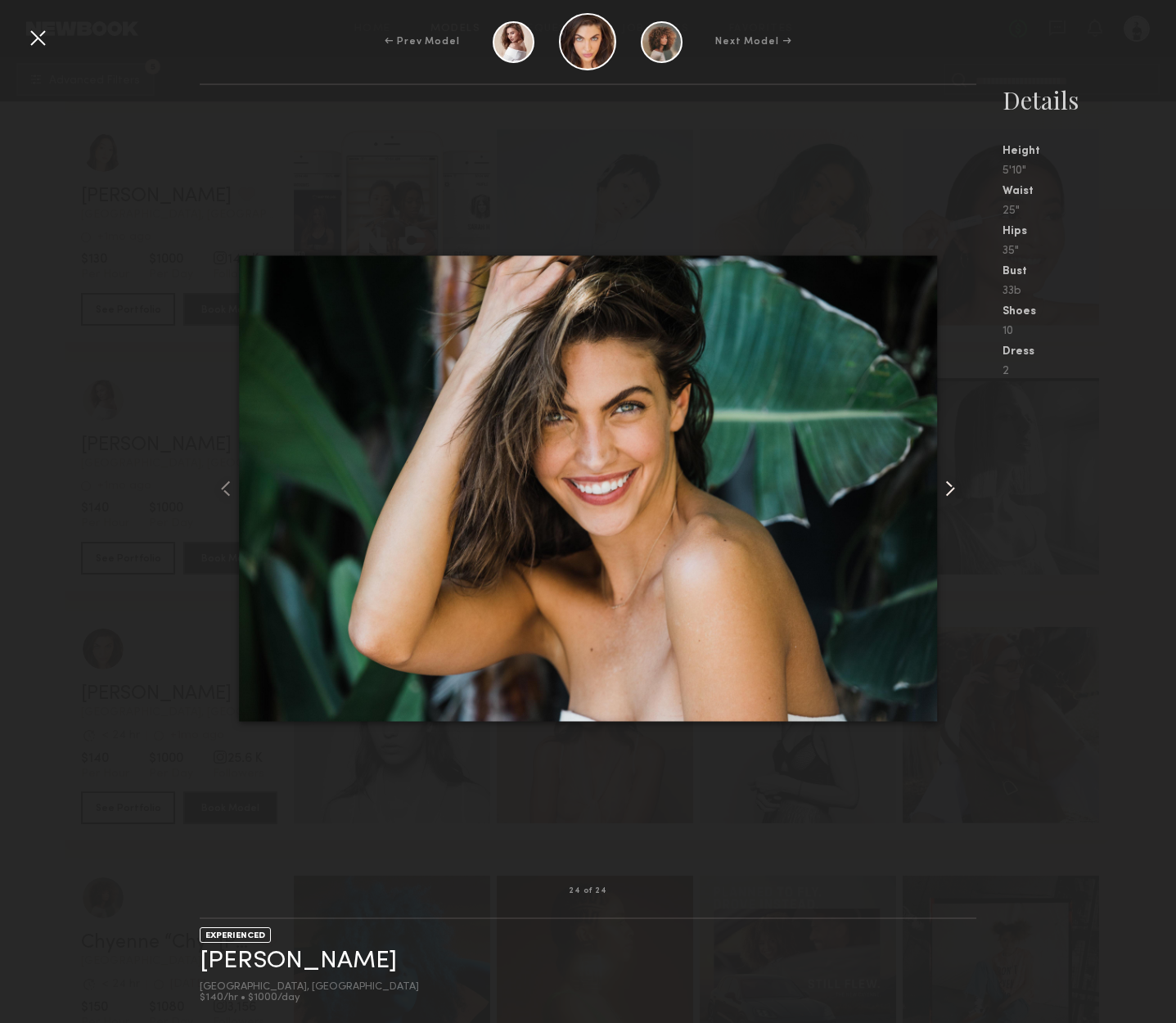
click at [949, 493] on common-icon at bounding box center [950, 488] width 26 height 26
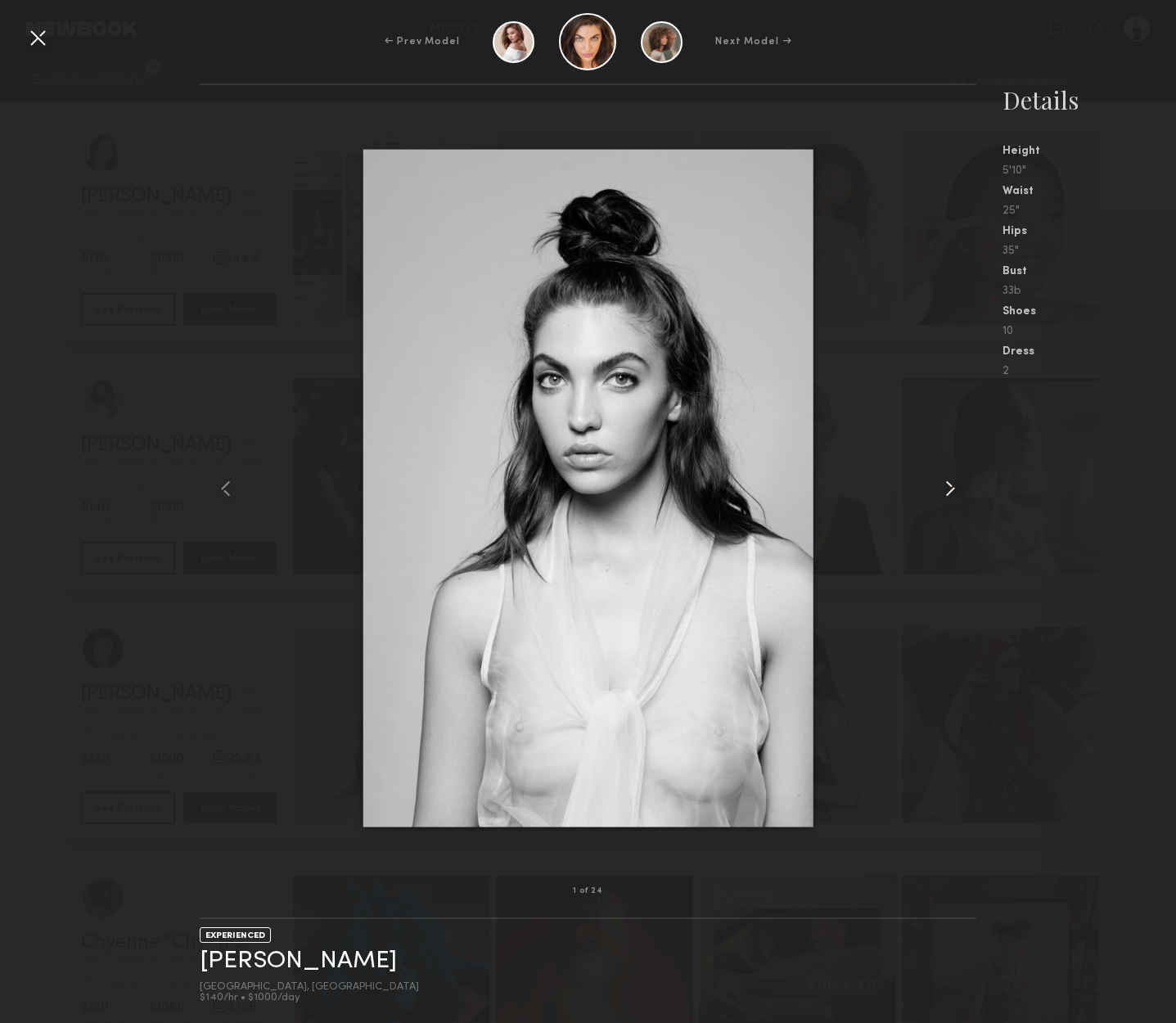
click at [949, 493] on common-icon at bounding box center [950, 488] width 26 height 26
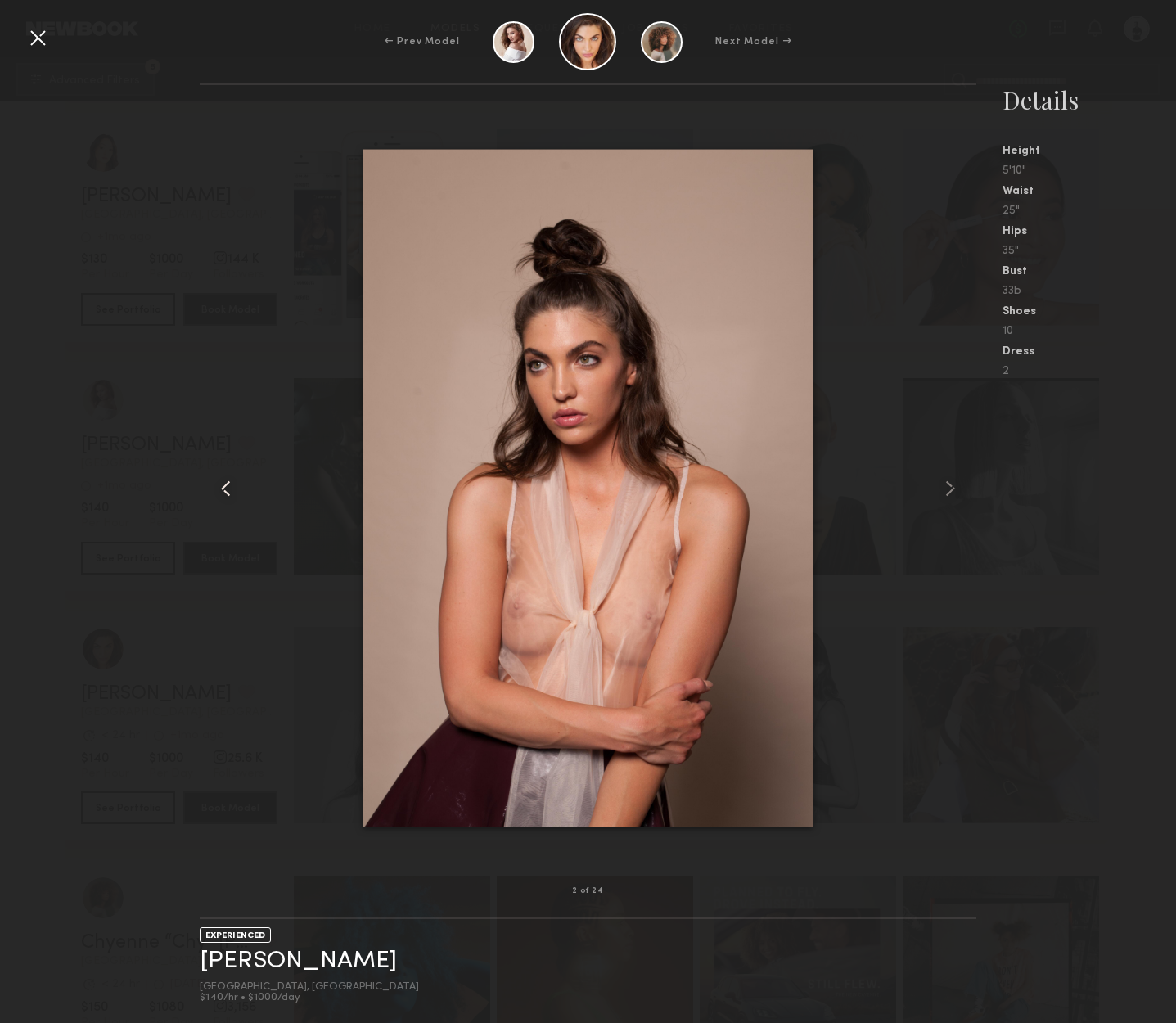
click at [225, 486] on common-icon at bounding box center [226, 488] width 26 height 26
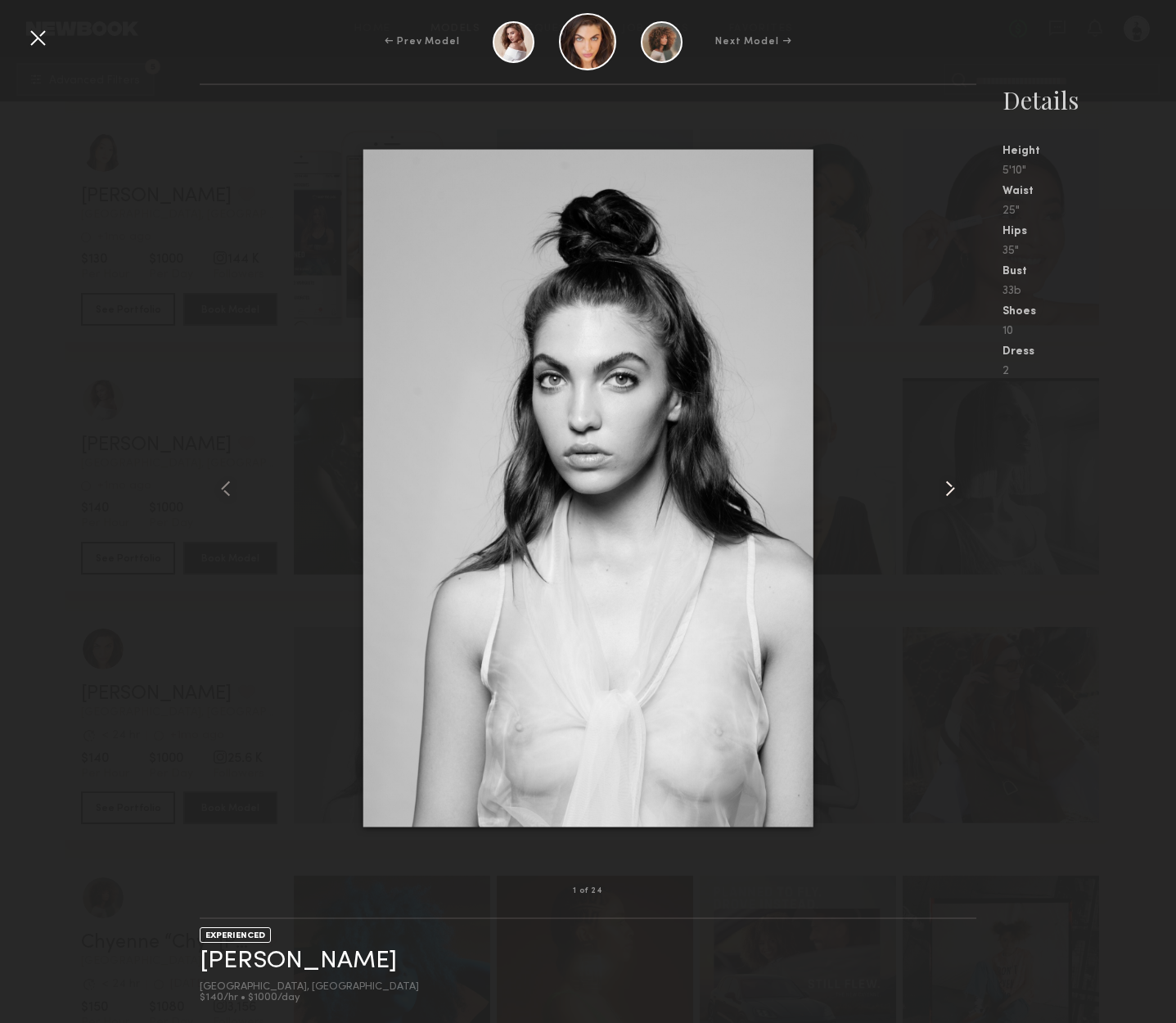
click at [950, 487] on common-icon at bounding box center [950, 488] width 26 height 26
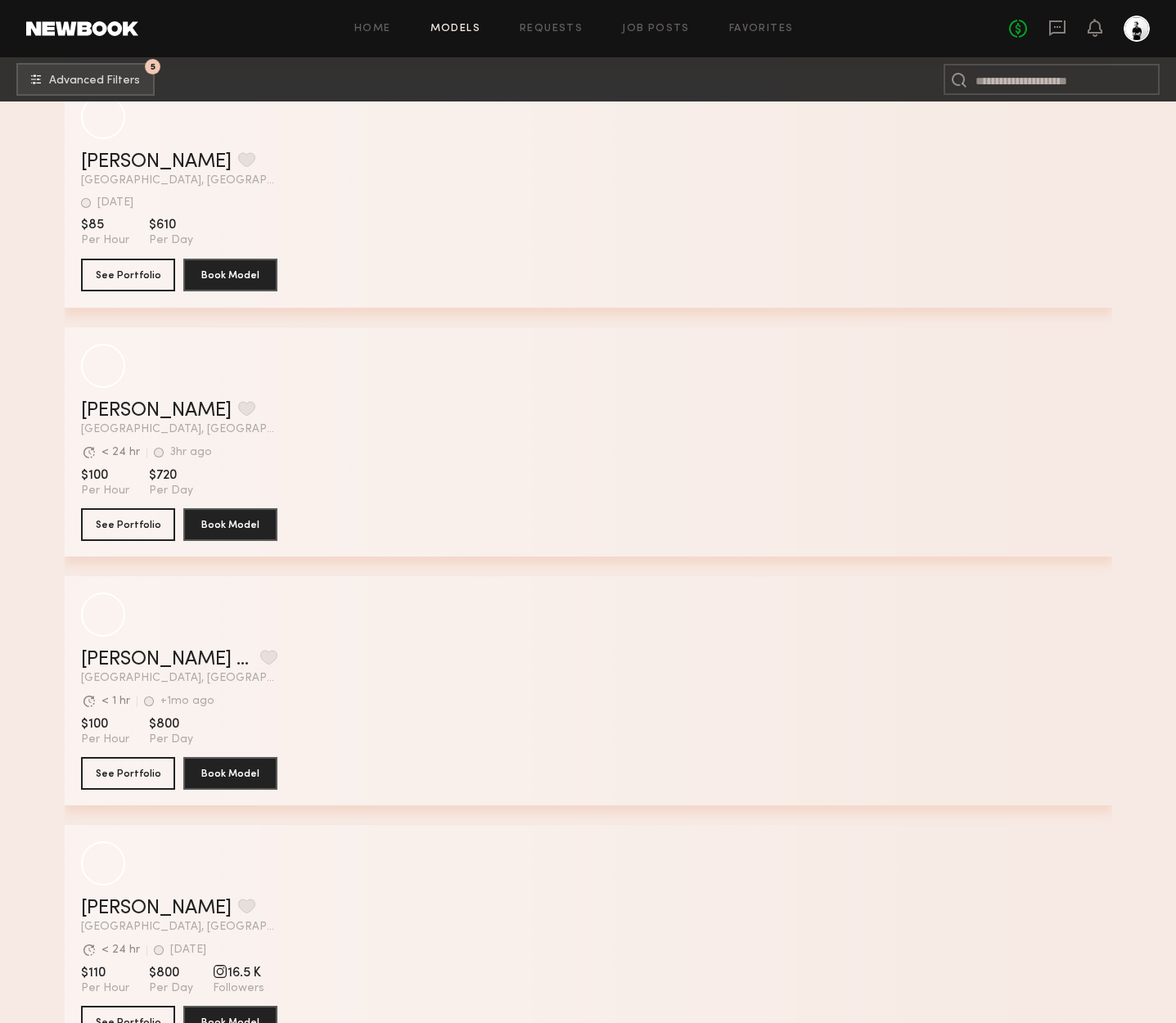
scroll to position [53295, 0]
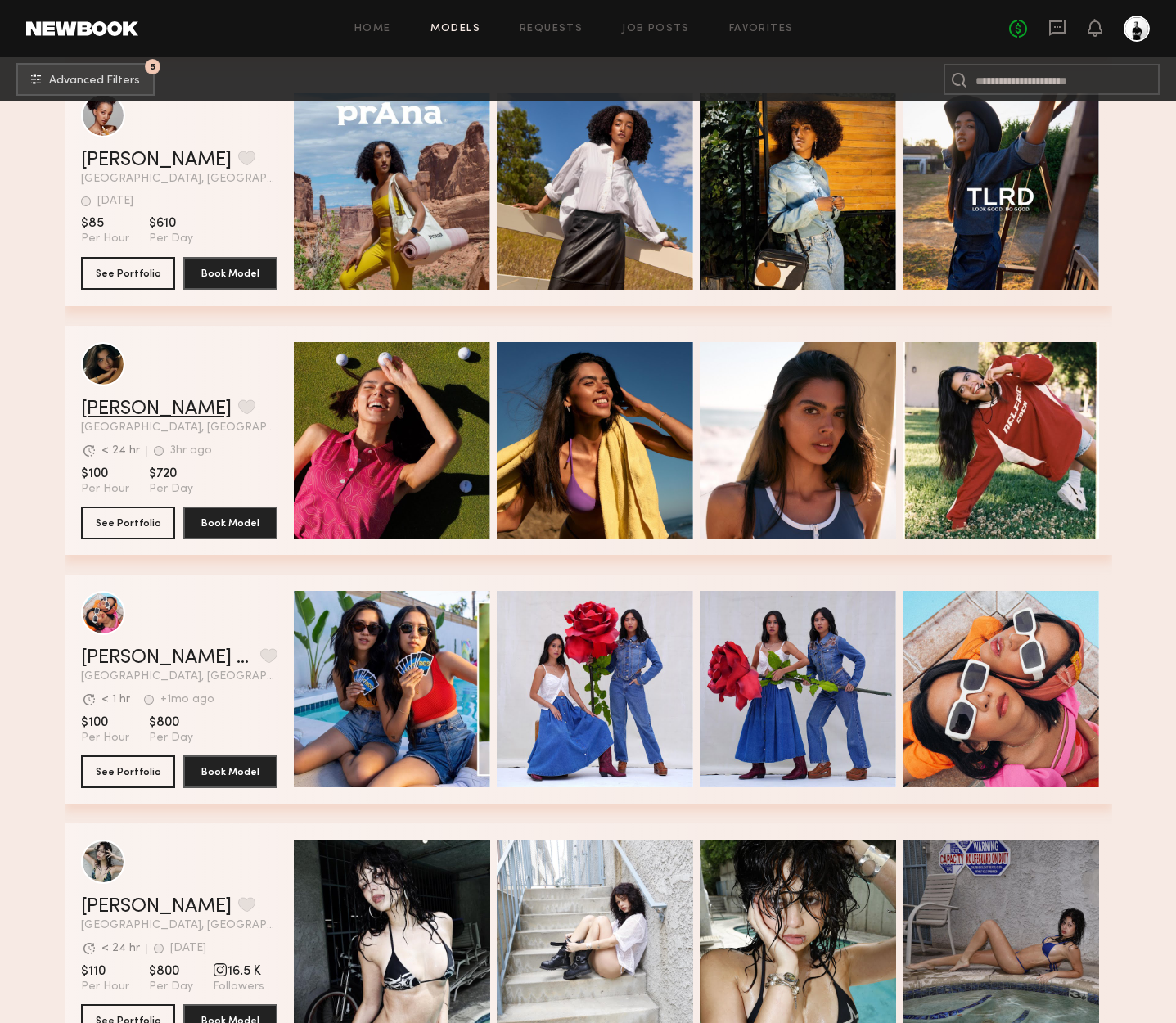
click at [136, 410] on link "Lauren S." at bounding box center [156, 409] width 151 height 20
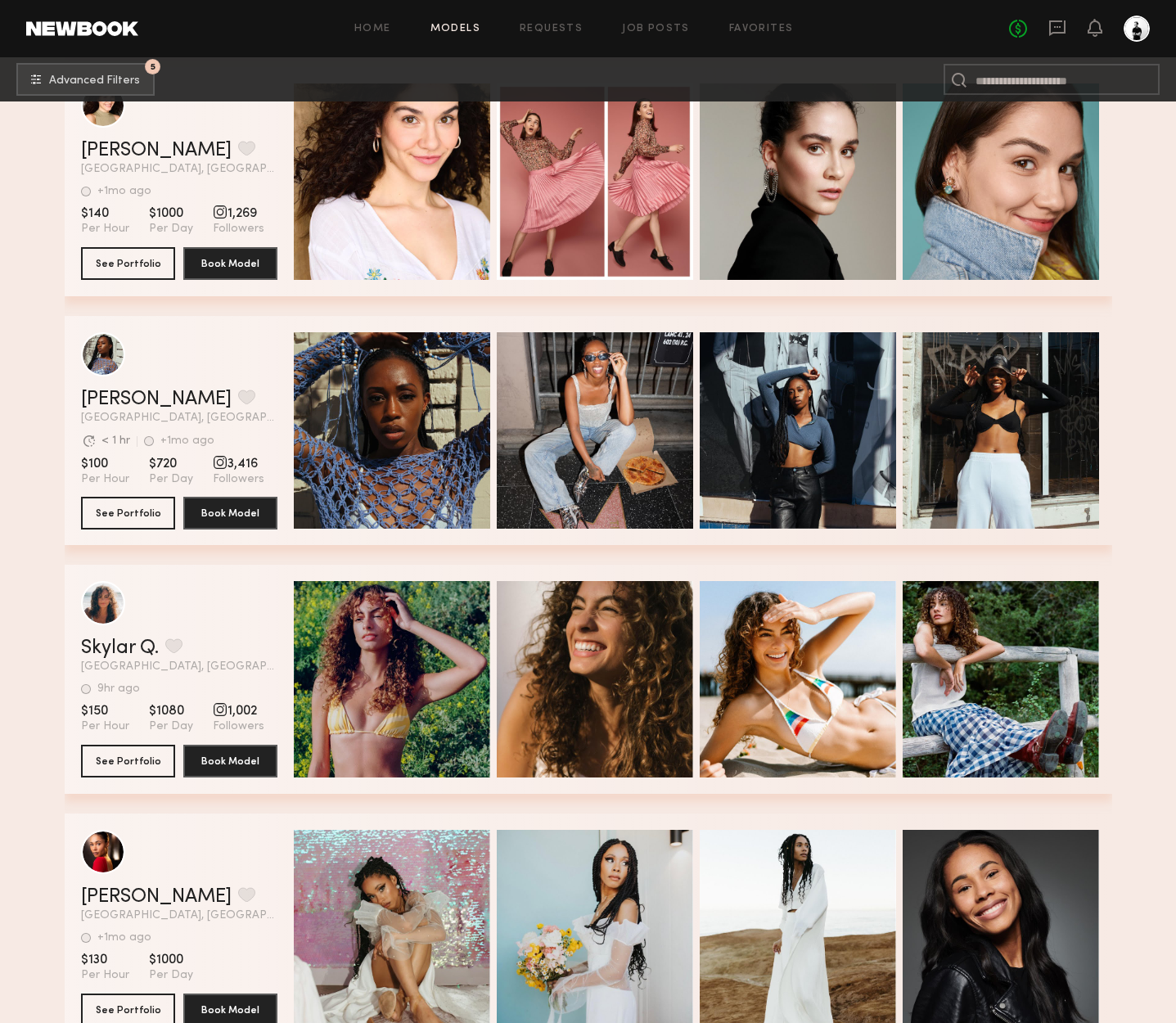
scroll to position [54390, 0]
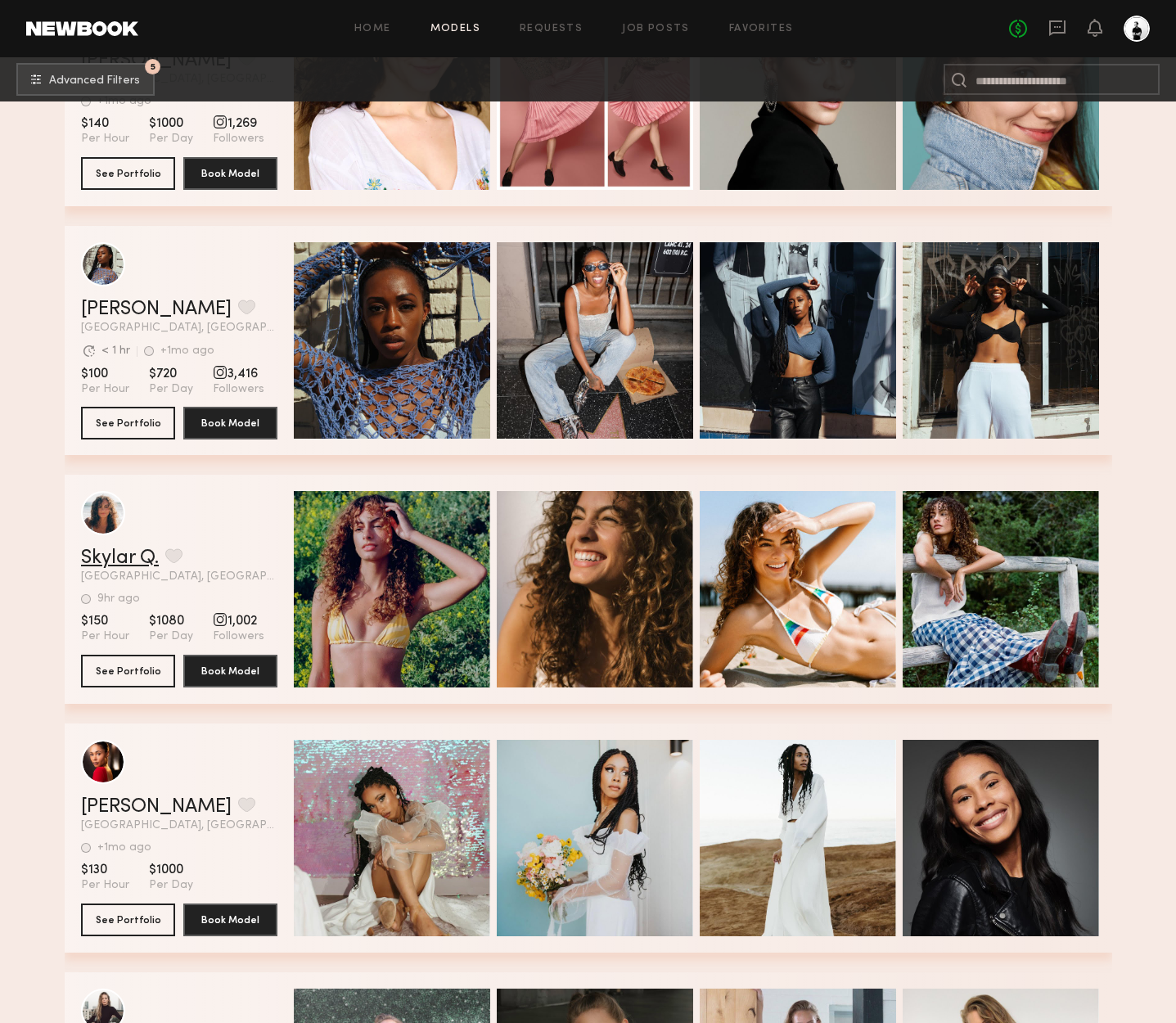
click at [110, 558] on link "Skylar Q." at bounding box center [120, 558] width 78 height 20
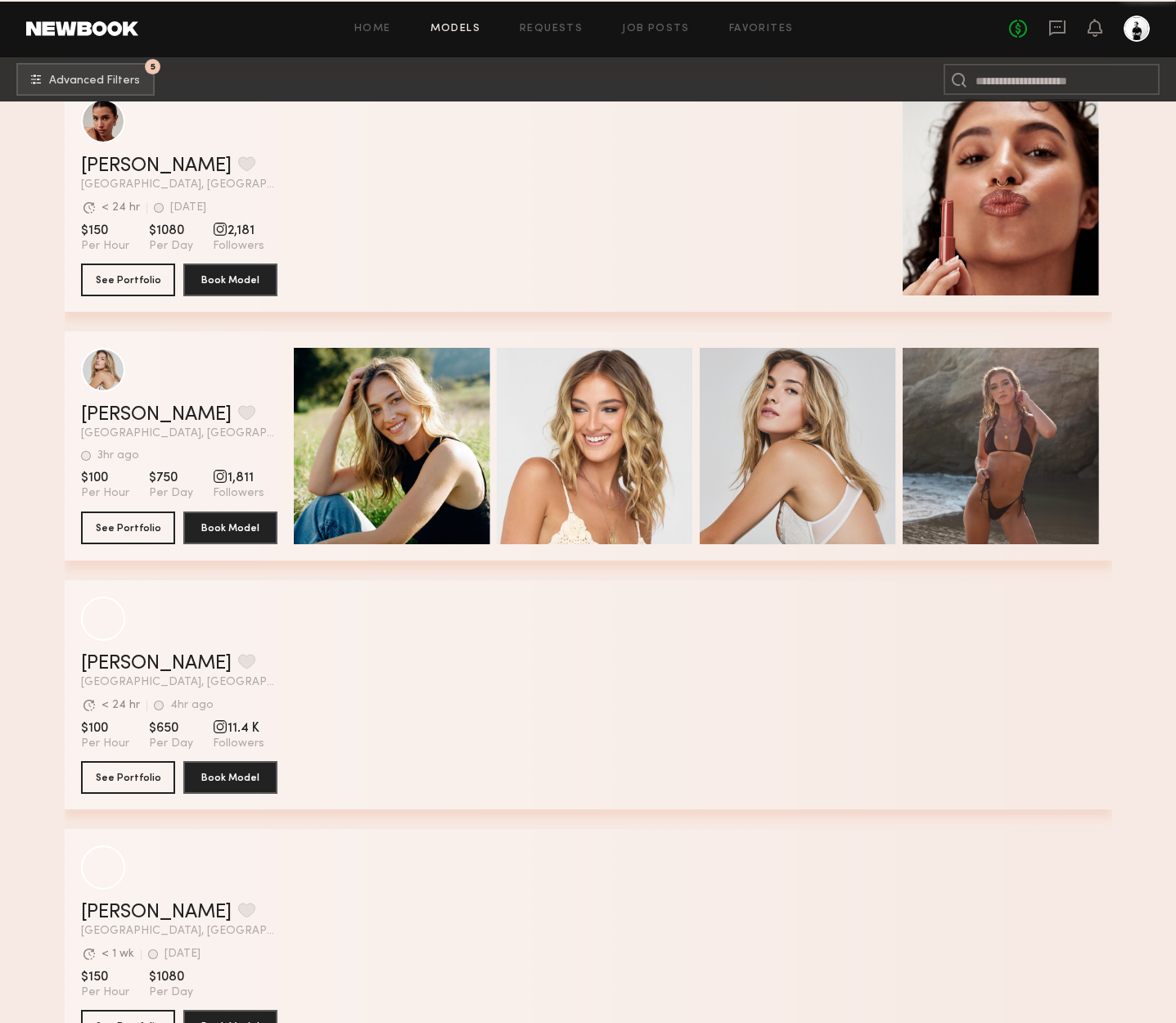
scroll to position [80634, 0]
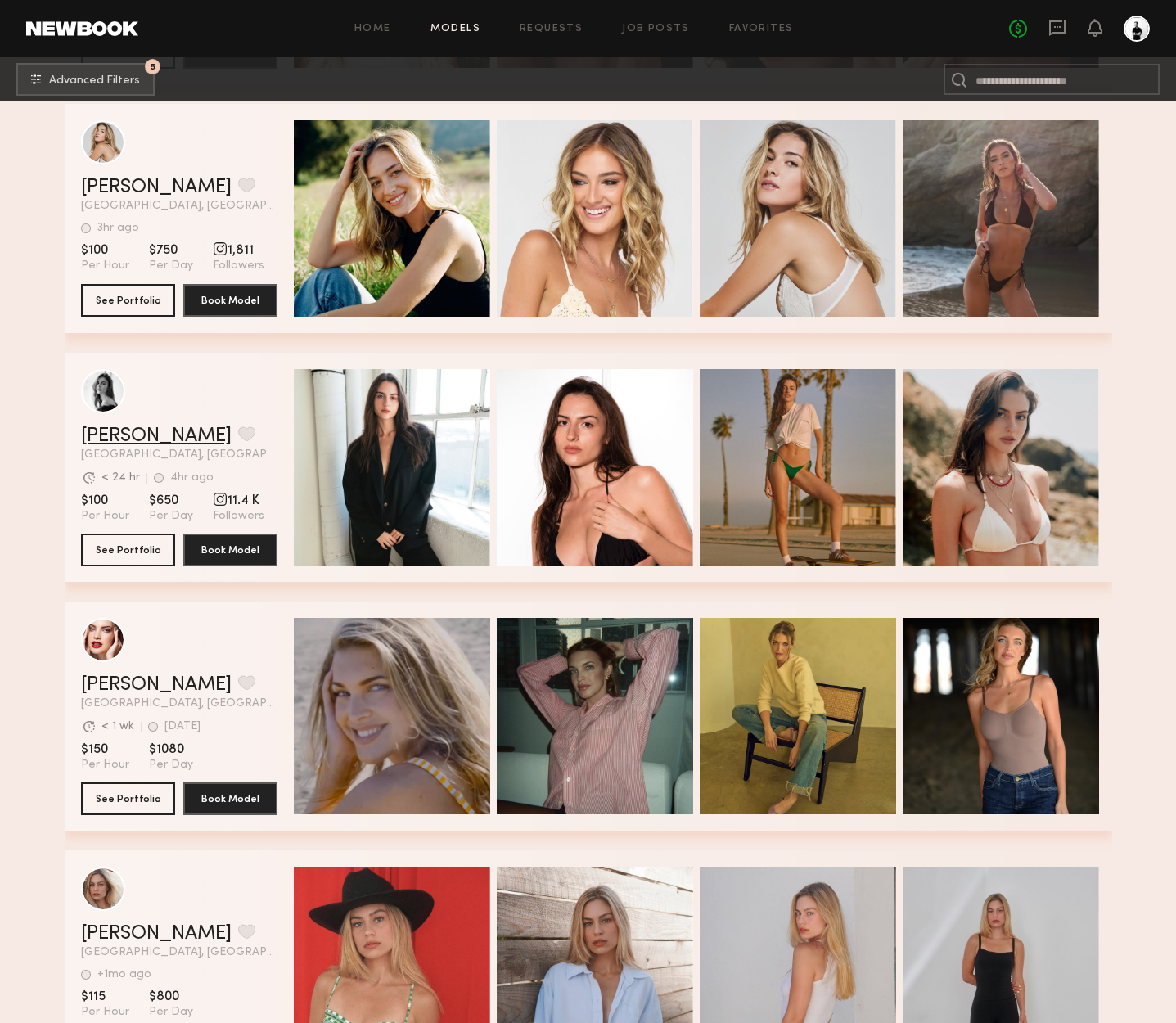
click at [103, 441] on link "Leah M." at bounding box center [156, 436] width 151 height 20
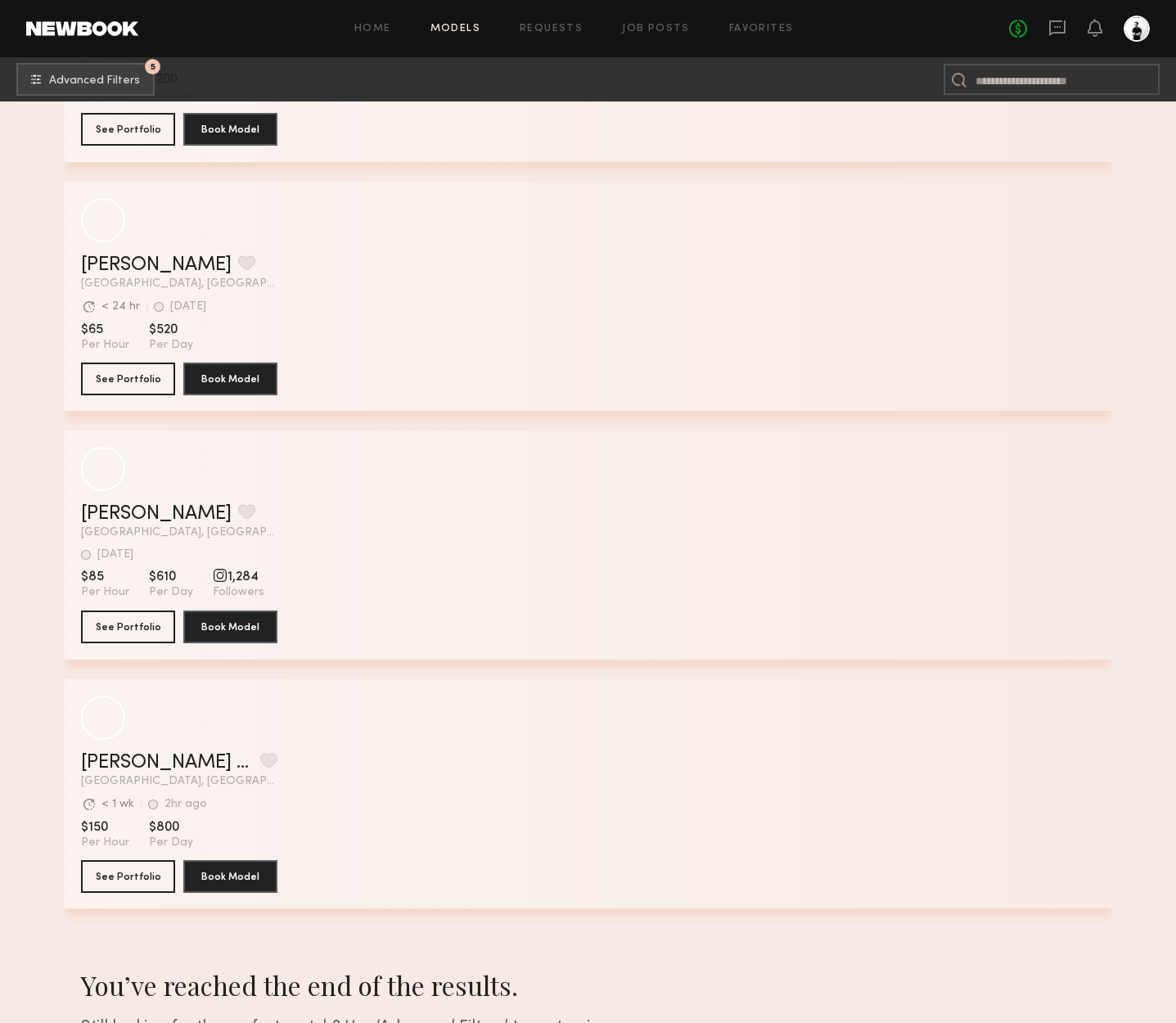
scroll to position [109080, 0]
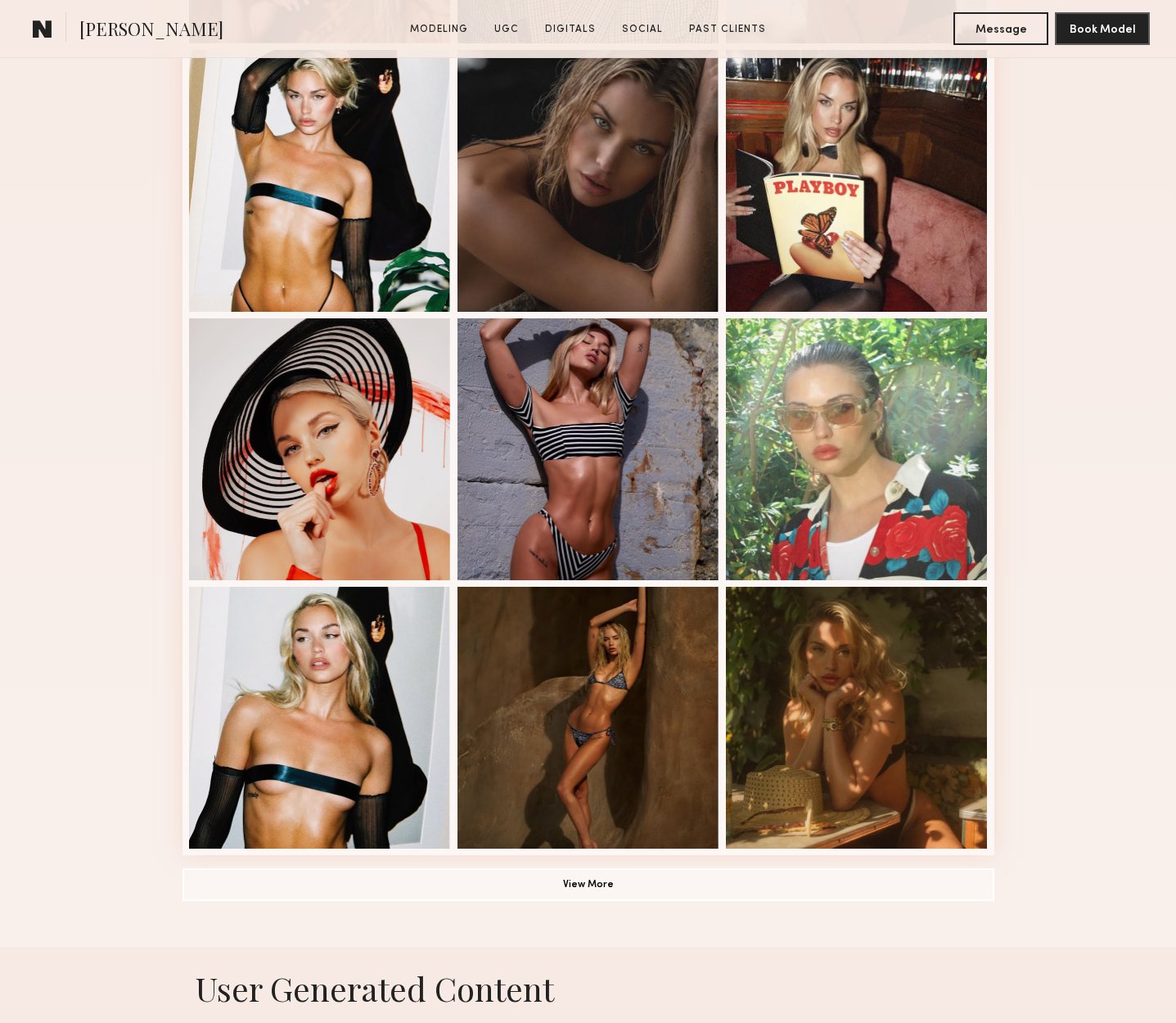
scroll to position [732, 0]
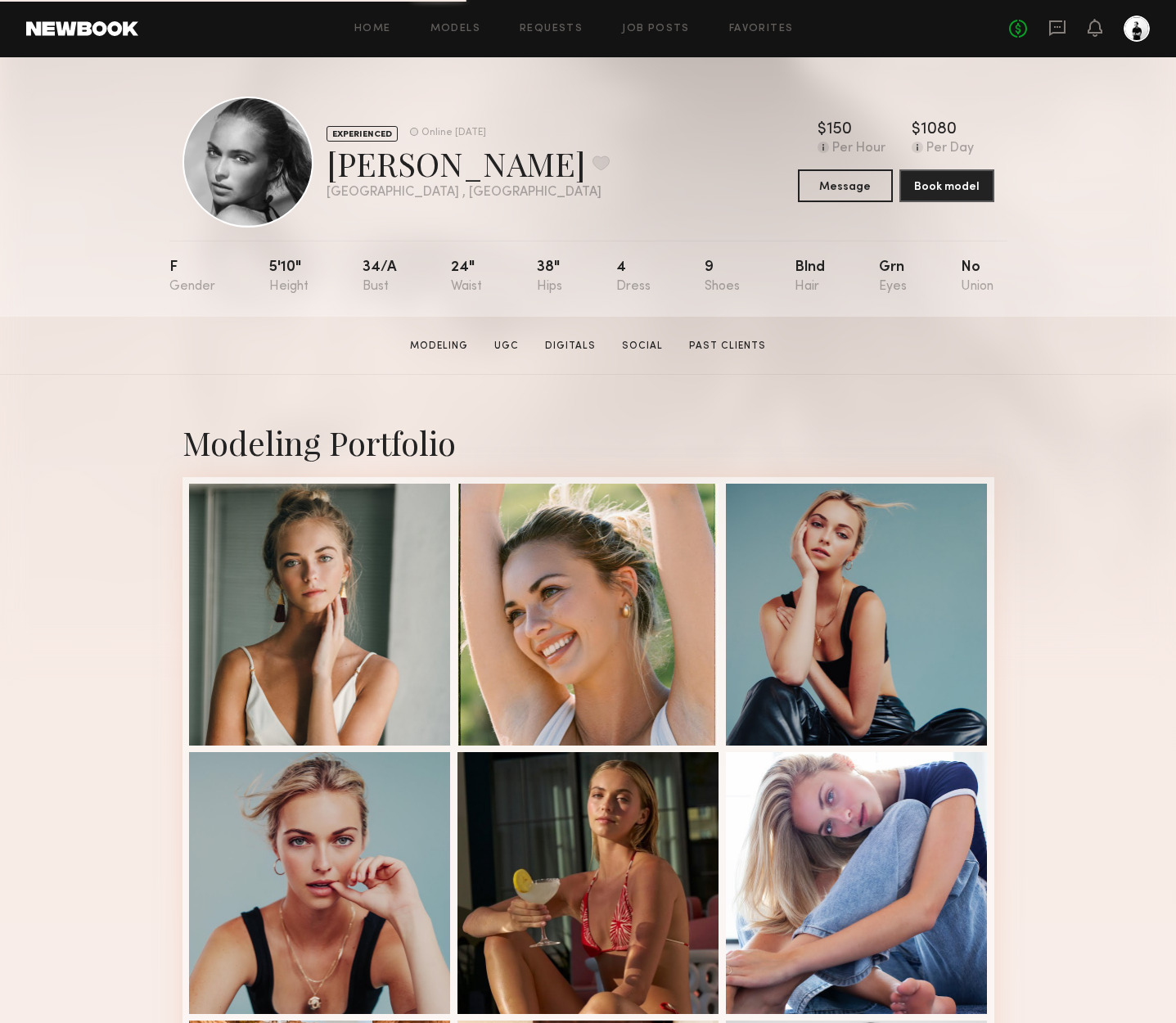
click at [1051, 420] on div "Modeling Portfolio View More" at bounding box center [588, 1012] width 1176 height 1275
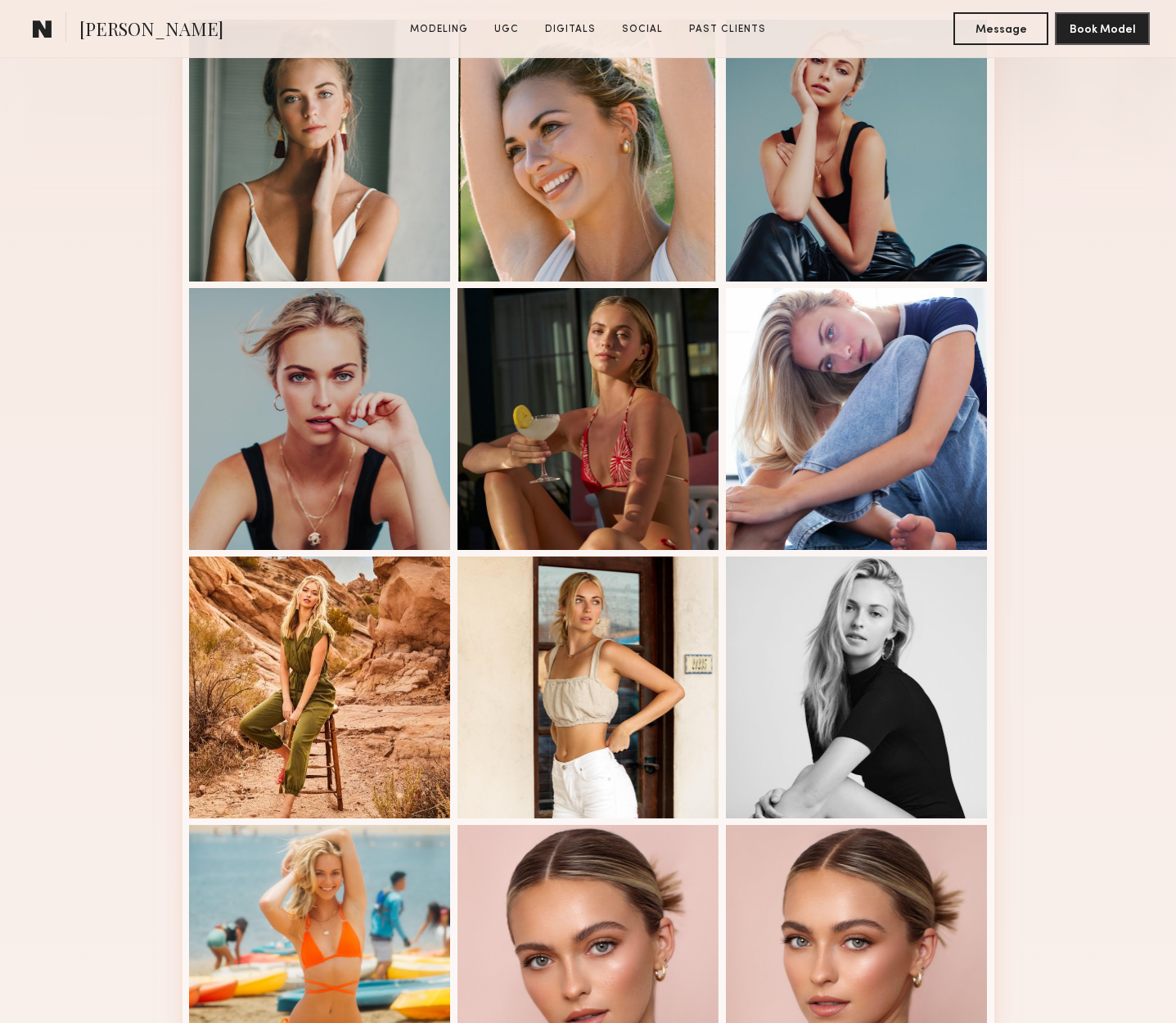
scroll to position [469, 0]
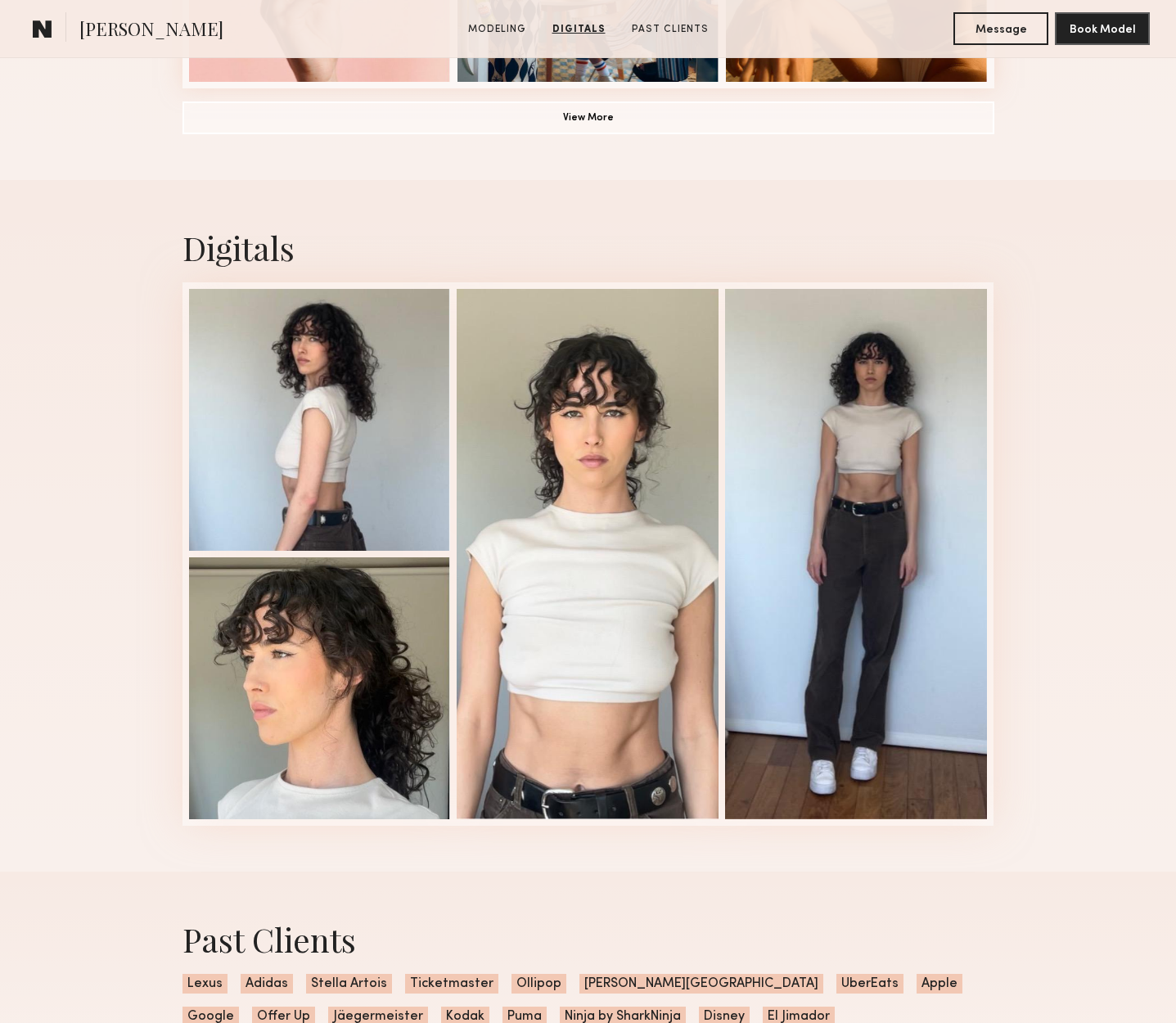
scroll to position [1470, 0]
click at [727, 239] on div "Digitals" at bounding box center [588, 246] width 812 height 43
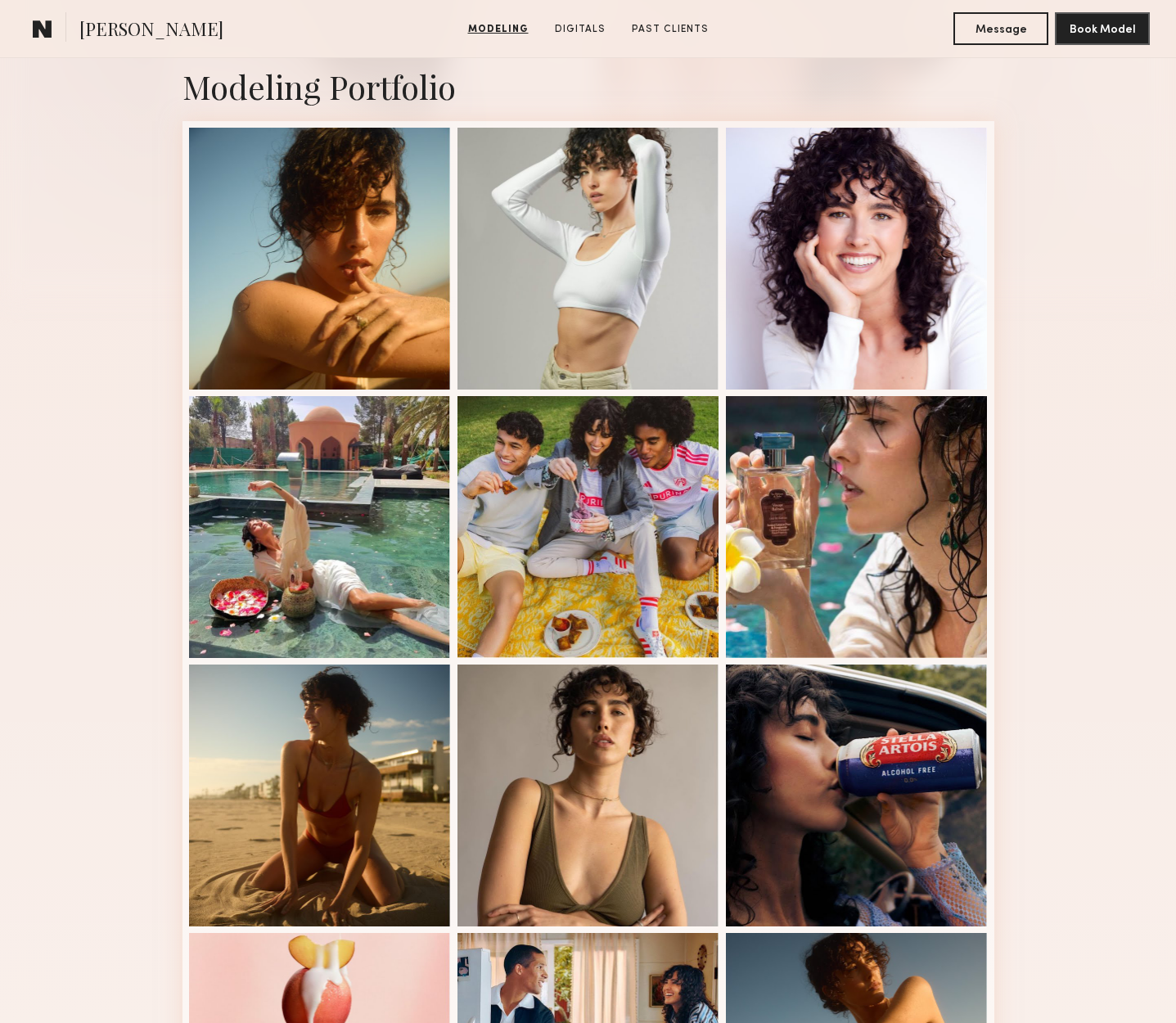
scroll to position [305, 0]
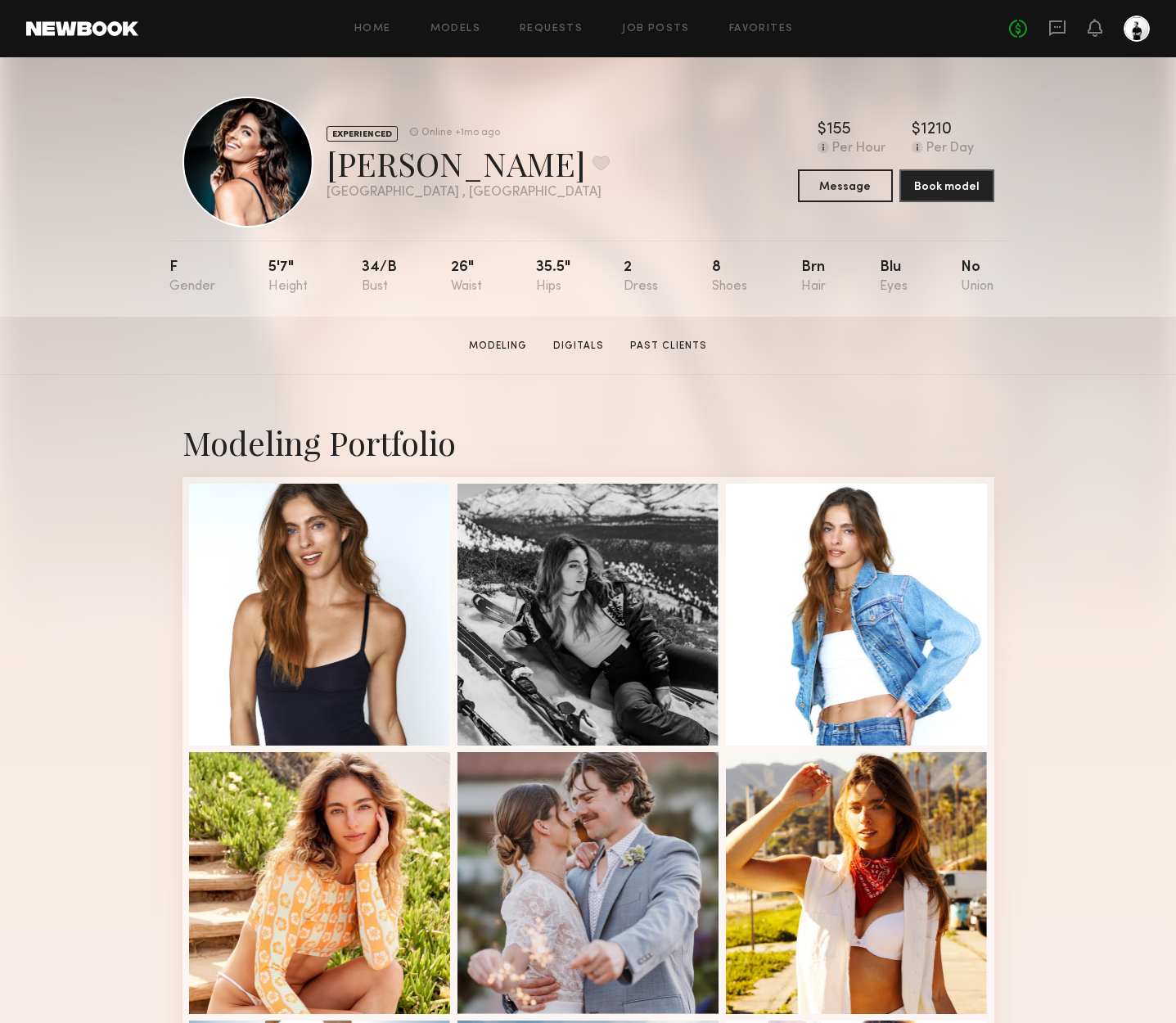
scroll to position [4, 0]
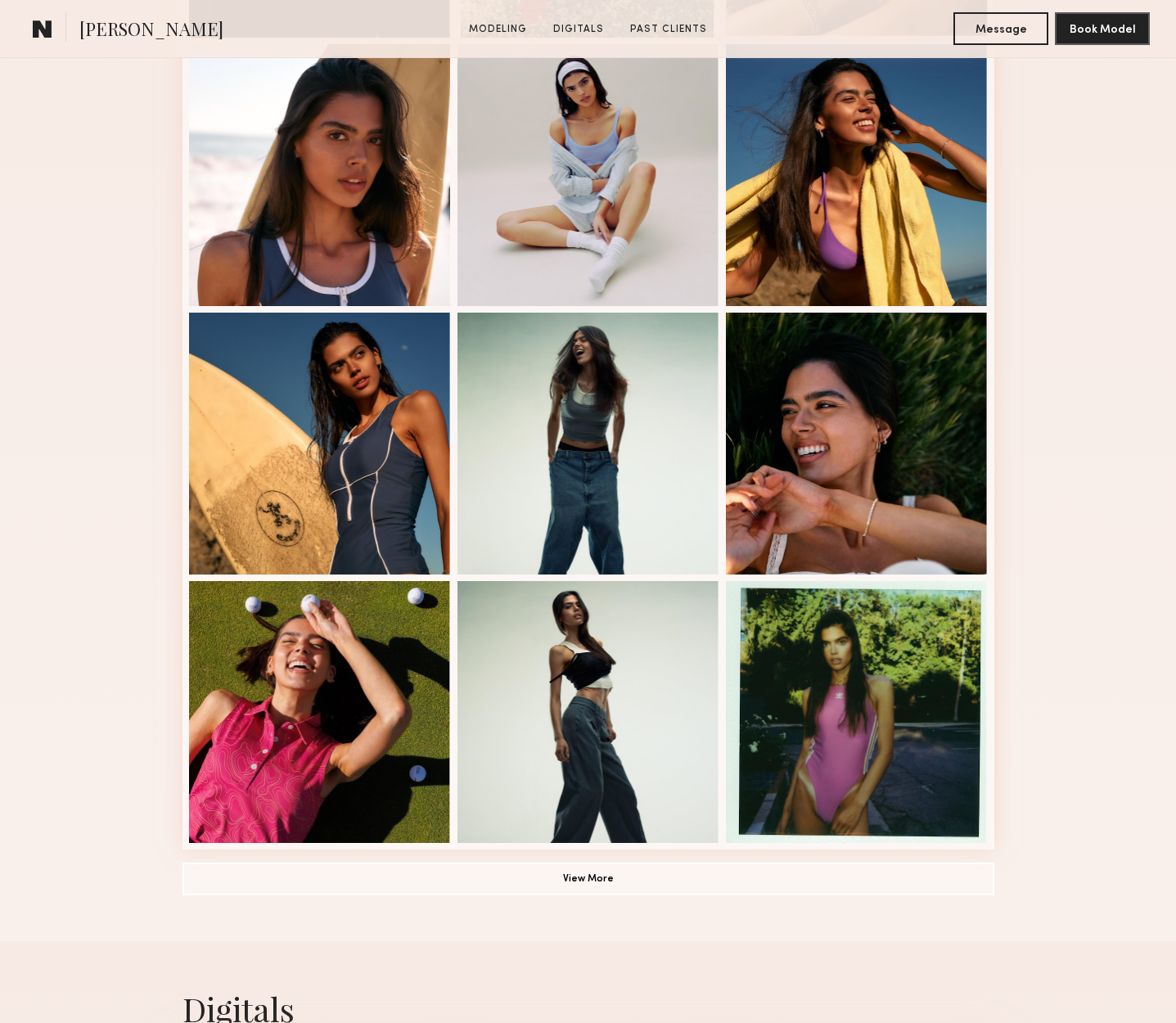
scroll to position [827, 0]
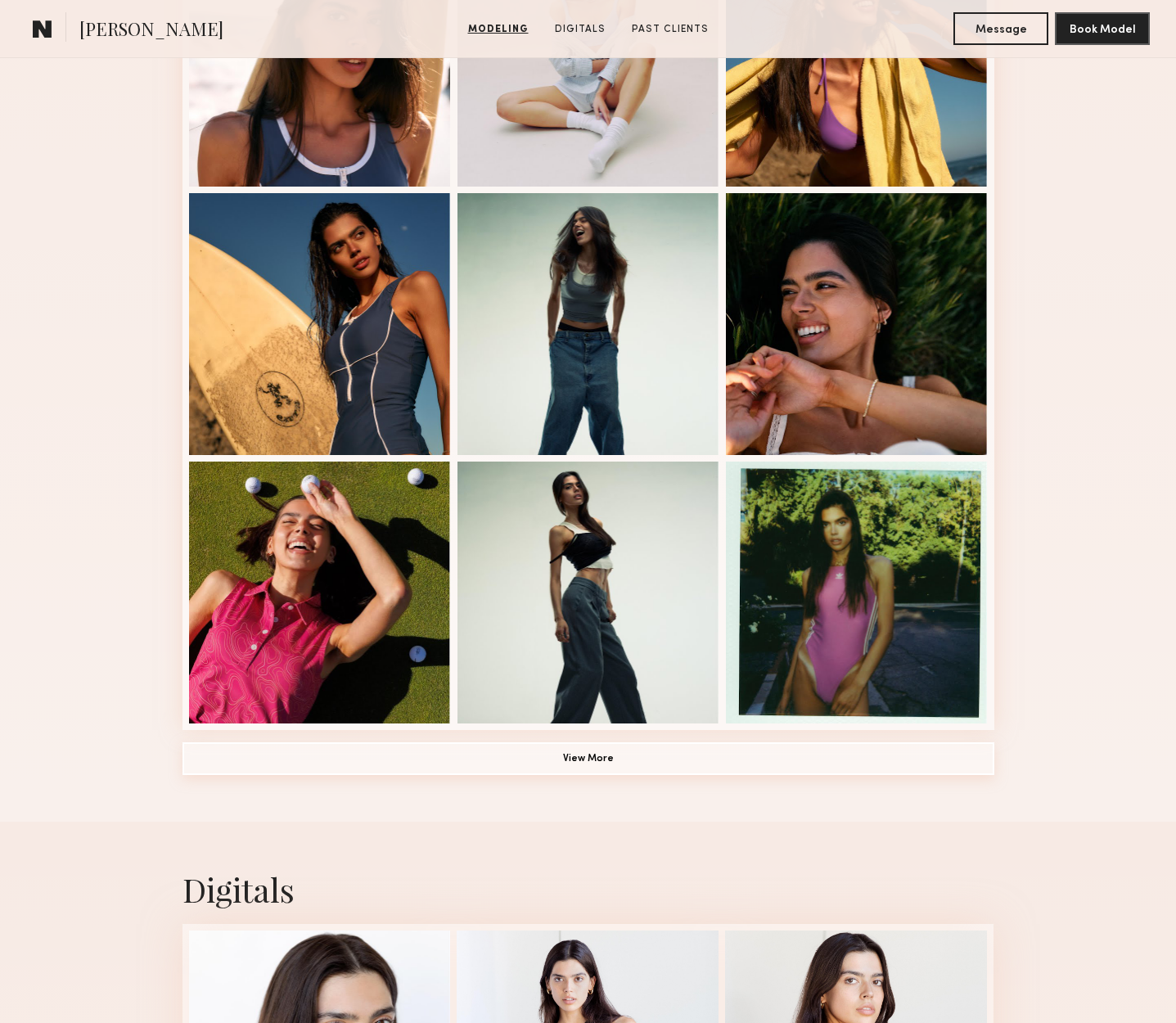
click at [570, 750] on button "View More" at bounding box center [588, 759] width 812 height 33
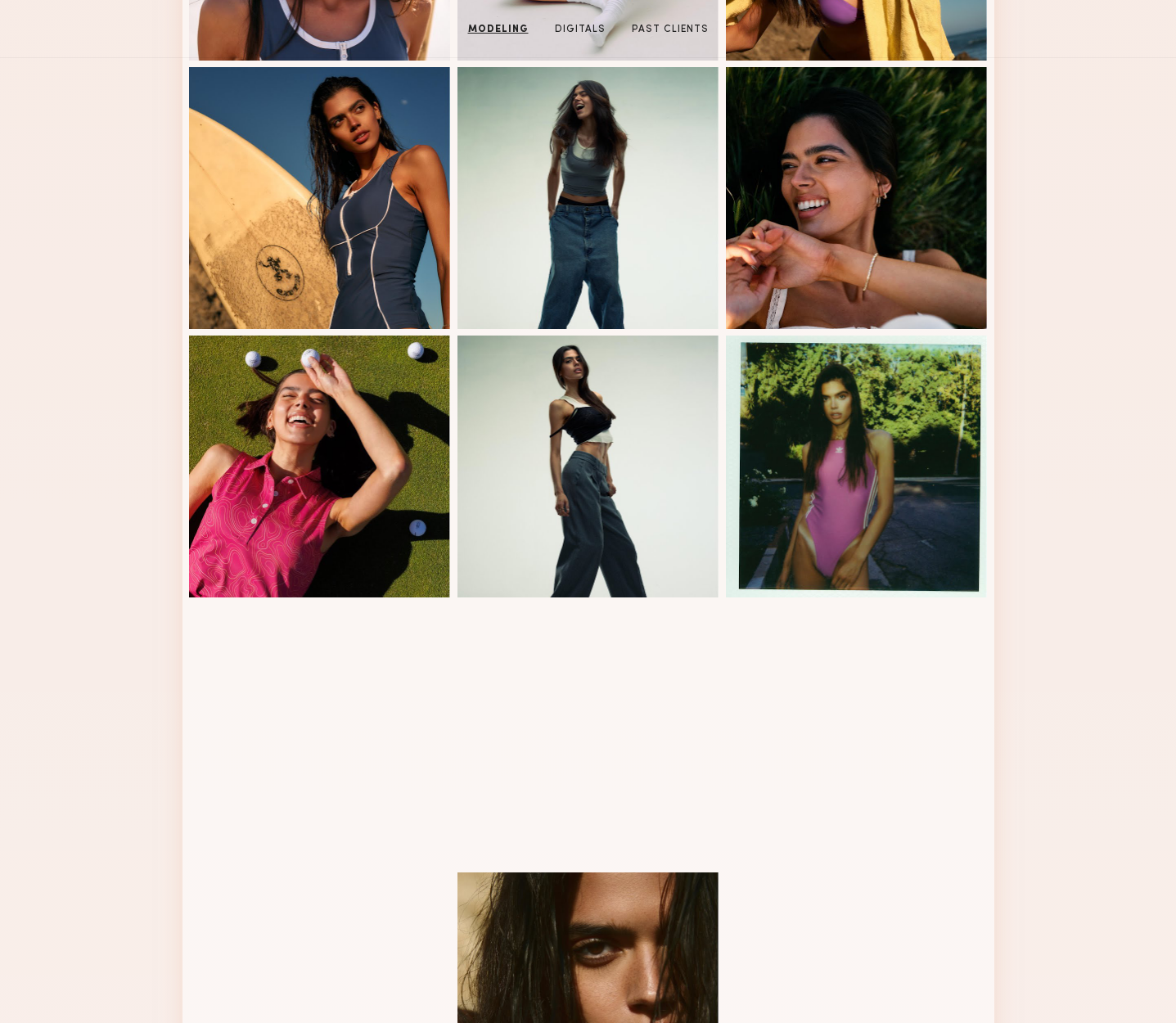
scroll to position [0, 0]
